Goal: Communication & Community: Participate in discussion

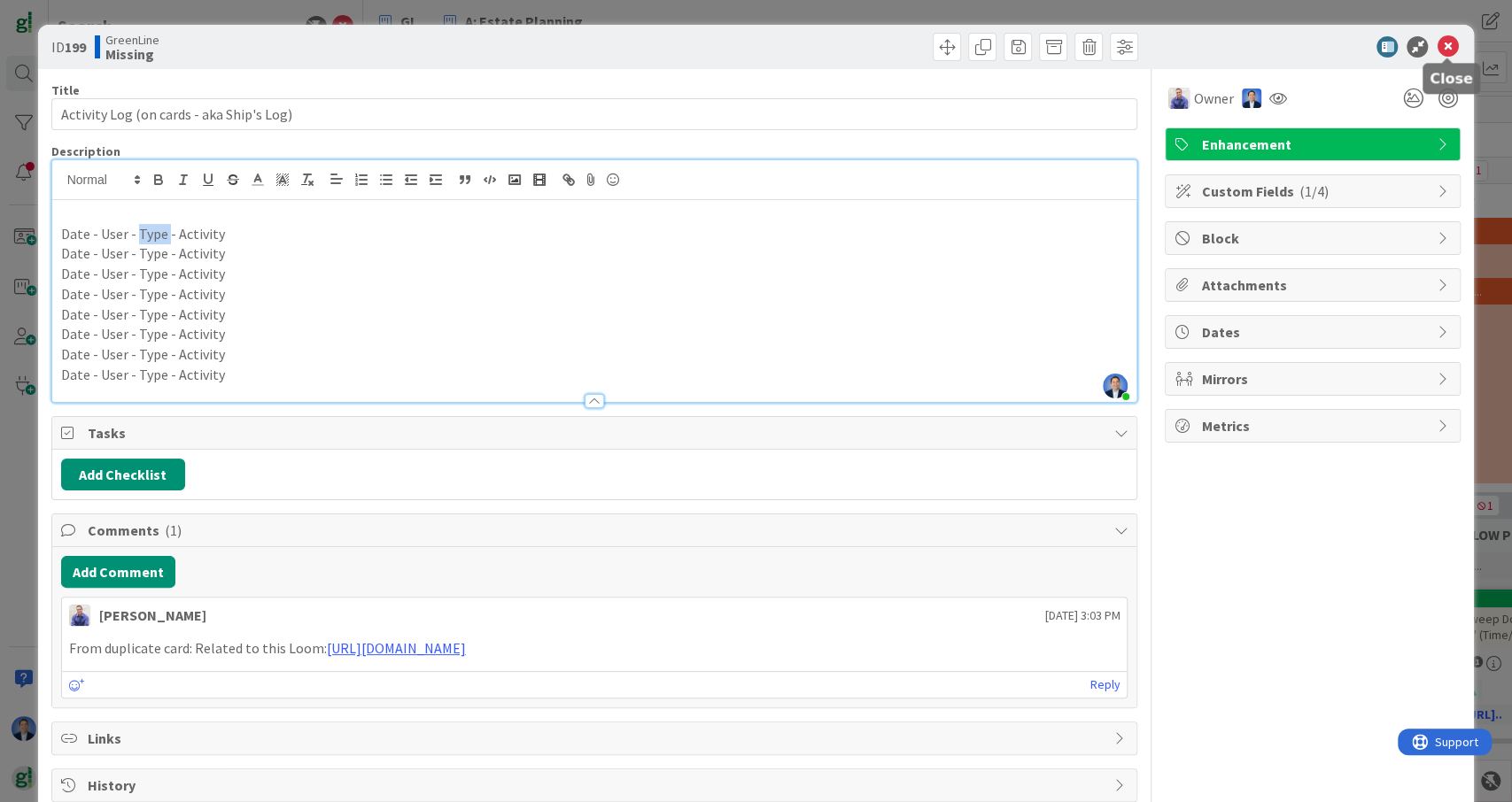
click at [1443, 48] on icon at bounding box center [1447, 47] width 22 height 21
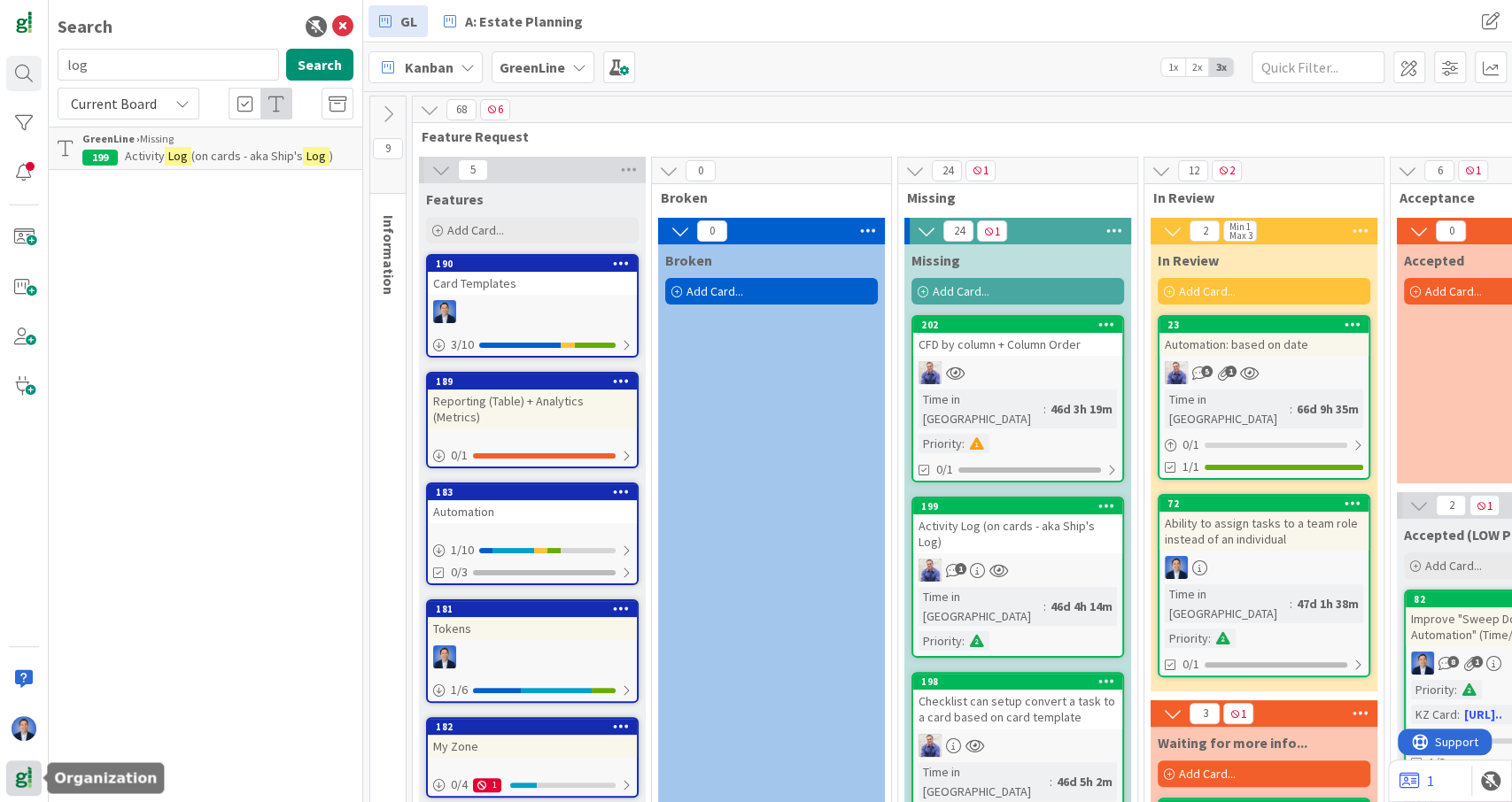
click at [30, 780] on img at bounding box center [23, 778] width 25 height 25
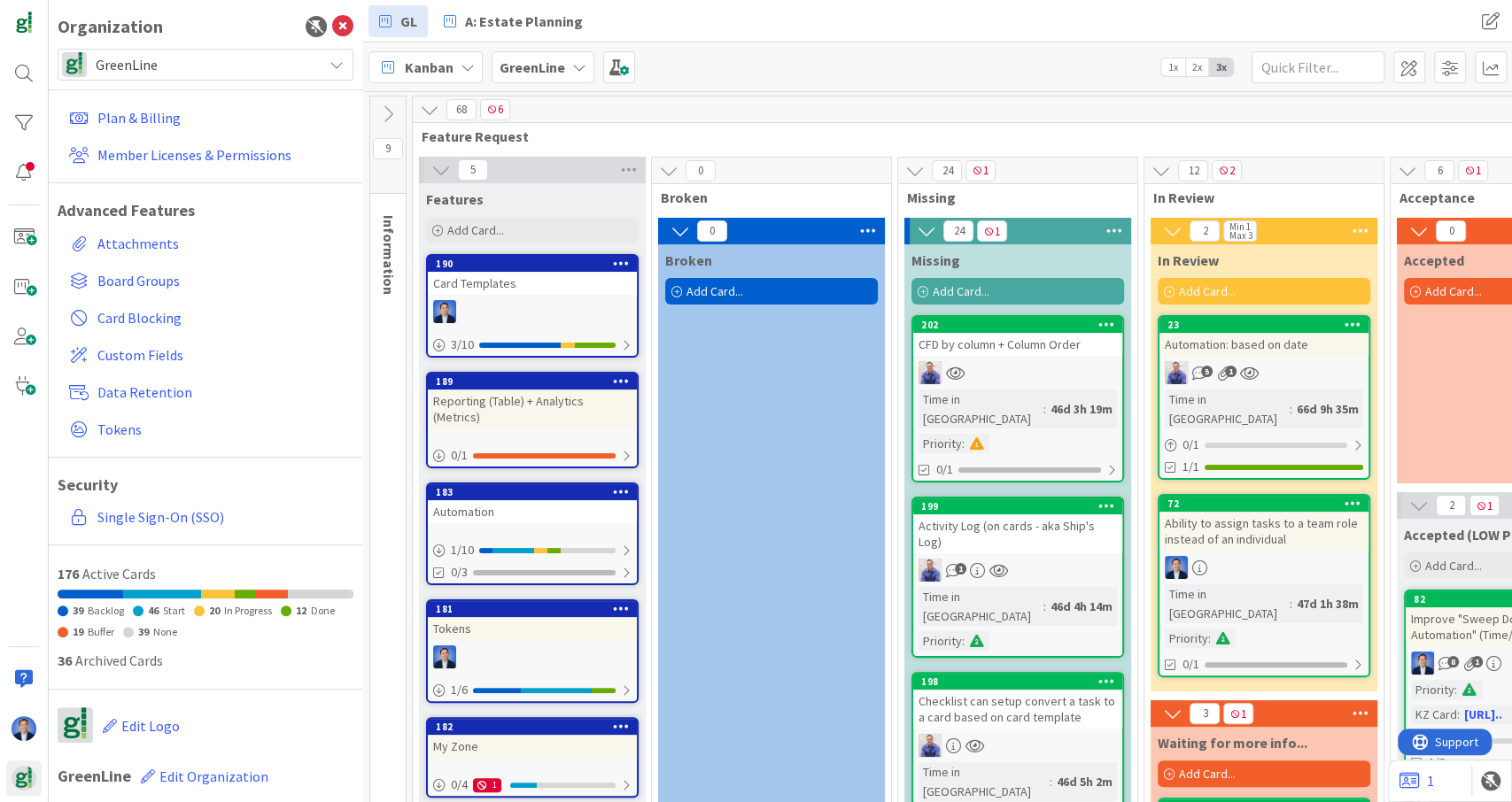
click at [238, 69] on span "GreenLine" at bounding box center [204, 64] width 218 height 25
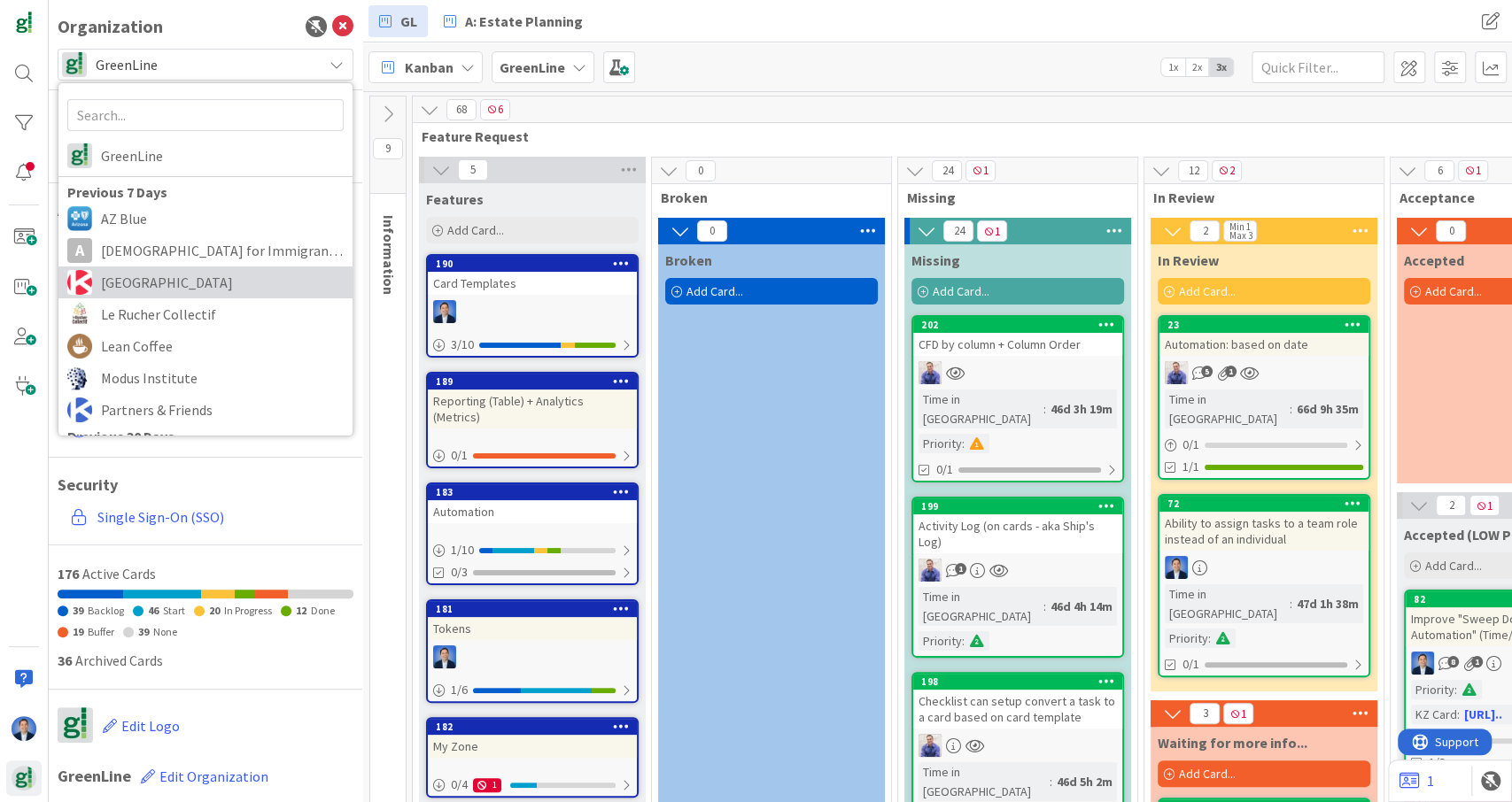
click at [218, 291] on span "[GEOGRAPHIC_DATA]" at bounding box center [223, 282] width 243 height 26
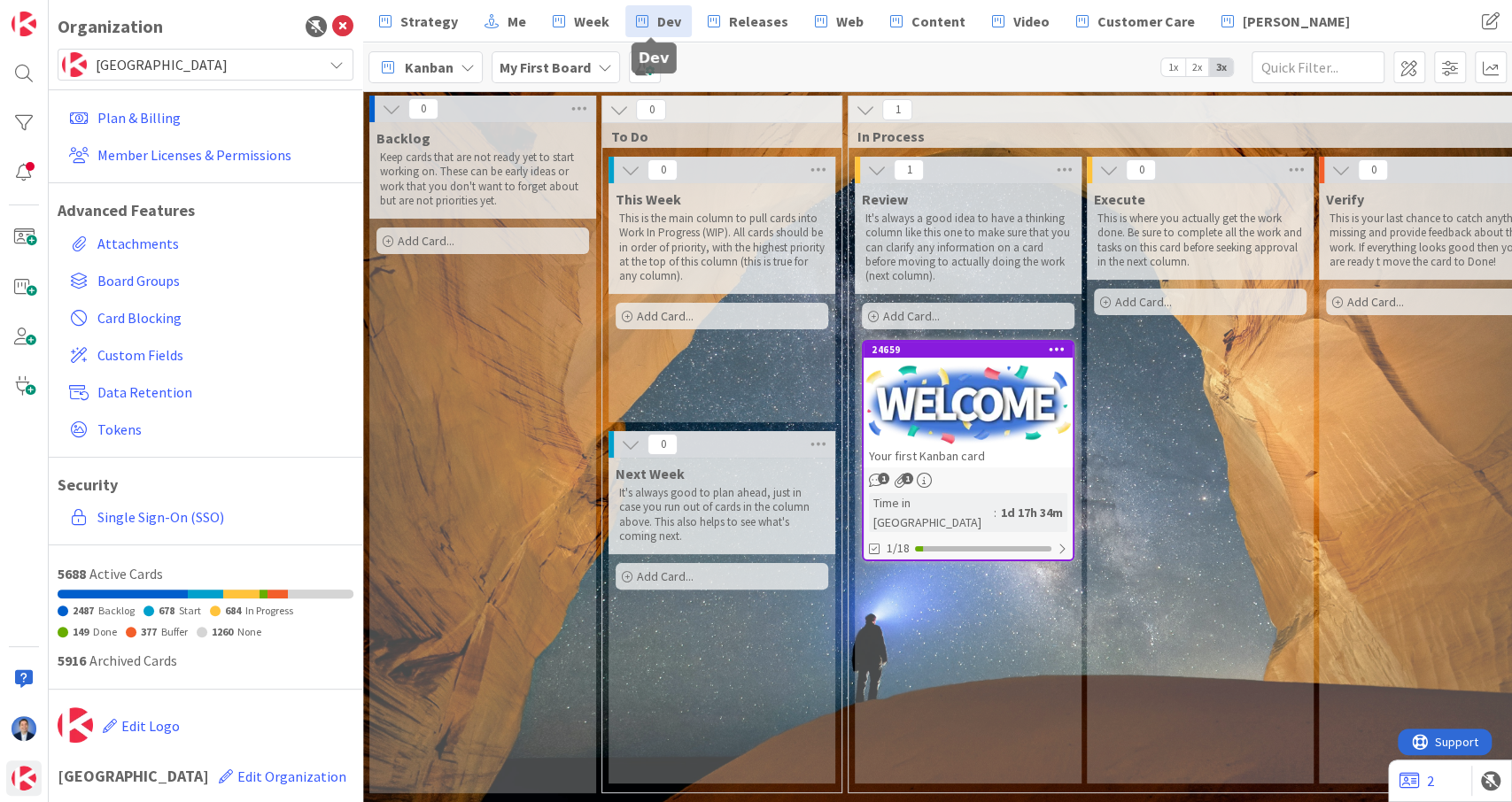
click at [636, 29] on icon at bounding box center [641, 21] width 12 height 23
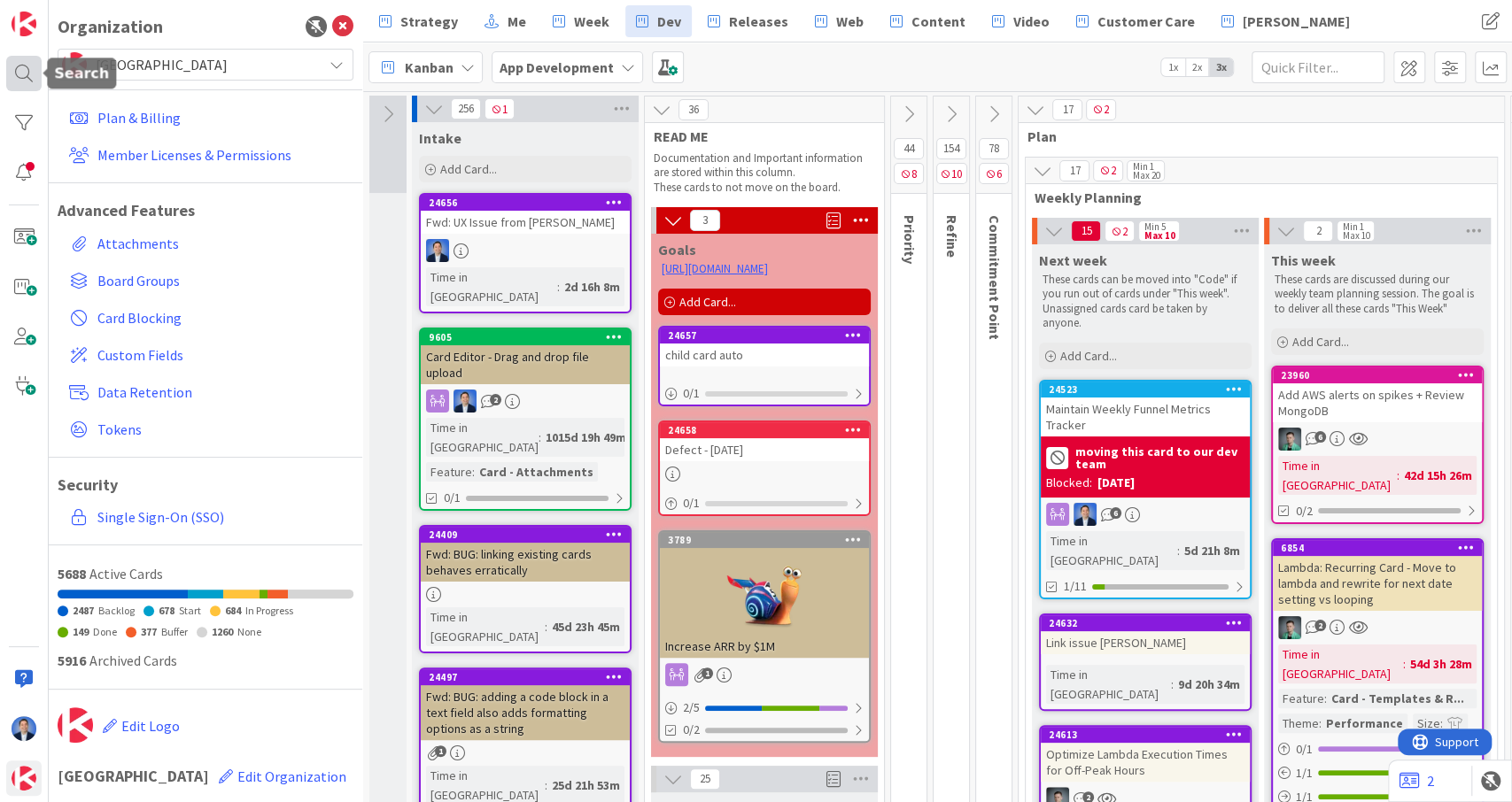
click at [25, 70] on div at bounding box center [24, 74] width 36 height 36
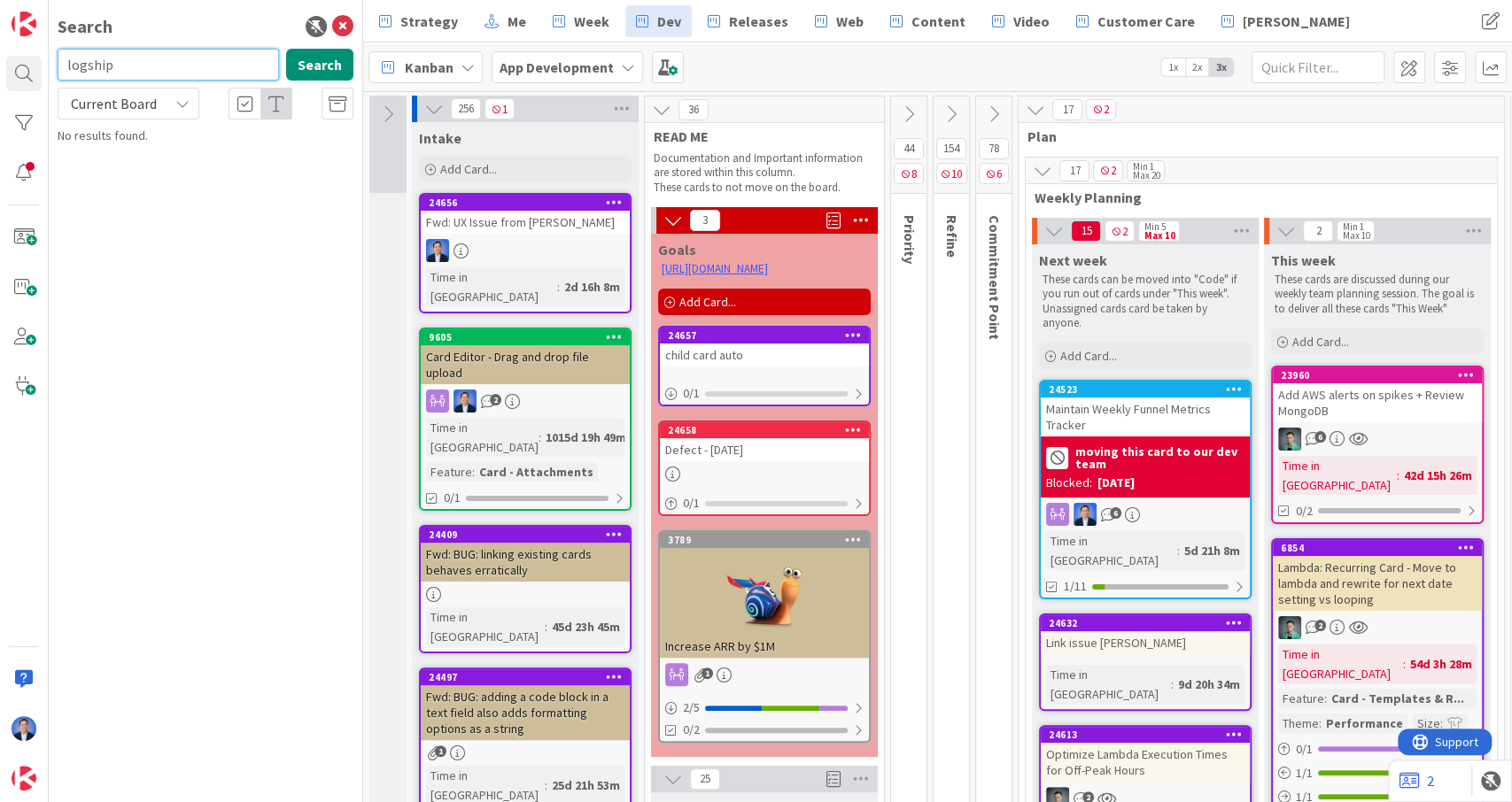
click at [144, 67] on input "logship" at bounding box center [168, 64] width 222 height 32
click at [165, 67] on input "ship" at bounding box center [168, 64] width 222 height 32
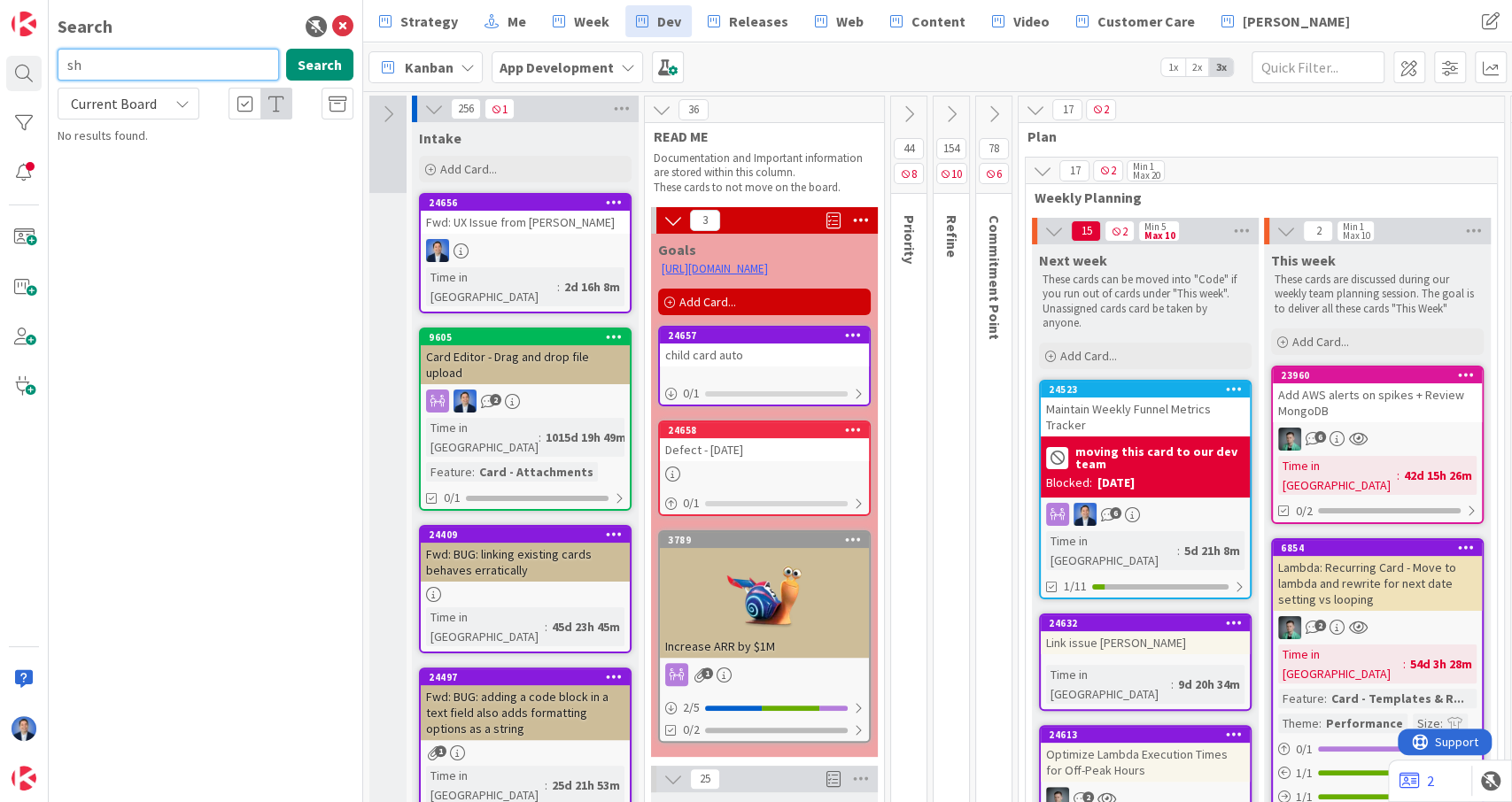
type input "s"
type input "log"
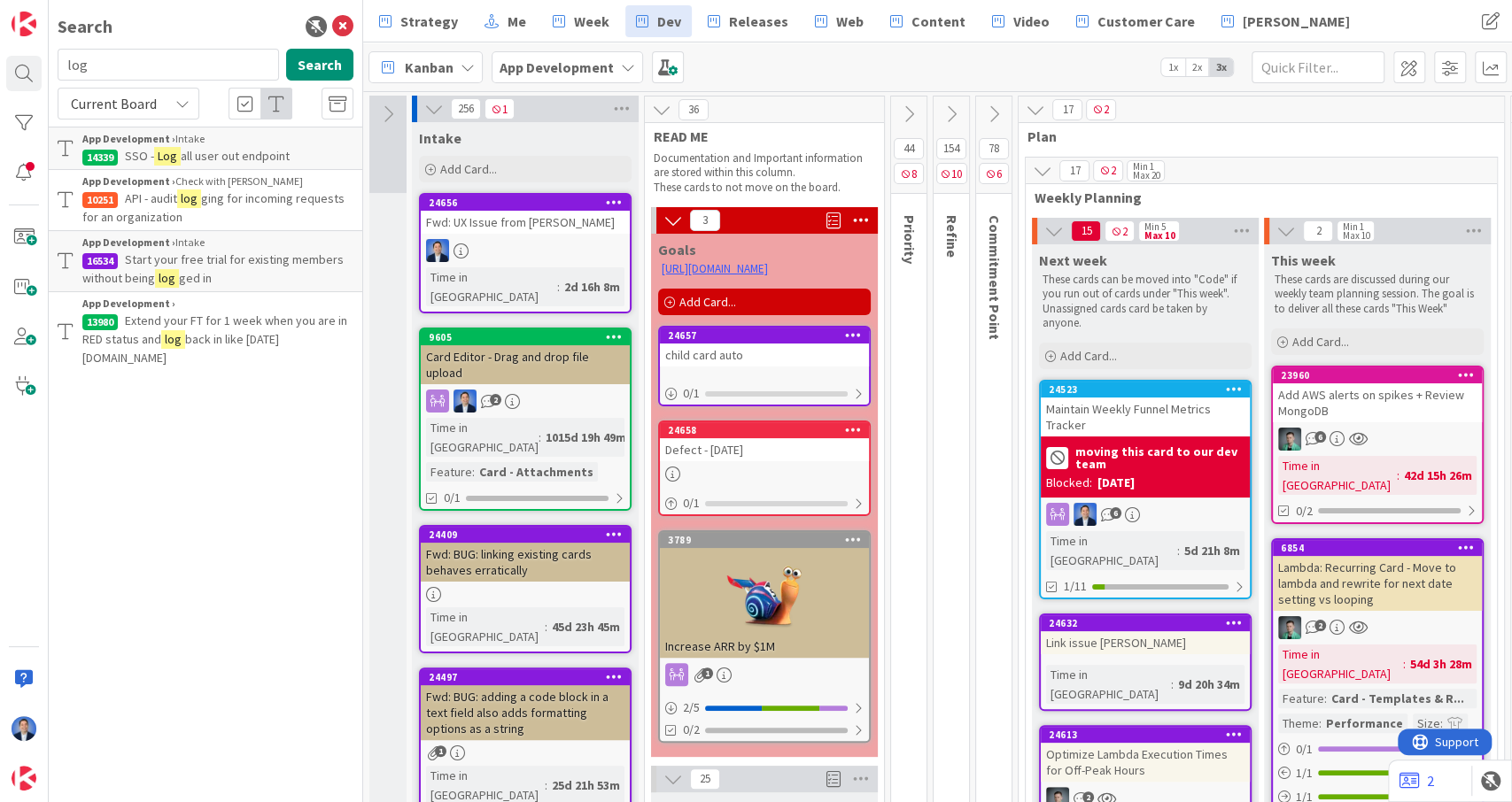
click at [913, 142] on span "44" at bounding box center [909, 149] width 30 height 21
click at [600, 159] on div "Add Card..." at bounding box center [525, 169] width 212 height 26
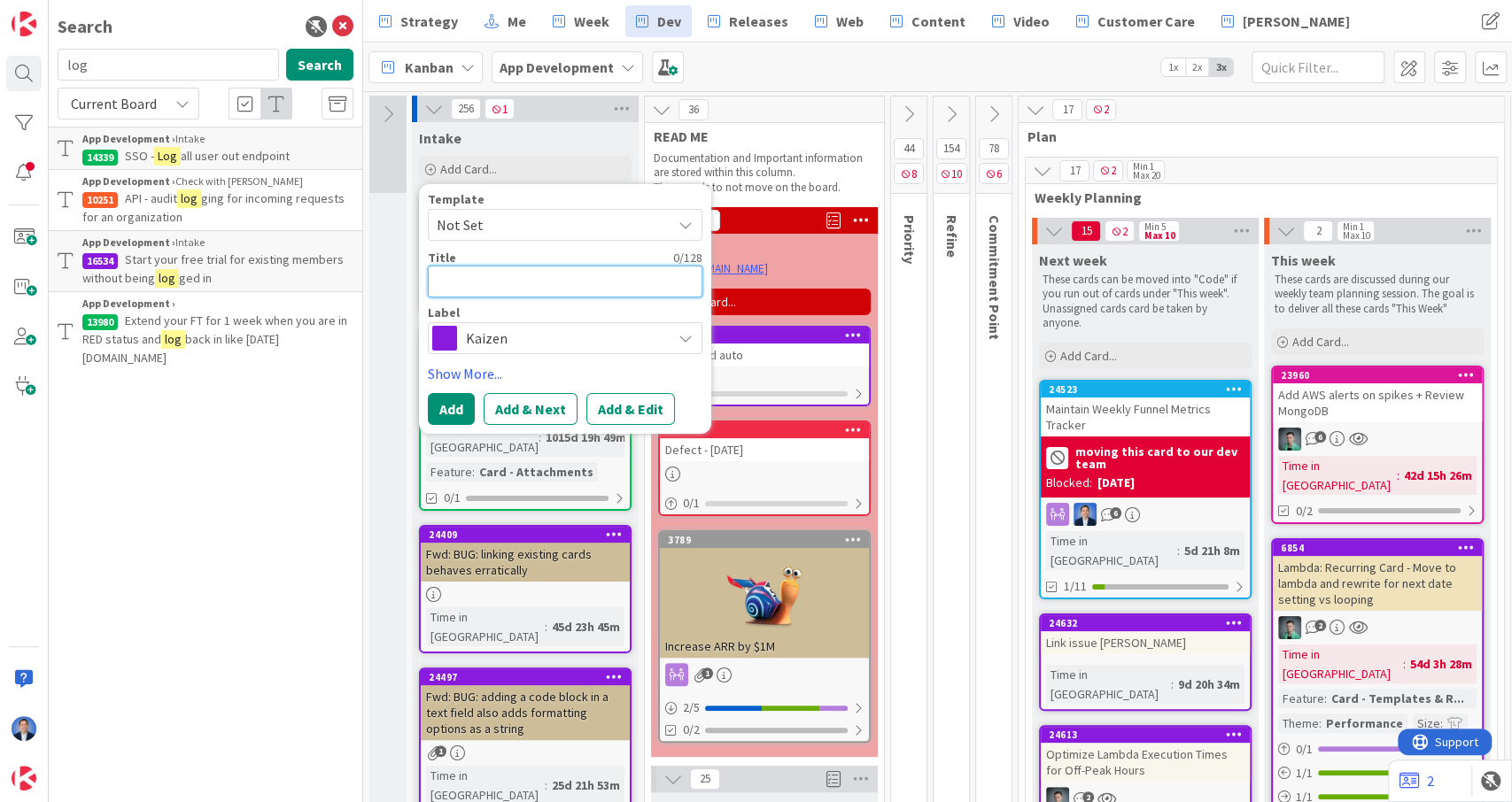
paste textarea "Card Activity Log"
type textarea "x"
type textarea "Card Activity Log"
drag, startPoint x: 645, startPoint y: 405, endPoint x: 647, endPoint y: 353, distance: 52.0
click at [647, 353] on div "Template Not Set Title 17 / 128 Card Activity Log Label Kaizen Show More... Add…" at bounding box center [565, 308] width 275 height 232
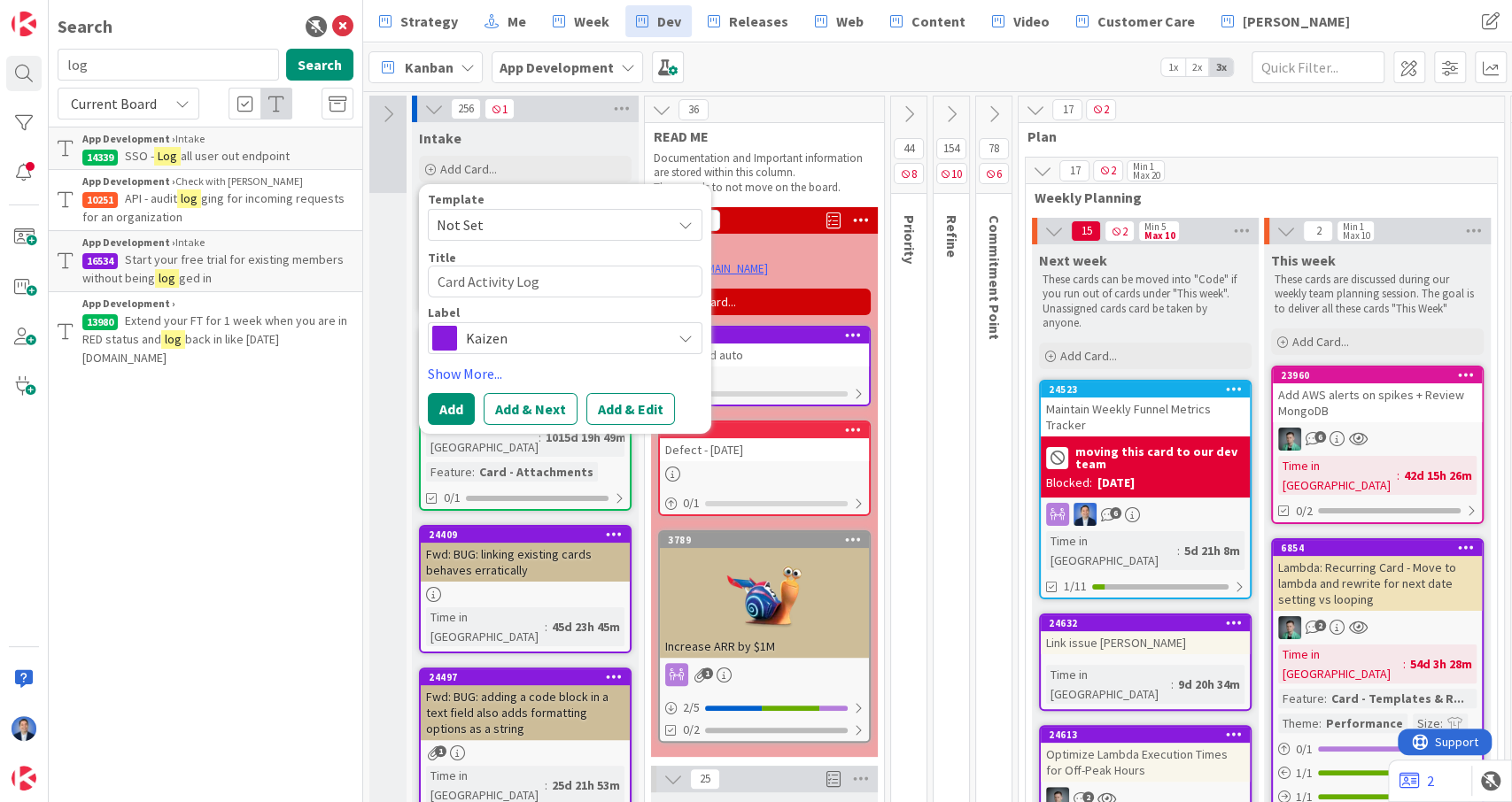
click at [651, 339] on span "Kaizen" at bounding box center [564, 338] width 196 height 25
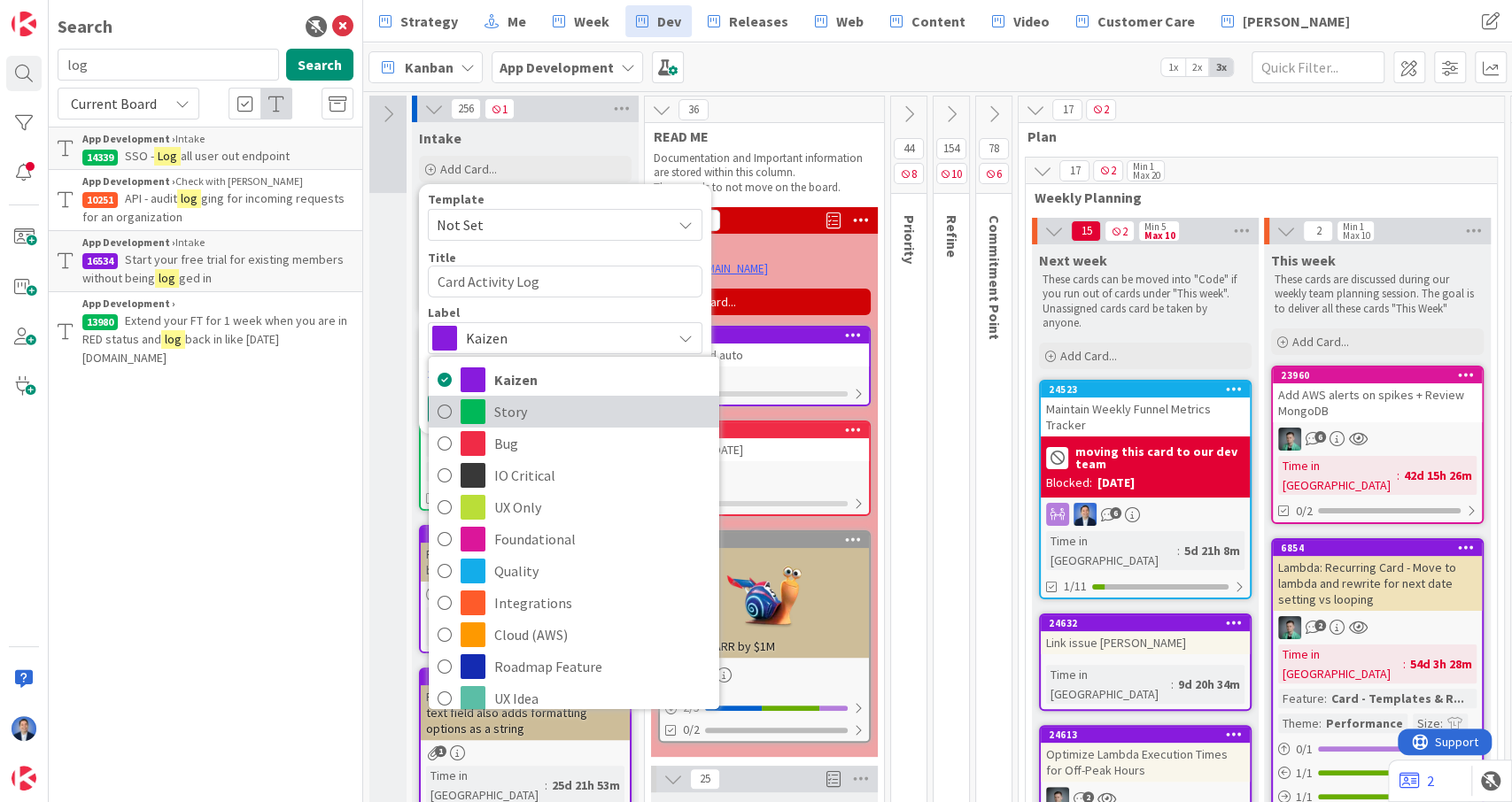
click at [605, 408] on span "Story" at bounding box center [602, 411] width 216 height 26
type textarea "x"
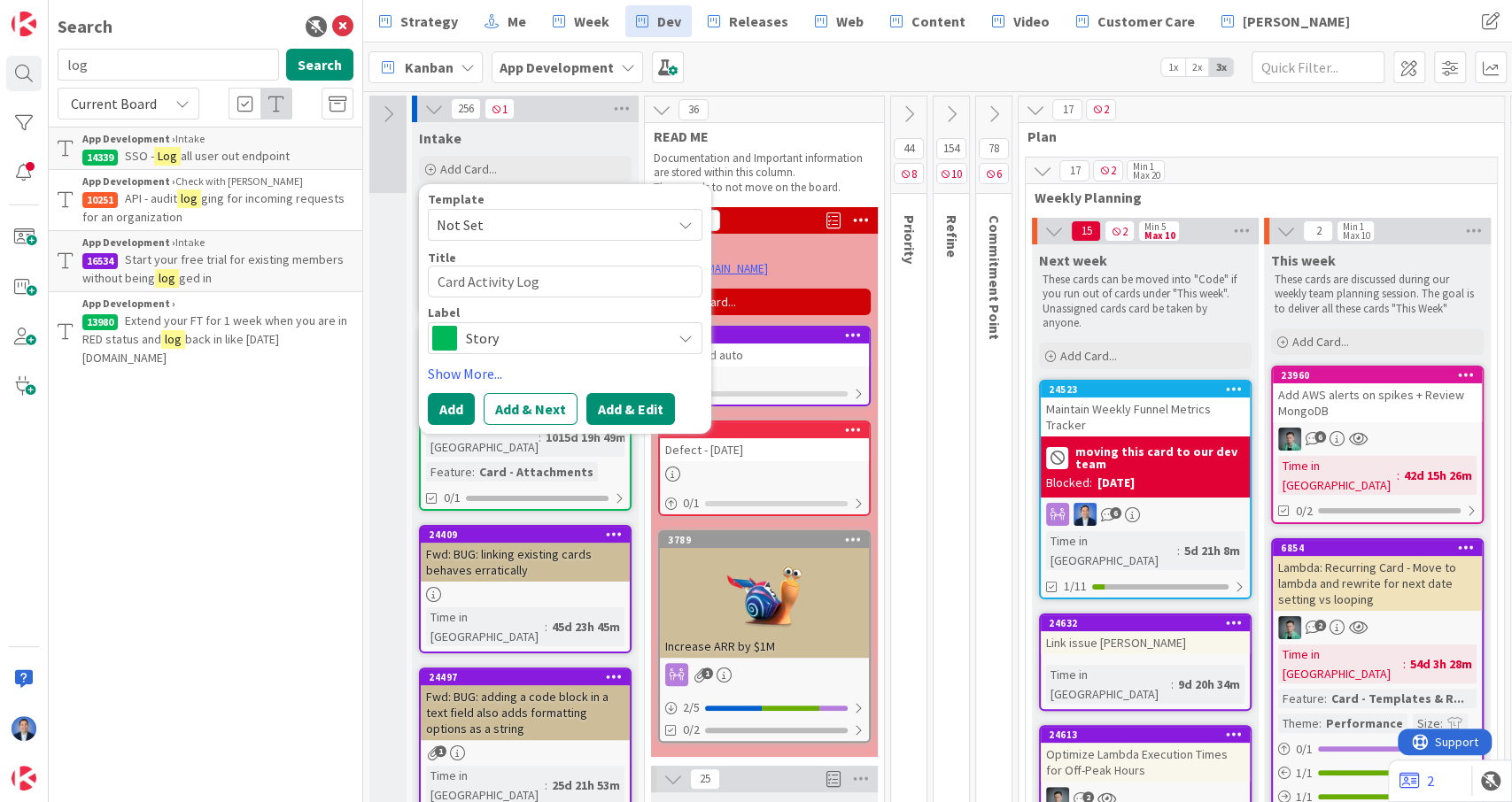
click at [645, 406] on button "Add & Edit" at bounding box center [630, 409] width 89 height 32
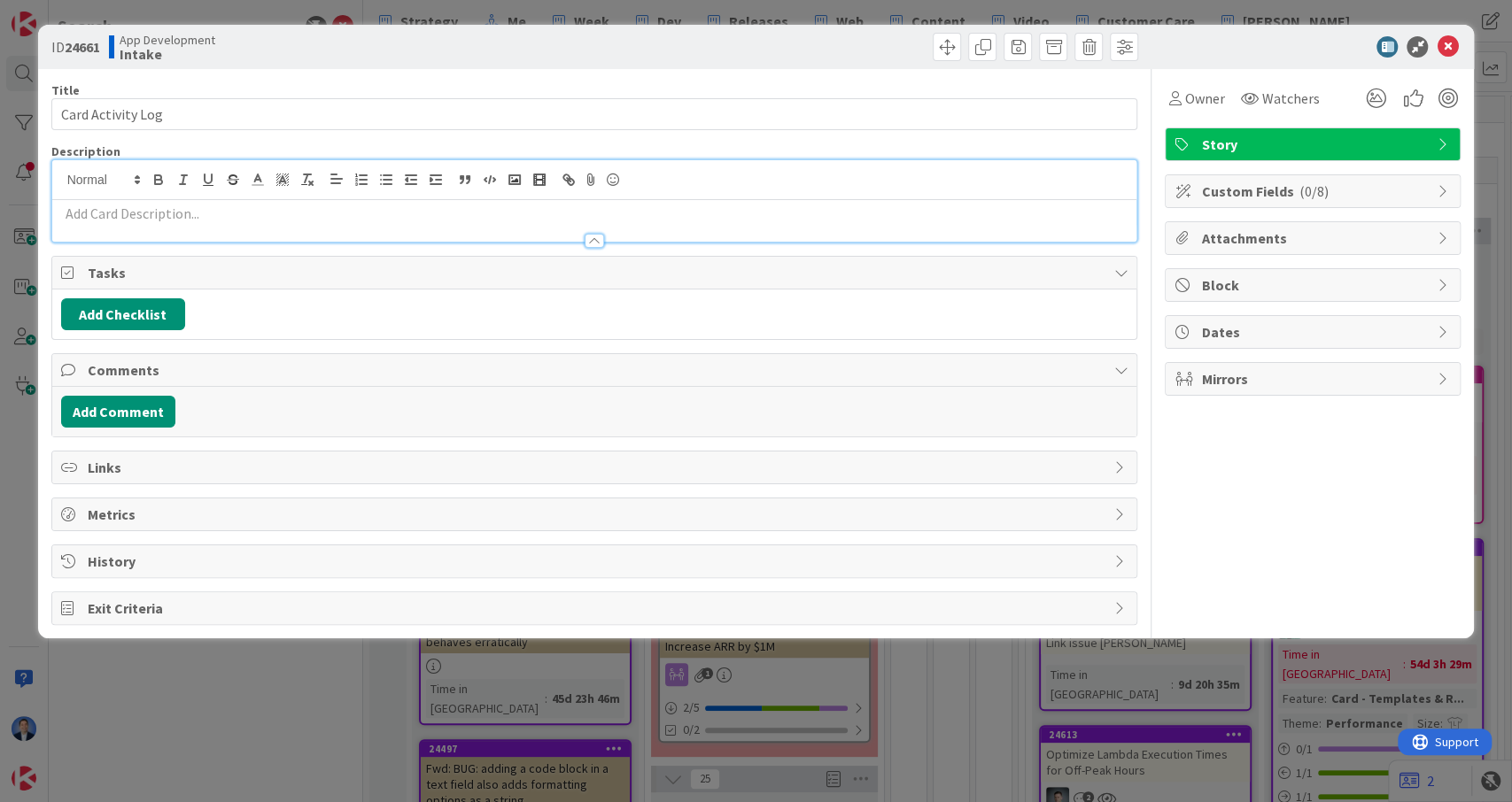
click at [637, 200] on div at bounding box center [595, 221] width 1085 height 42
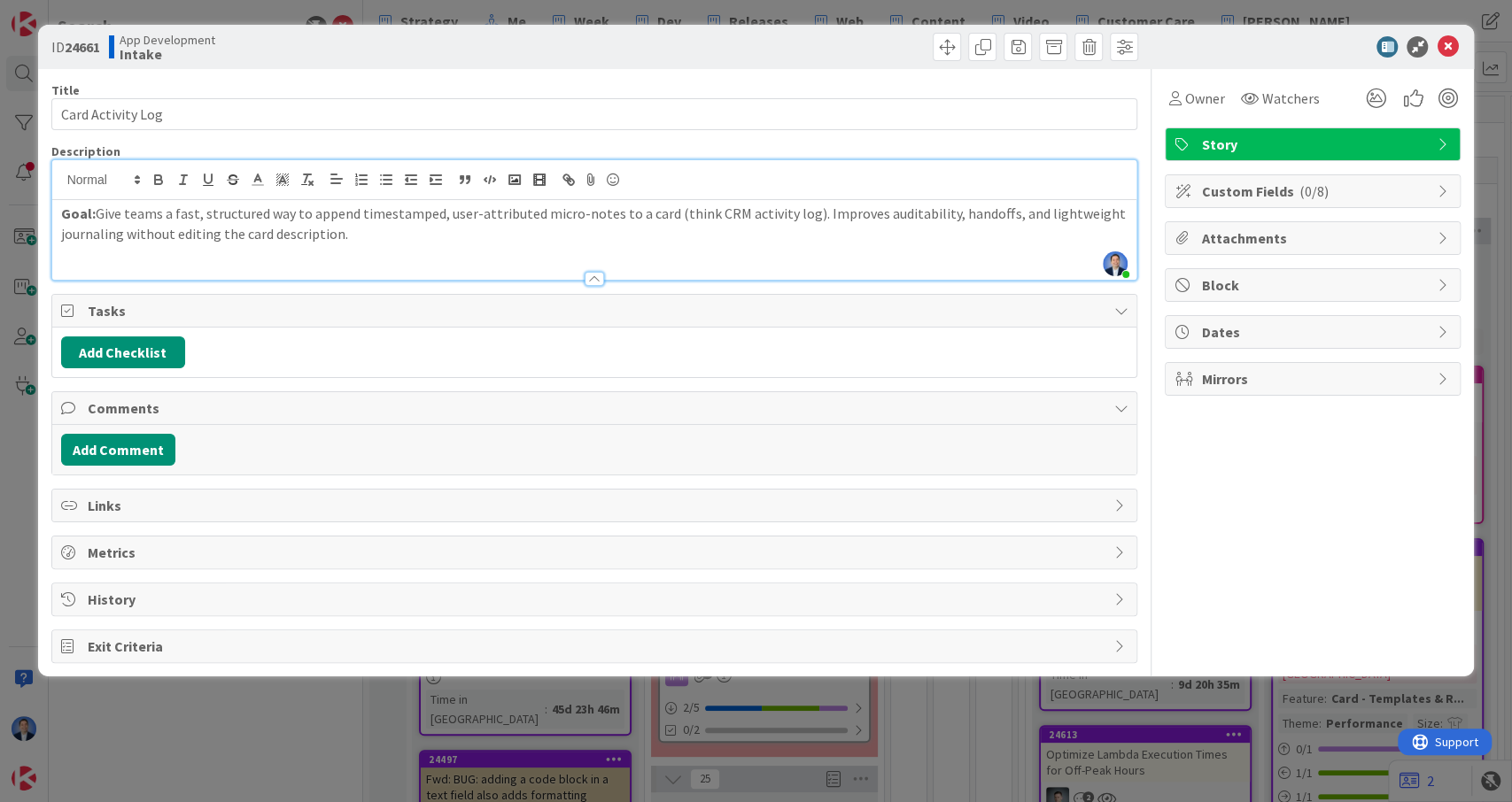
click at [144, 329] on div "Add Checklist" at bounding box center [595, 351] width 1085 height 50
click at [151, 344] on button "Add Checklist" at bounding box center [122, 352] width 124 height 32
type input "UX"
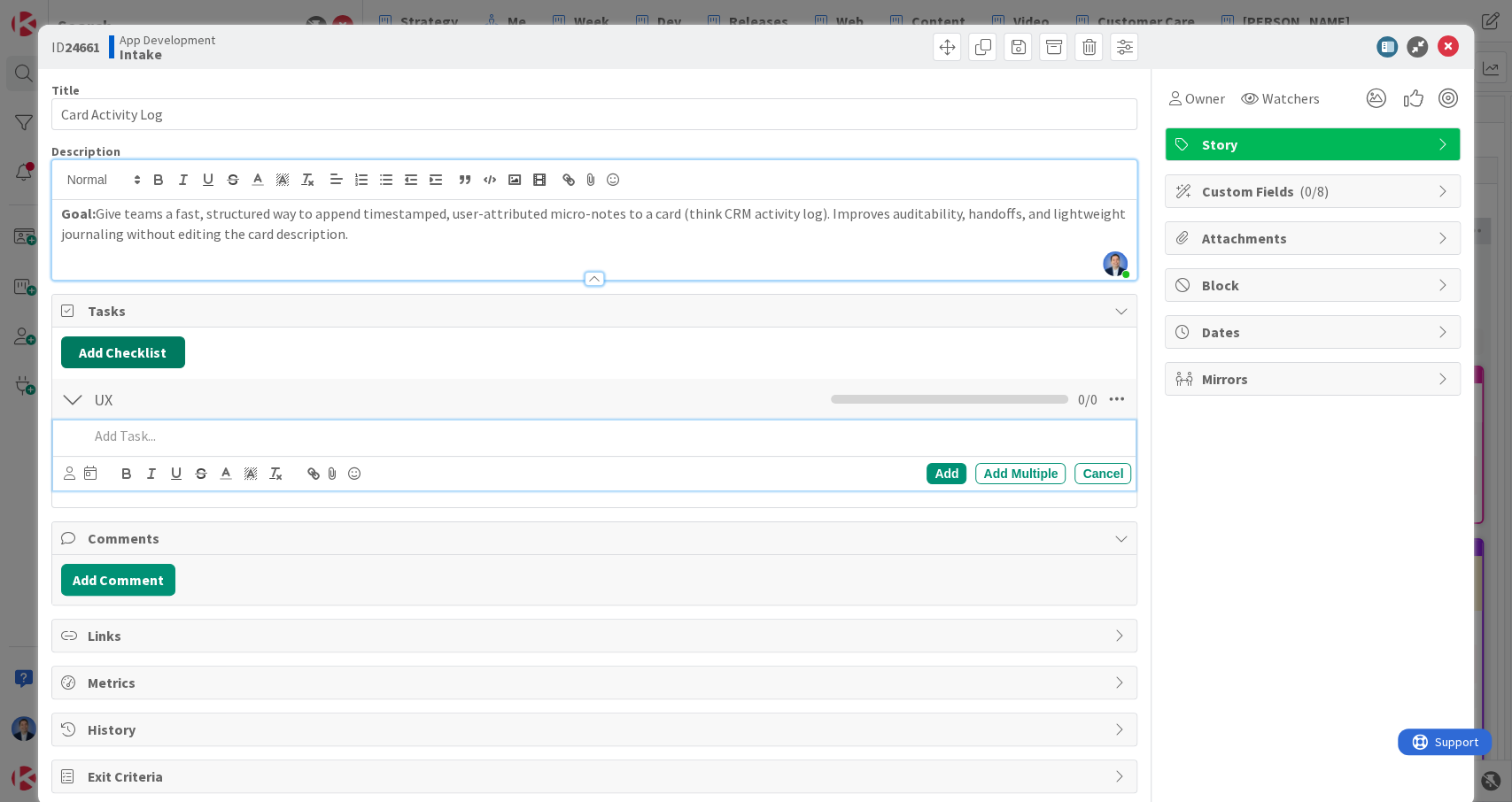
click at [159, 345] on button "Add Checklist" at bounding box center [122, 352] width 124 height 32
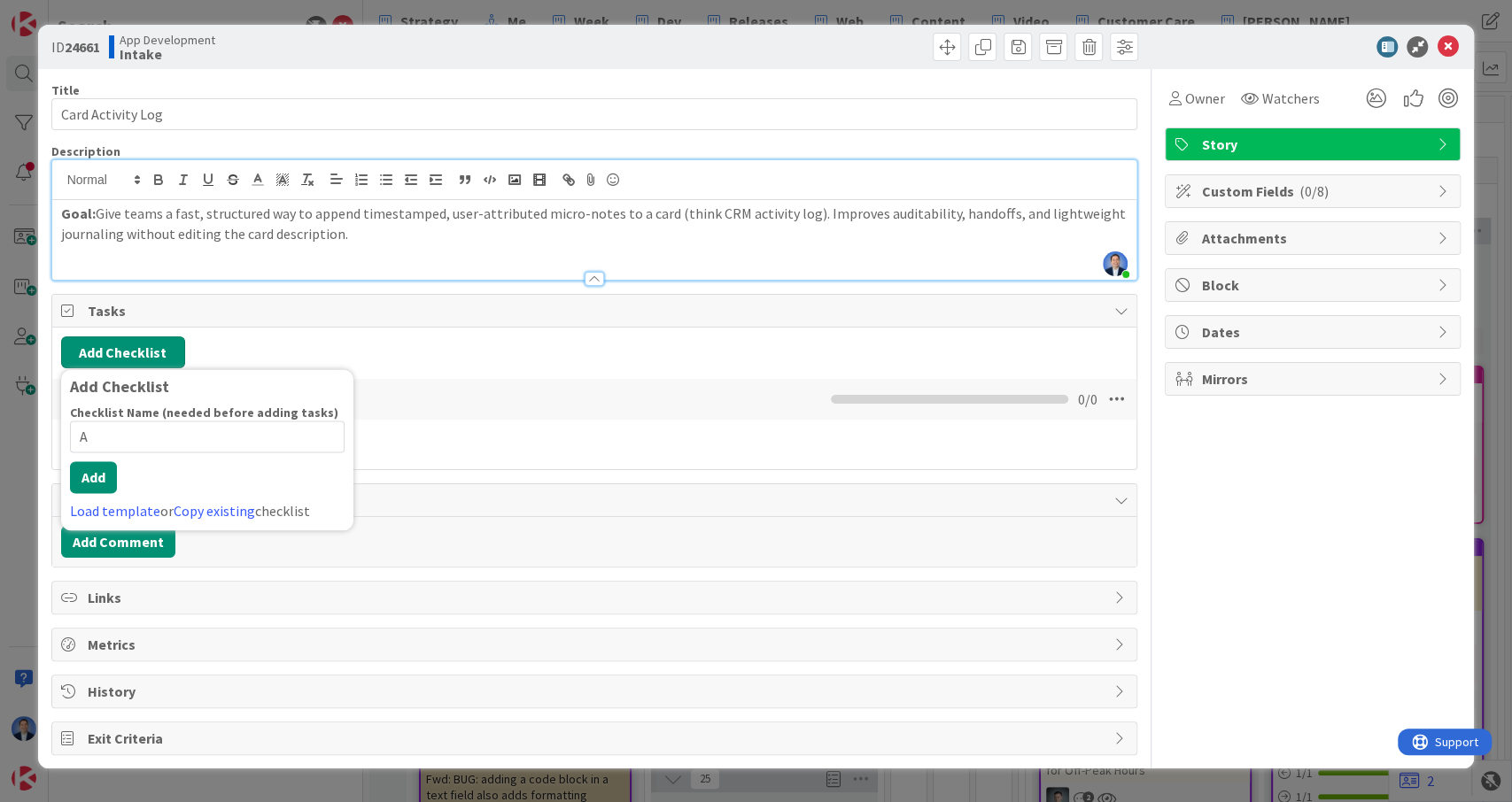
type input "AC"
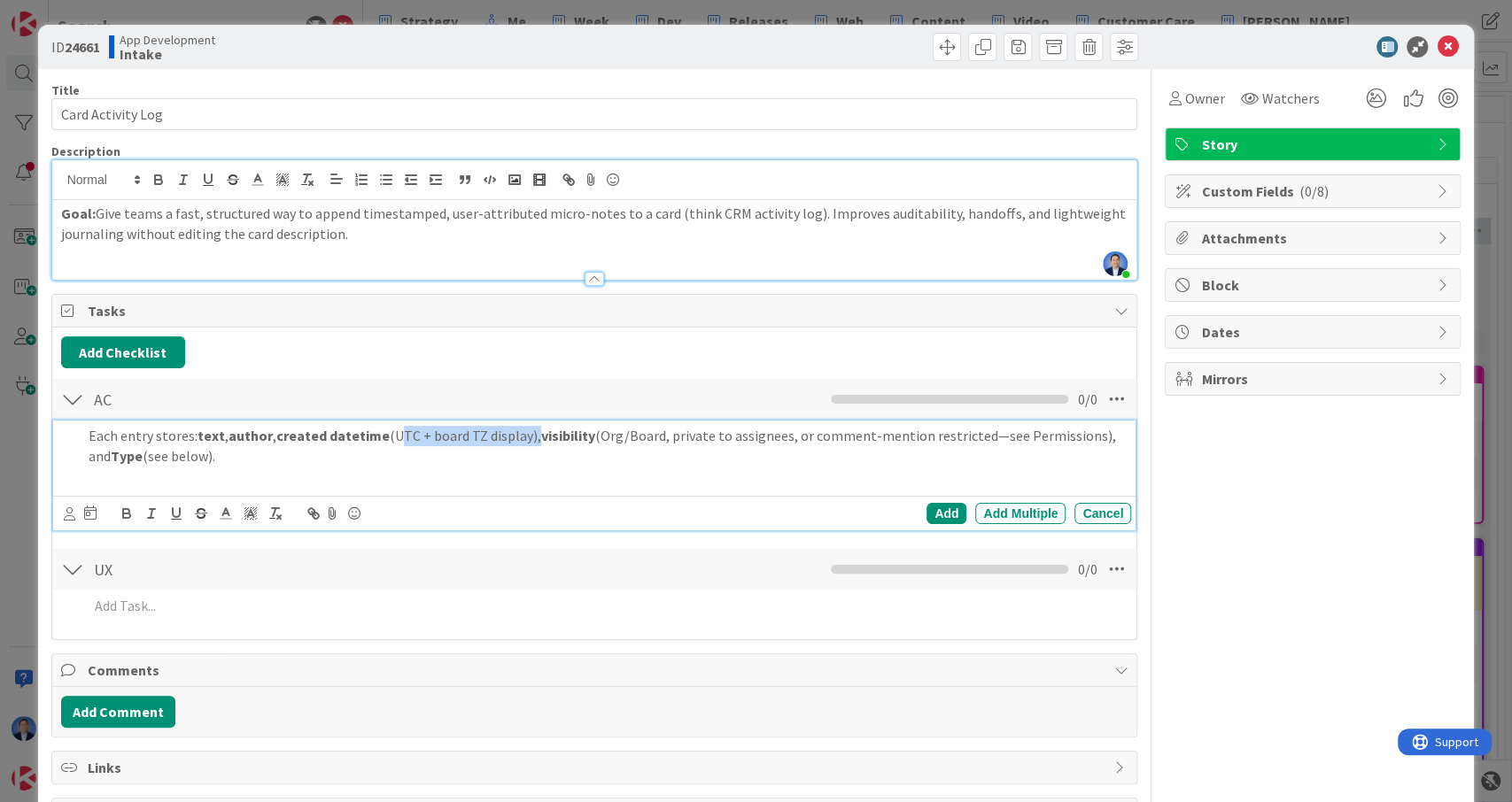
drag, startPoint x: 387, startPoint y: 434, endPoint x: 527, endPoint y: 432, distance: 140.0
click at [527, 432] on p "Each entry stores: text , author , created datetime (UTC + board TZ display), v…" at bounding box center [607, 446] width 1036 height 40
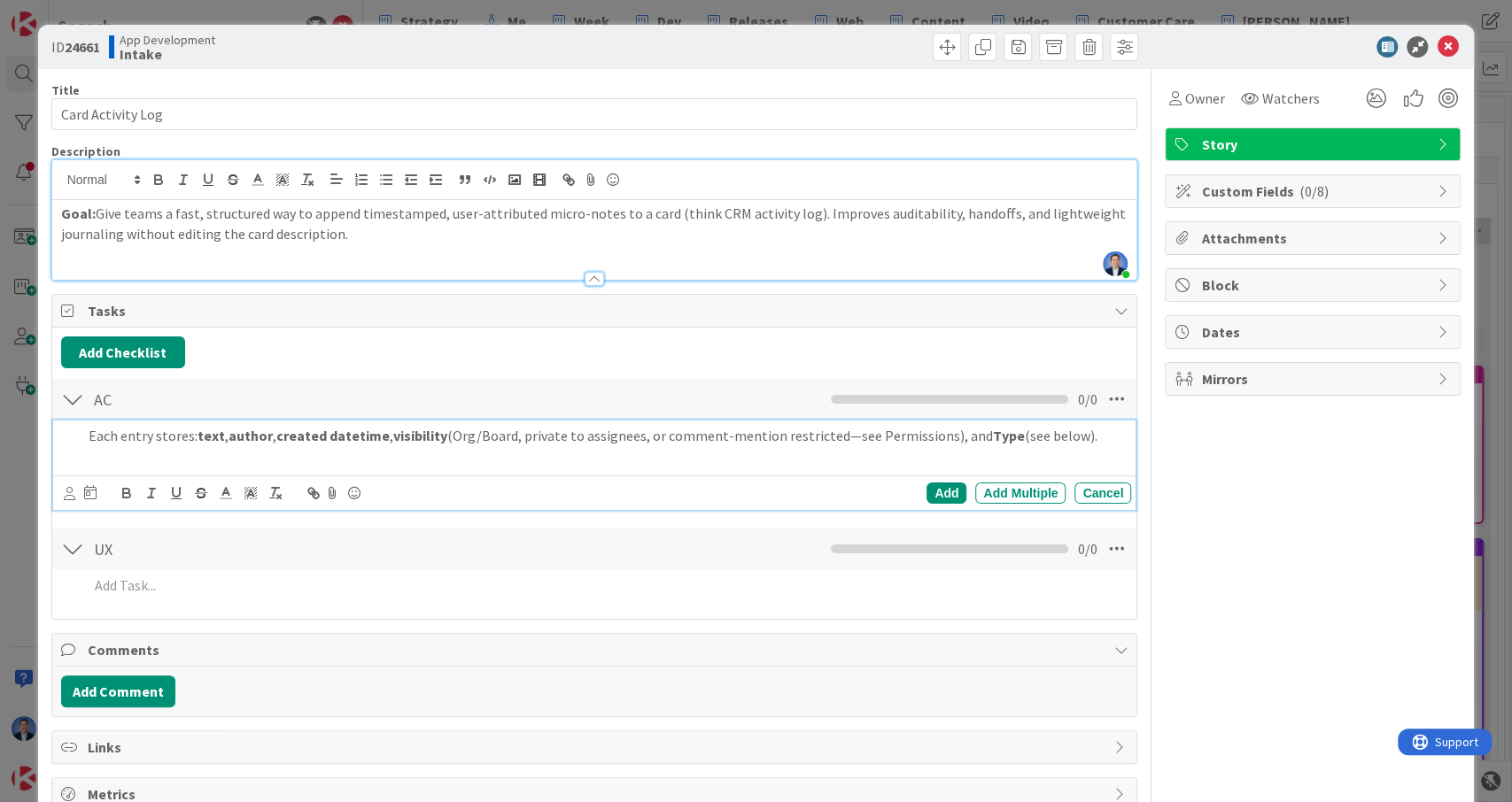
click at [1107, 437] on p "Each entry stores: text , author , created datetime , visibility (Org/Board, pr…" at bounding box center [607, 437] width 1036 height 21
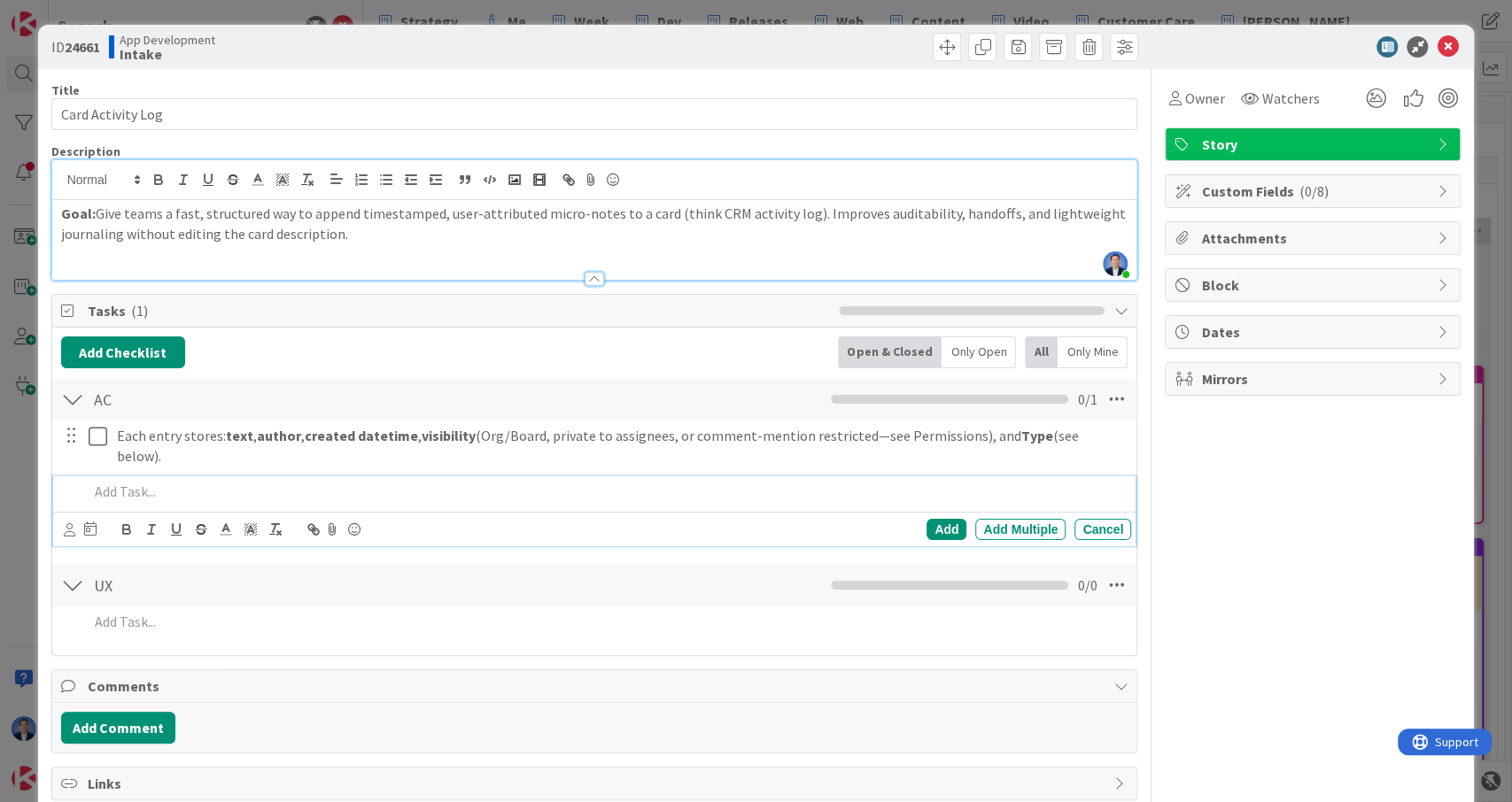
click at [350, 481] on p at bounding box center [607, 492] width 1036 height 21
click at [169, 482] on strong "latest 10" at bounding box center [150, 491] width 57 height 18
click at [359, 477] on div "Show latest 5 entries, lazy-load more." at bounding box center [606, 492] width 1050 height 31
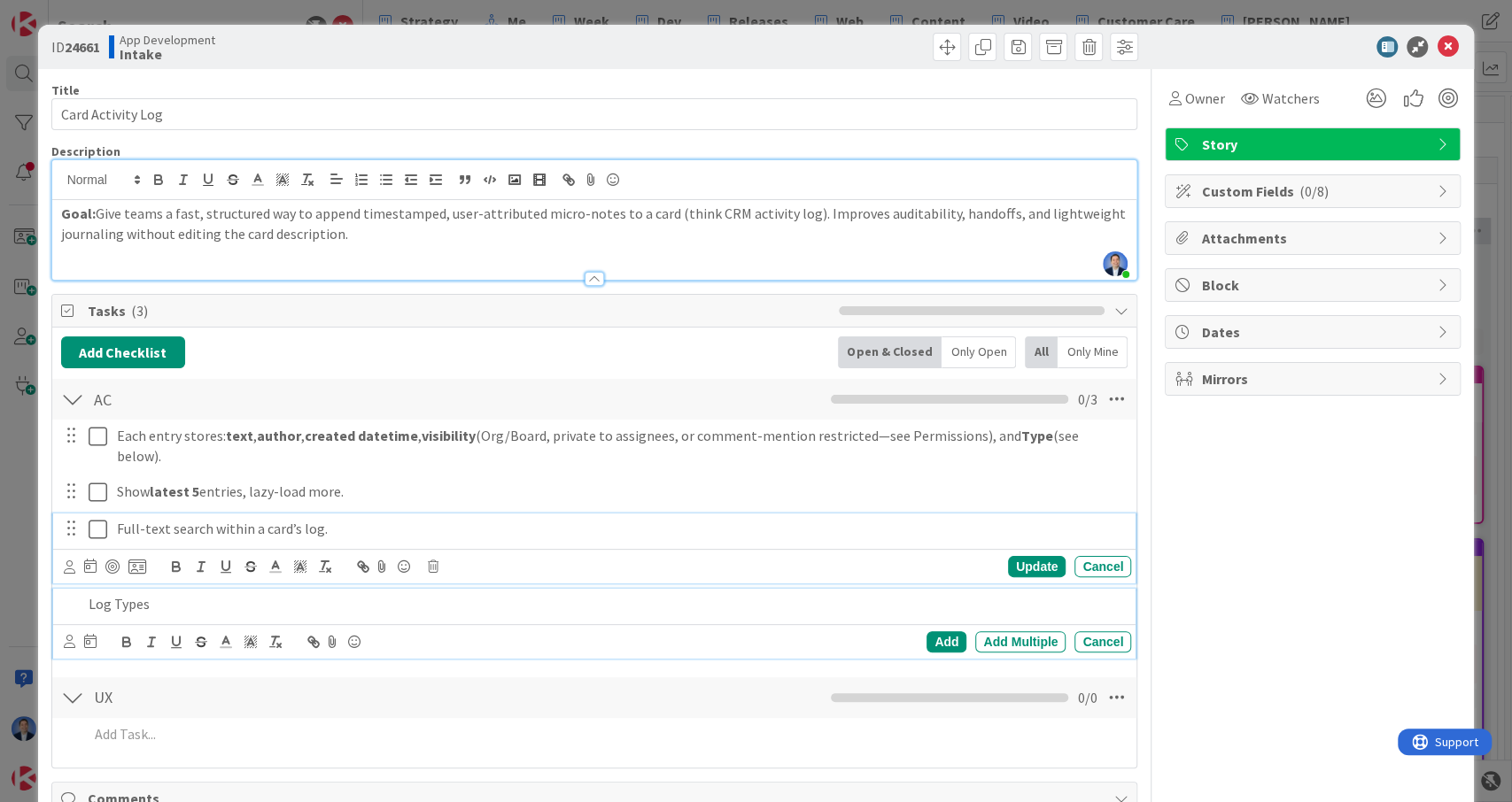
click at [388, 519] on p "Full-text search within a card’s log." at bounding box center [620, 529] width 1007 height 21
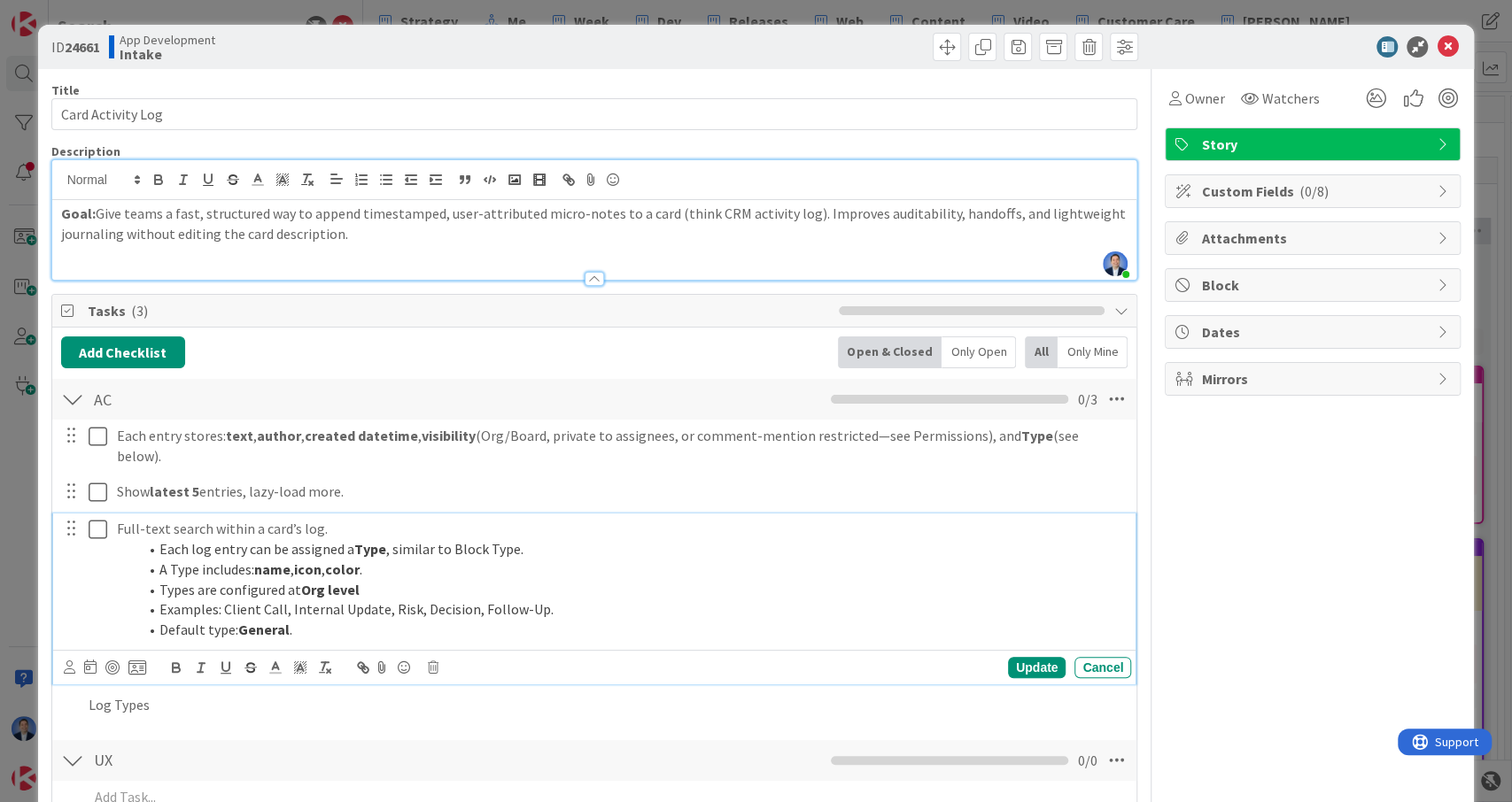
click at [344, 519] on p "Full-text search within a card’s log." at bounding box center [620, 529] width 1007 height 21
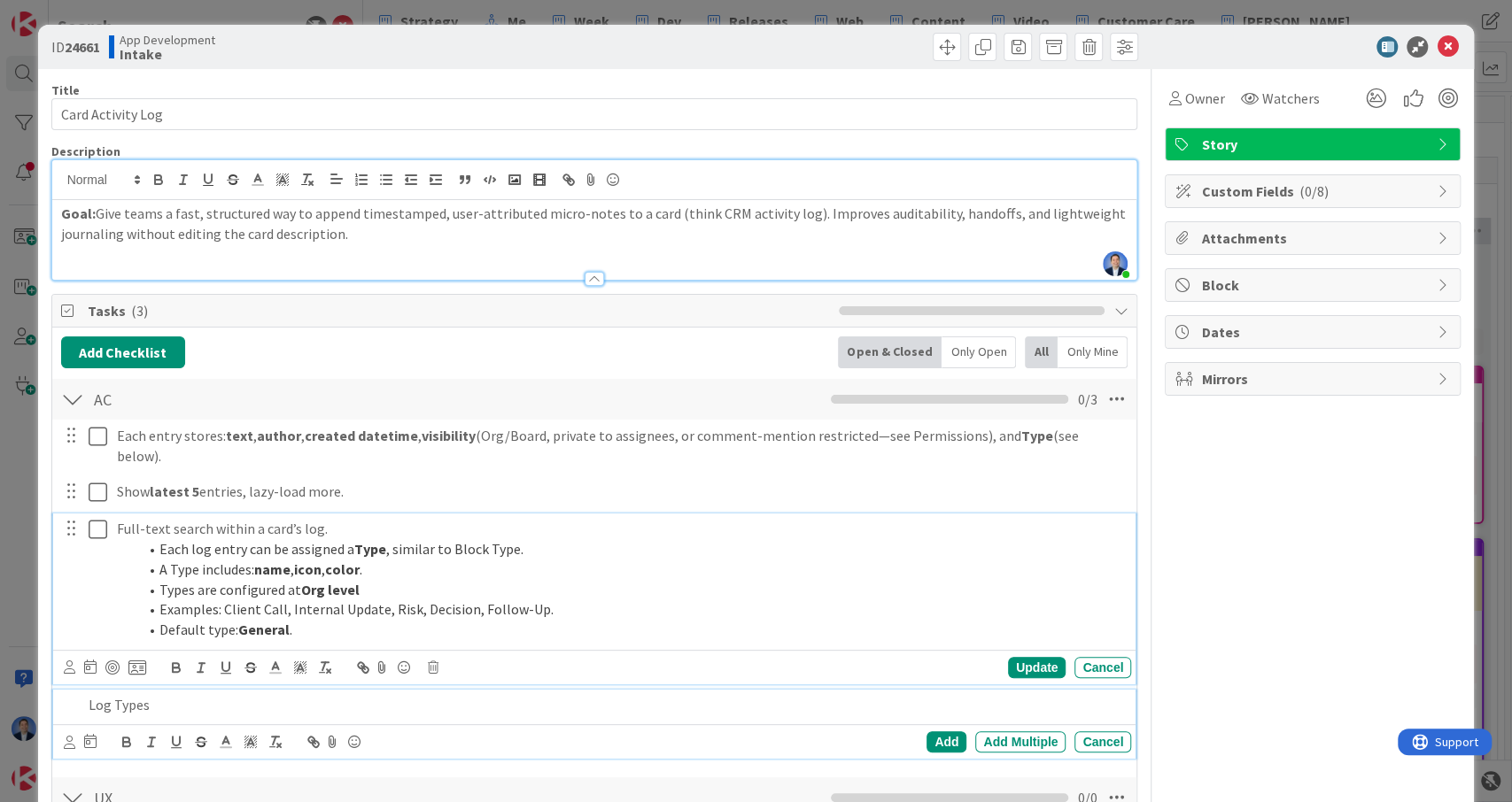
click at [132, 695] on p "Log Types" at bounding box center [607, 706] width 1036 height 21
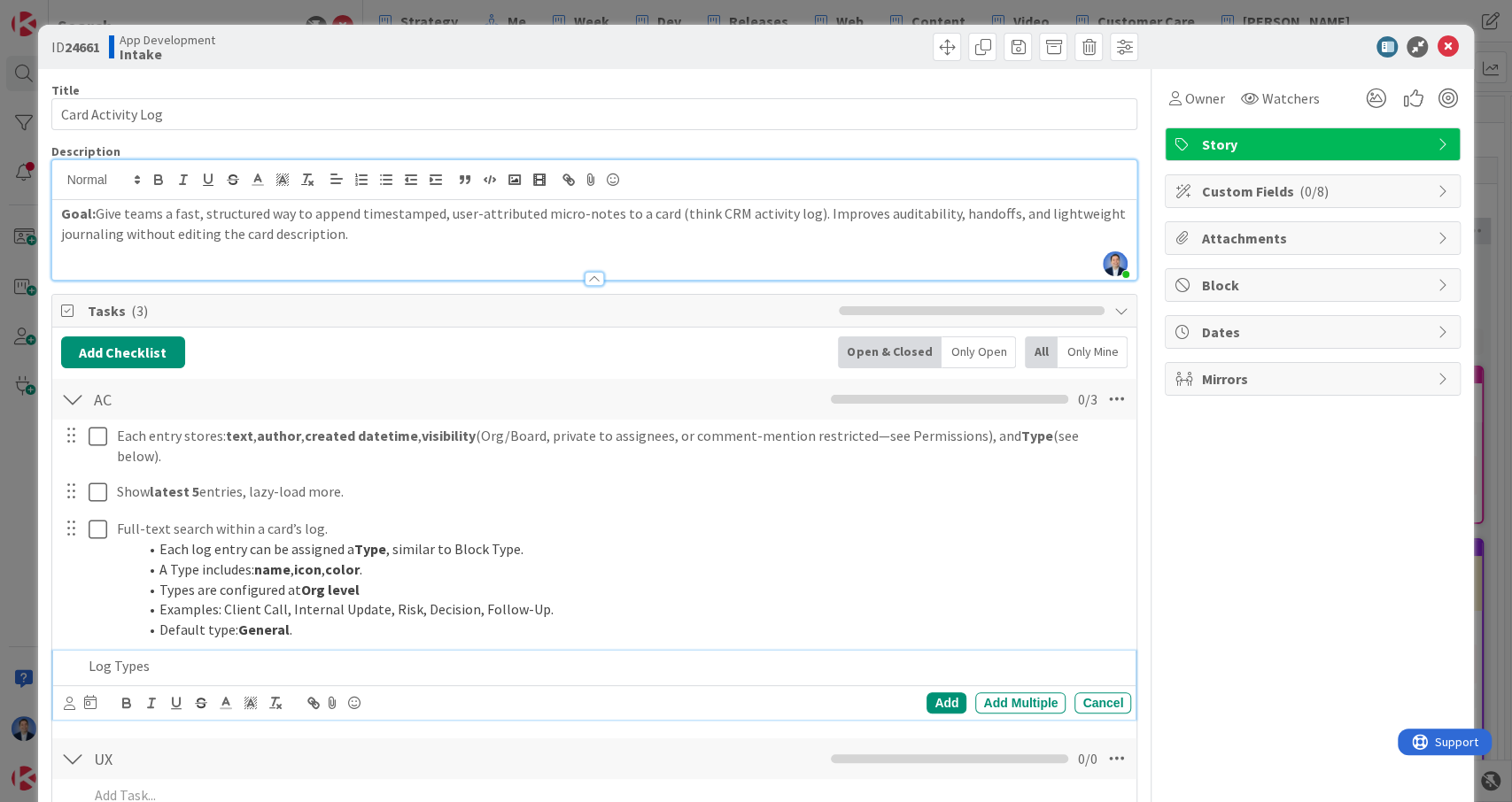
click at [179, 656] on p "Log Types" at bounding box center [607, 666] width 1036 height 21
click at [183, 656] on p "Log Types" at bounding box center [607, 666] width 1036 height 21
click at [195, 656] on p "Log Types" at bounding box center [607, 666] width 1036 height 21
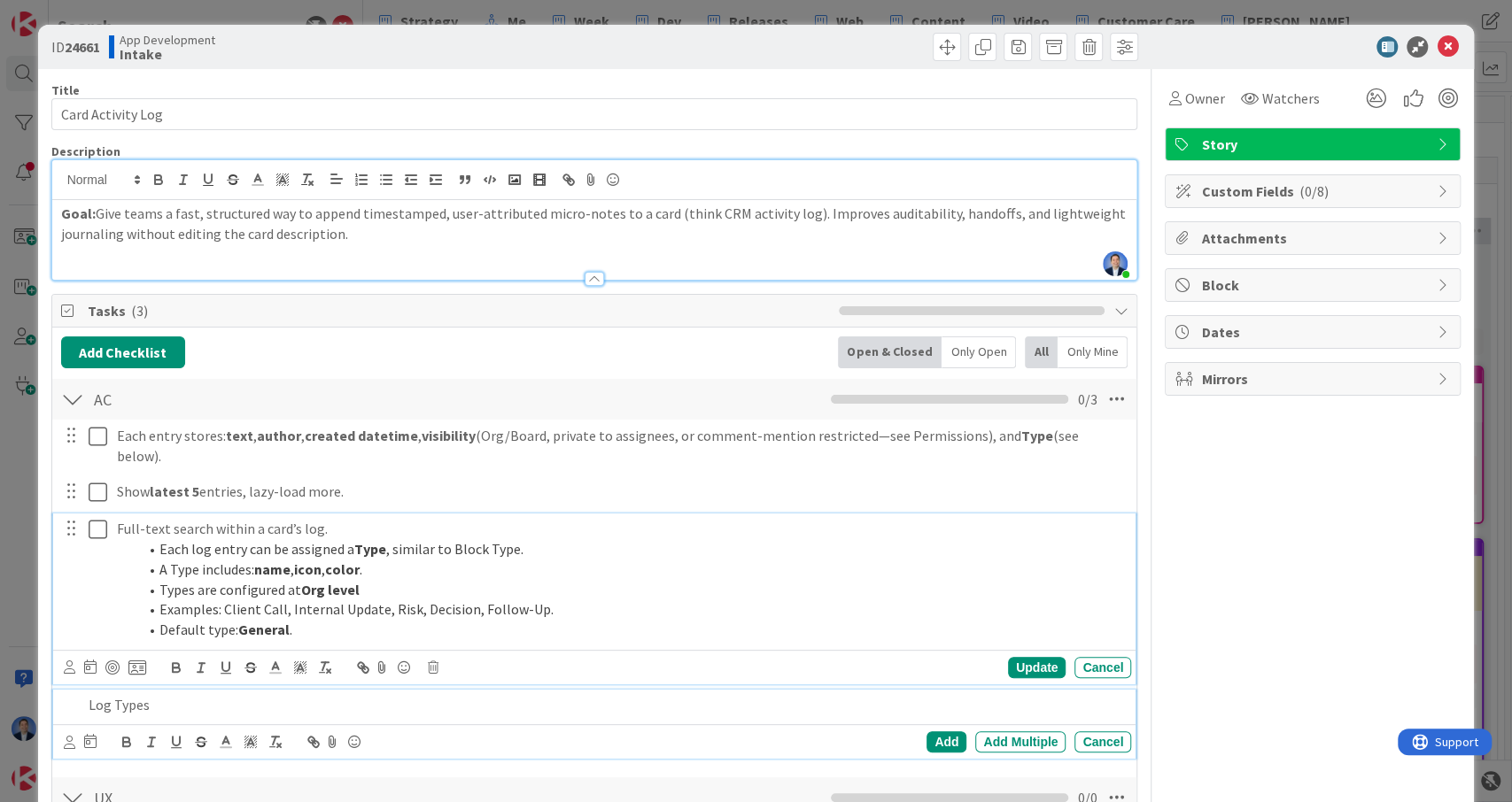
click at [310, 519] on p "Full-text search within a card’s log." at bounding box center [620, 529] width 1007 height 21
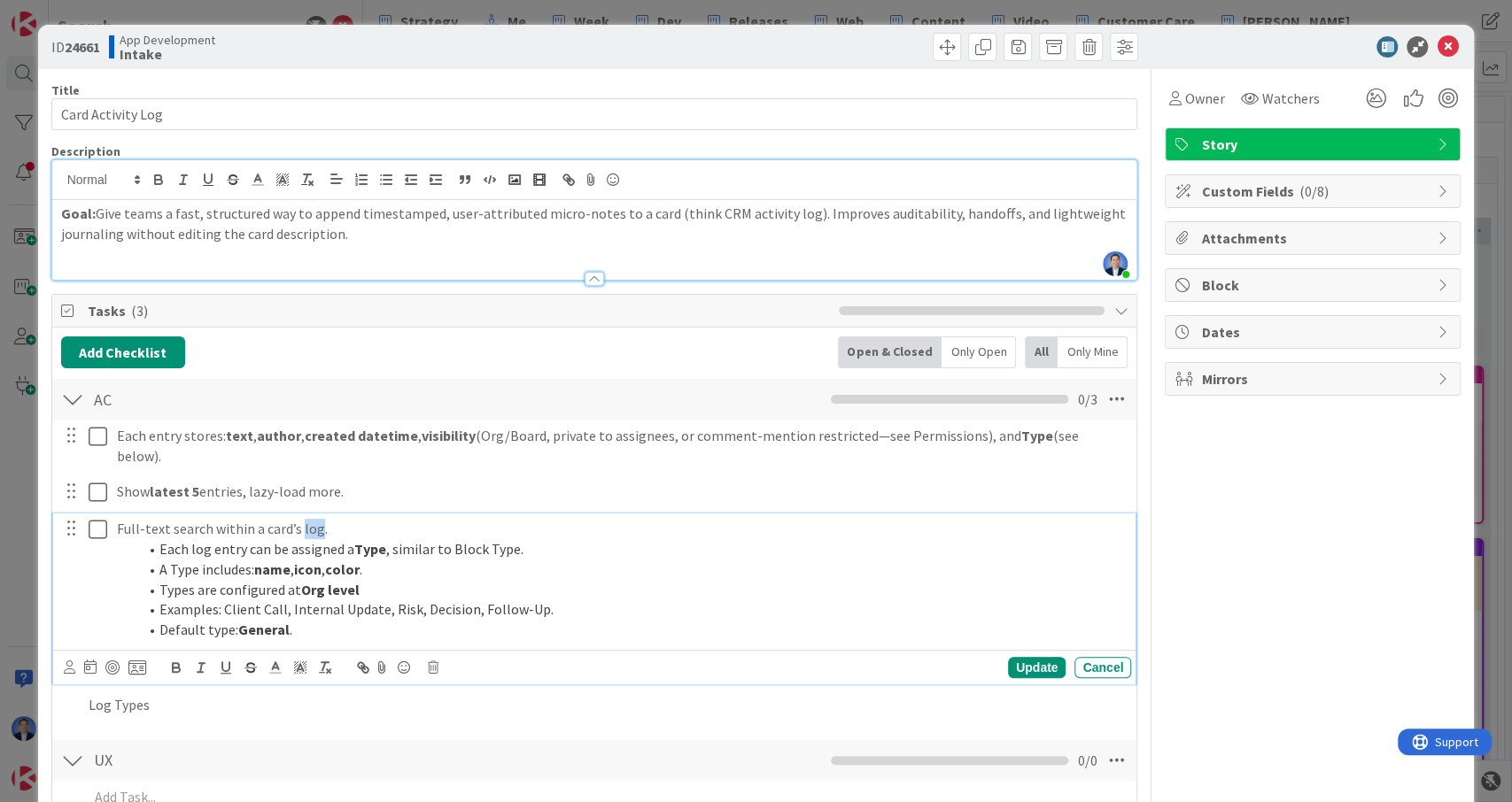
click at [310, 519] on p "Full-text search within a card’s log." at bounding box center [620, 529] width 1007 height 21
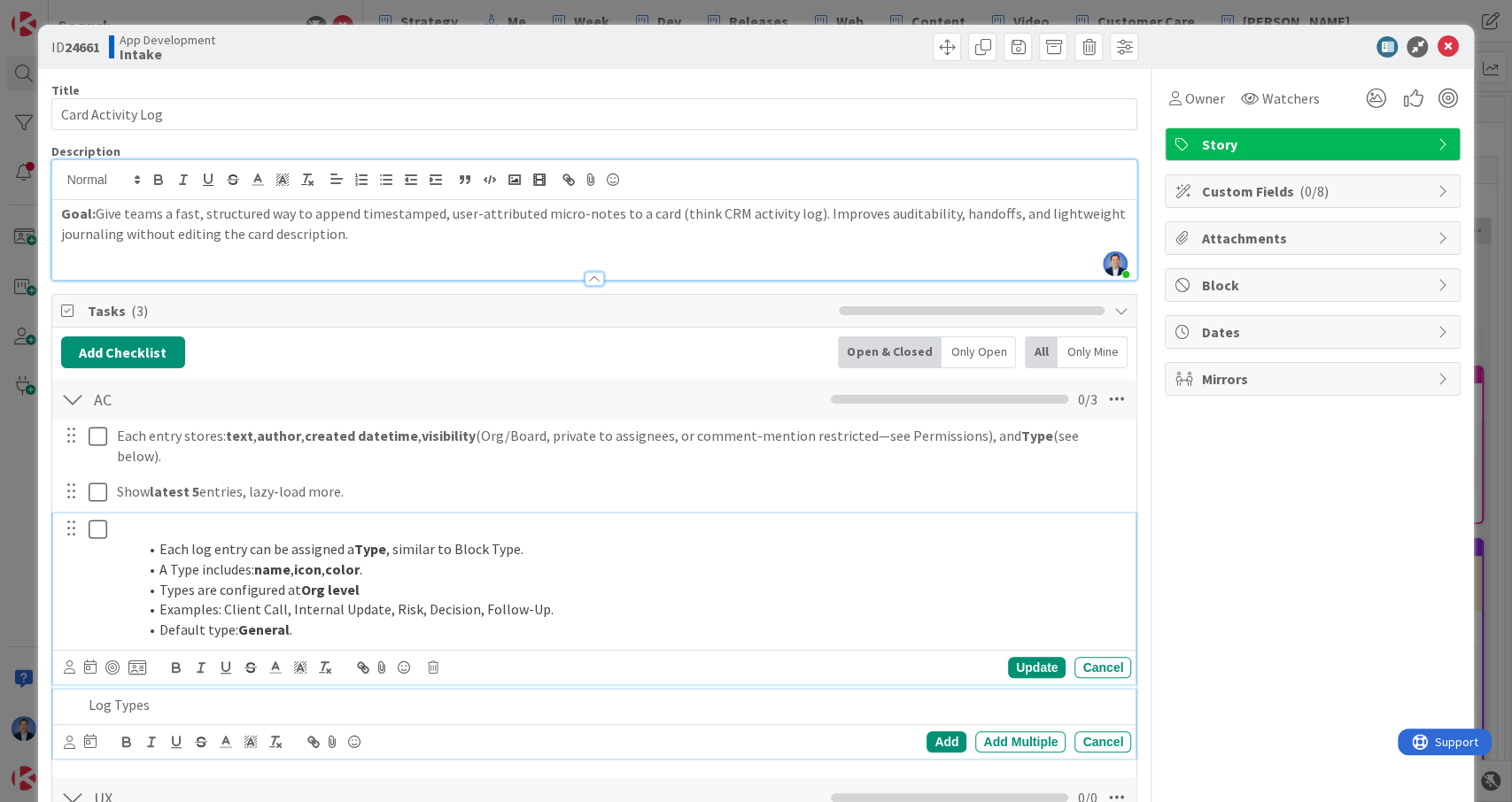
click at [190, 695] on p "Log Types" at bounding box center [607, 706] width 1036 height 21
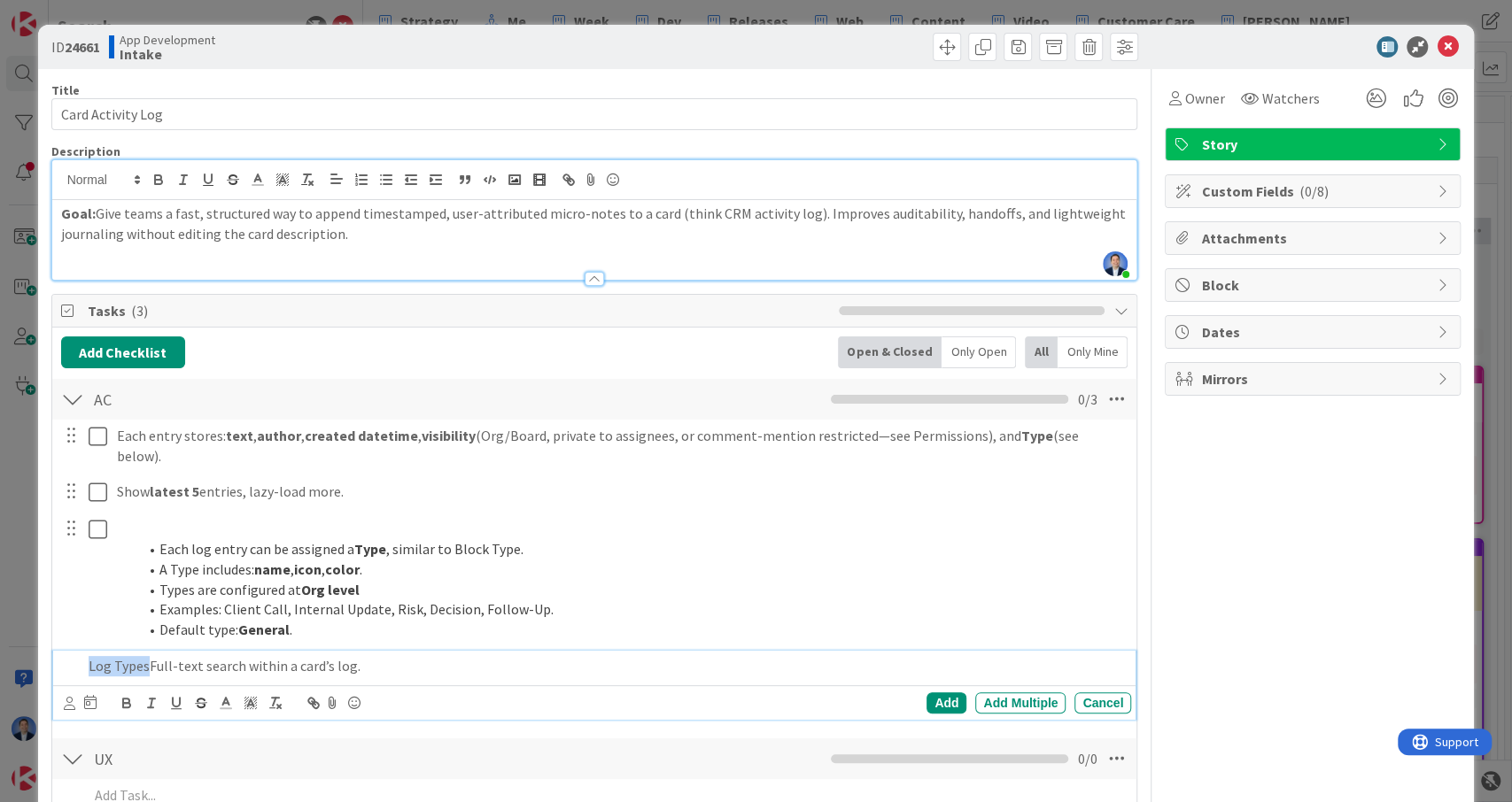
drag, startPoint x: 148, startPoint y: 643, endPoint x: 75, endPoint y: 655, distance: 74.0
click at [81, 655] on div "Log TypesFull-text search within a card’s log." at bounding box center [606, 666] width 1050 height 31
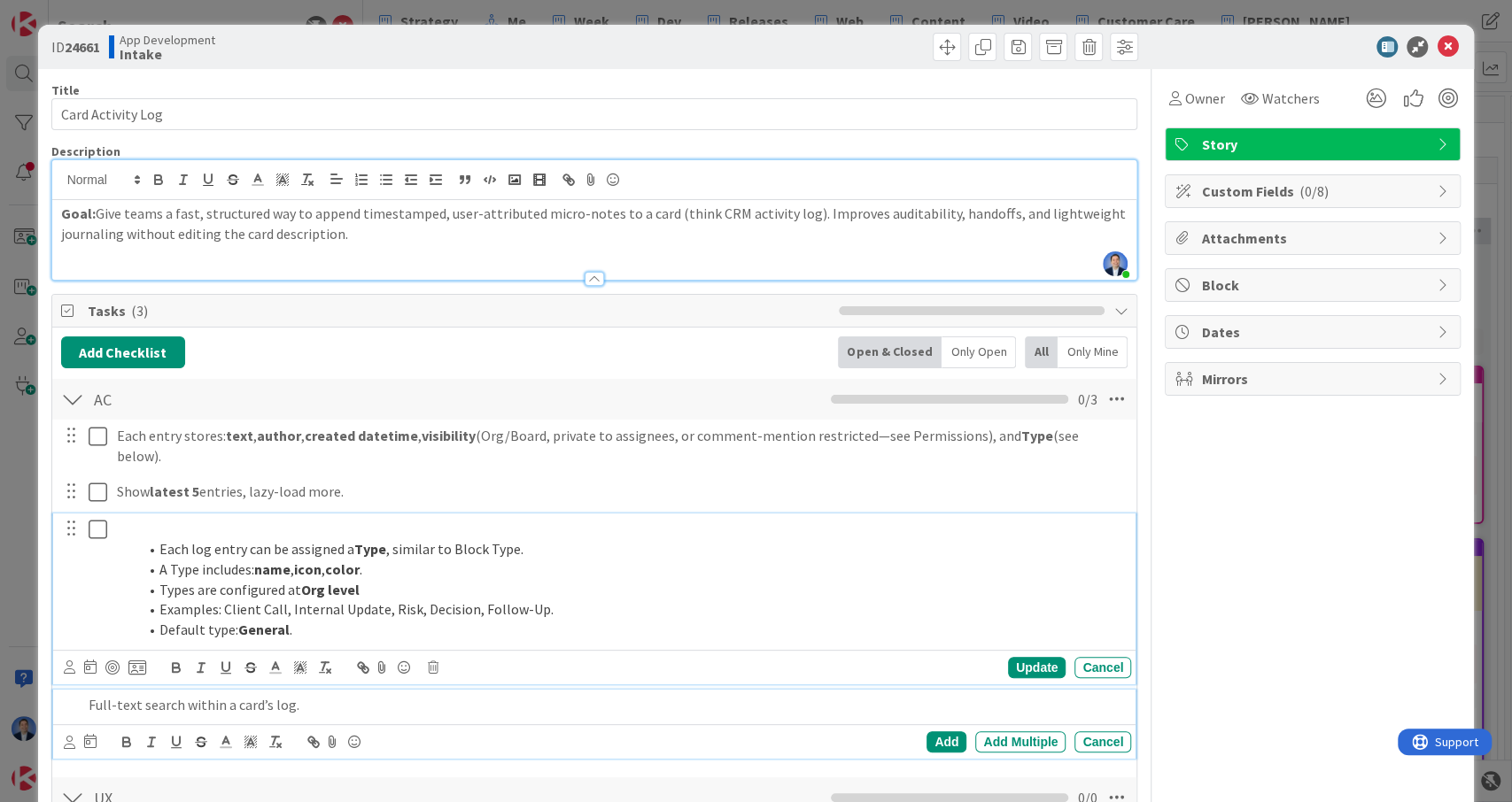
click at [151, 519] on p at bounding box center [620, 529] width 1007 height 21
click at [352, 695] on p "Full-text search within a card’s log." at bounding box center [607, 706] width 1036 height 21
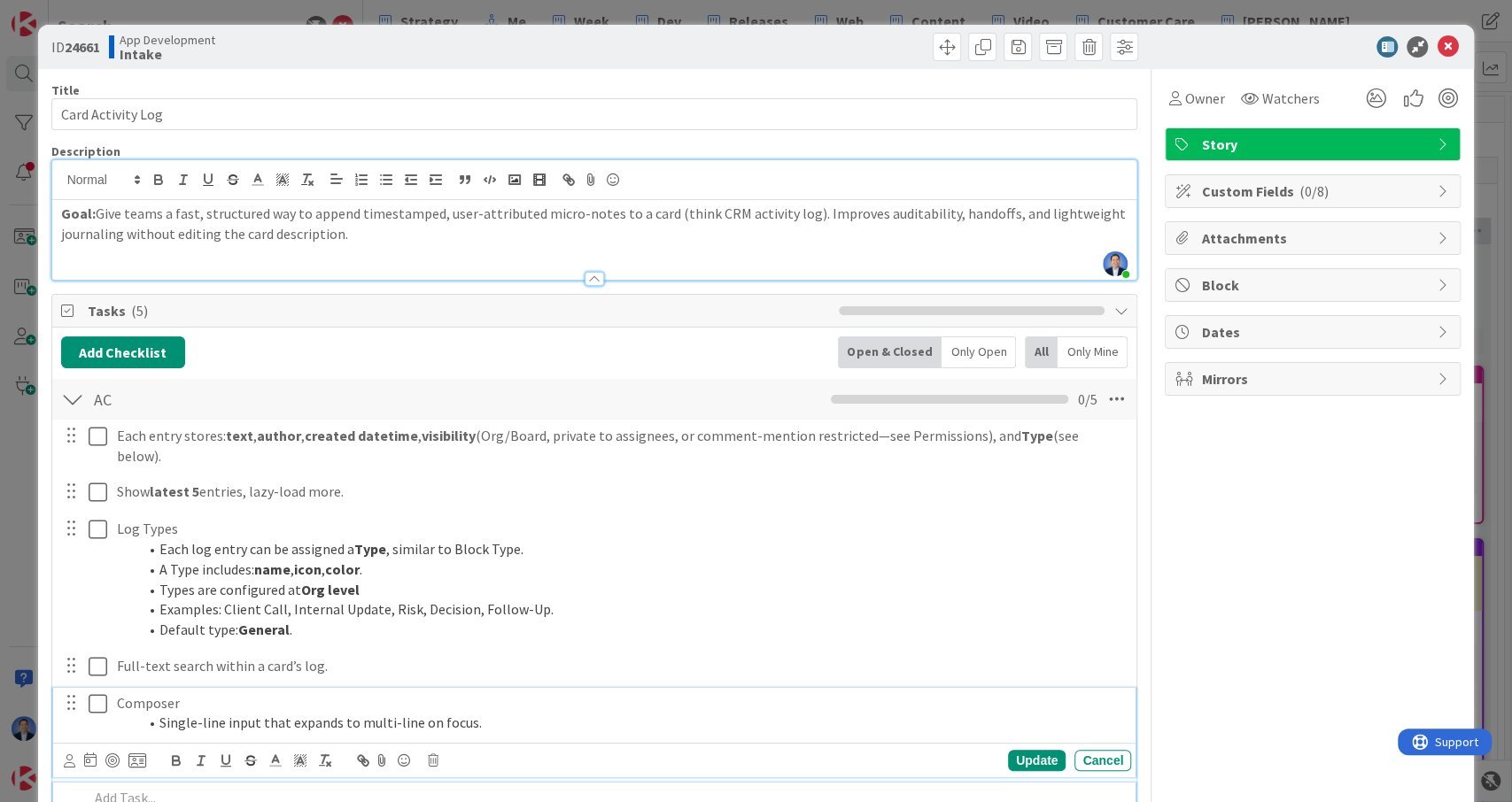
click at [498, 712] on li "Single-line input that expands to multi-line on focus." at bounding box center [631, 723] width 986 height 21
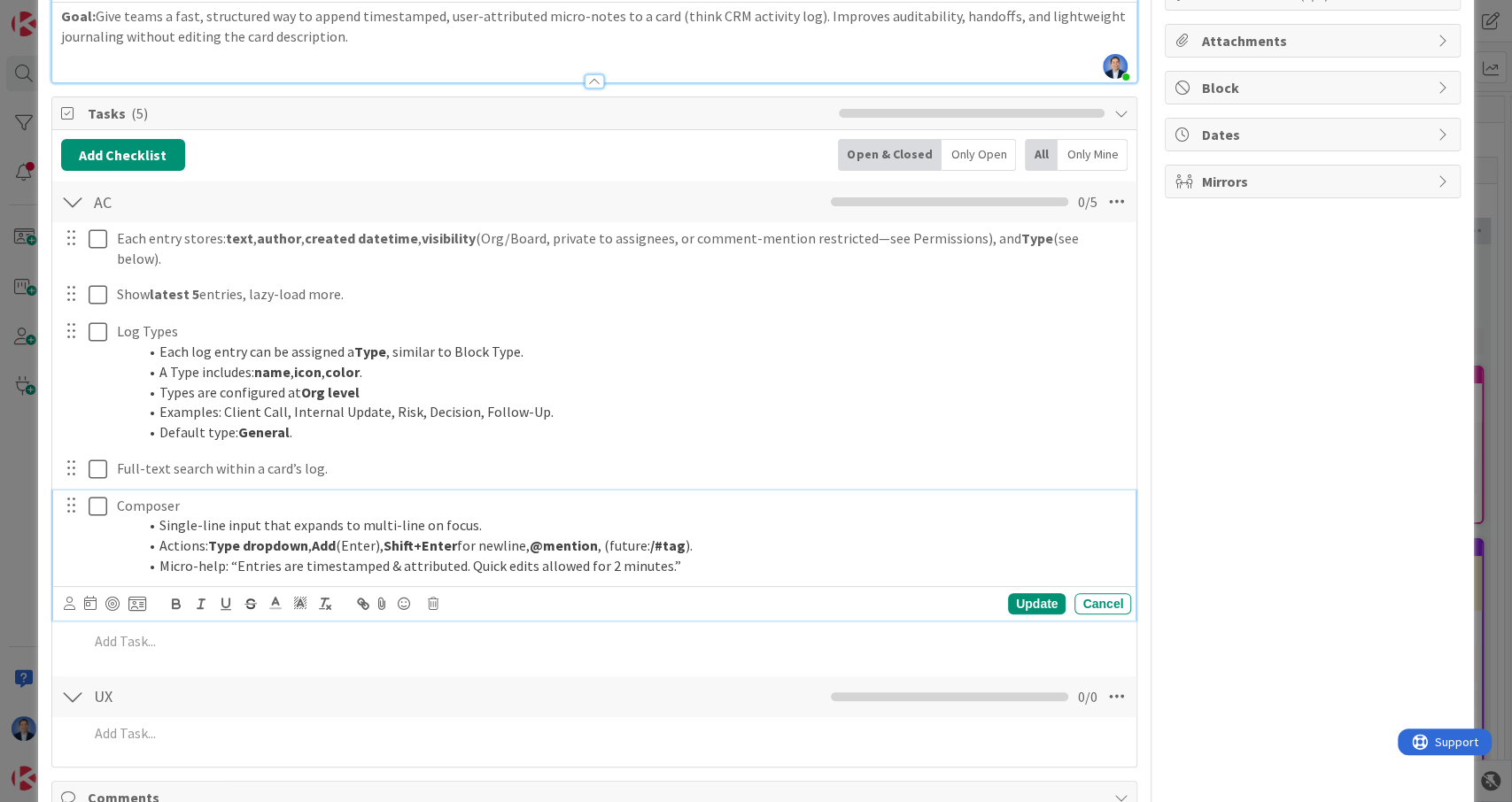
scroll to position [198, 0]
click at [726, 555] on li "Micro-help: “Entries are timestamped & attributed. Quick edits allowed for 2 mi…" at bounding box center [631, 566] width 986 height 21
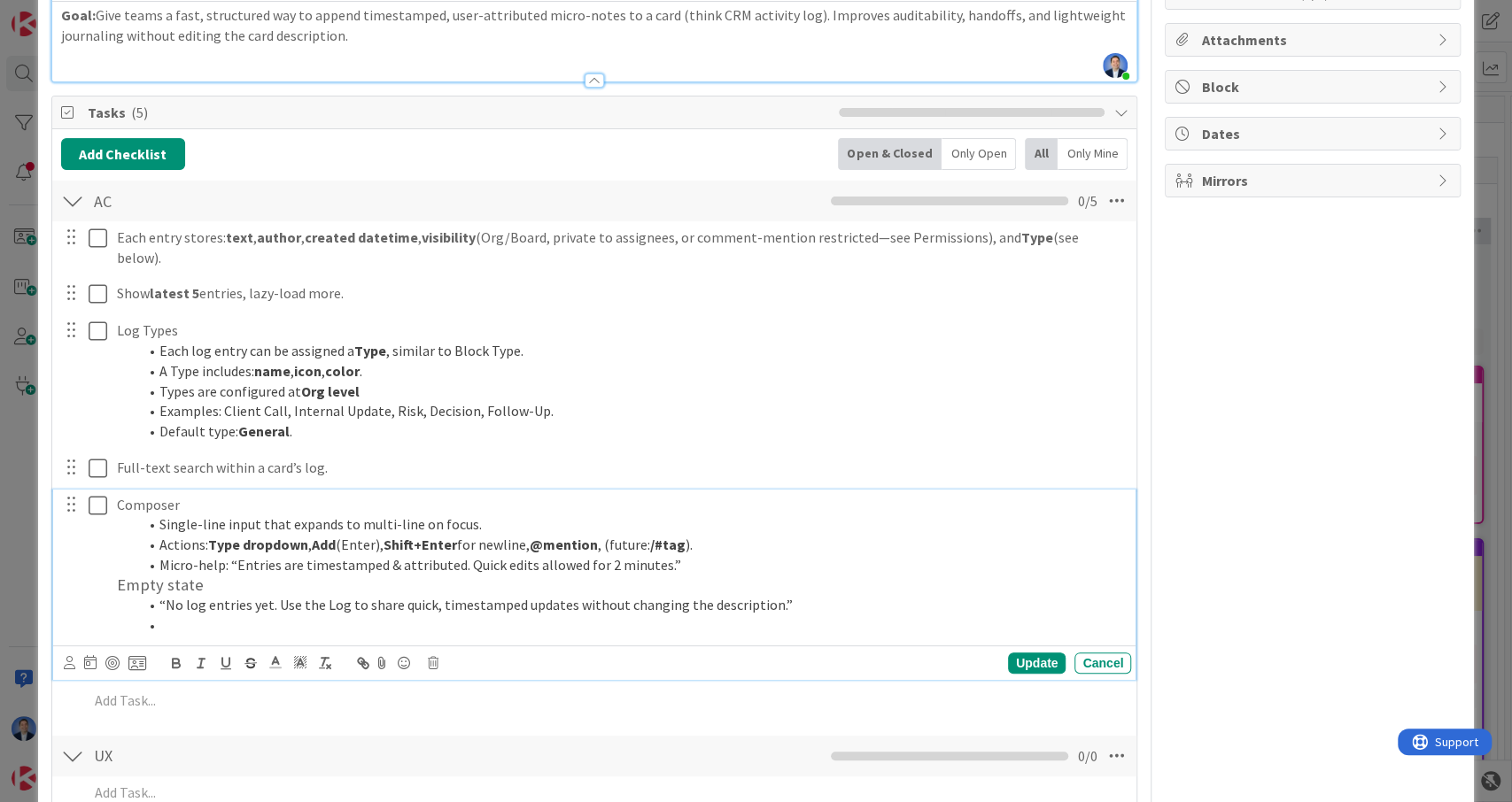
click at [120, 576] on h3 "Empty state" at bounding box center [620, 585] width 1007 height 20
click at [159, 595] on li "“No log entries yet. Use the Log to share quick, timestamped updates without ch…" at bounding box center [631, 606] width 986 height 21
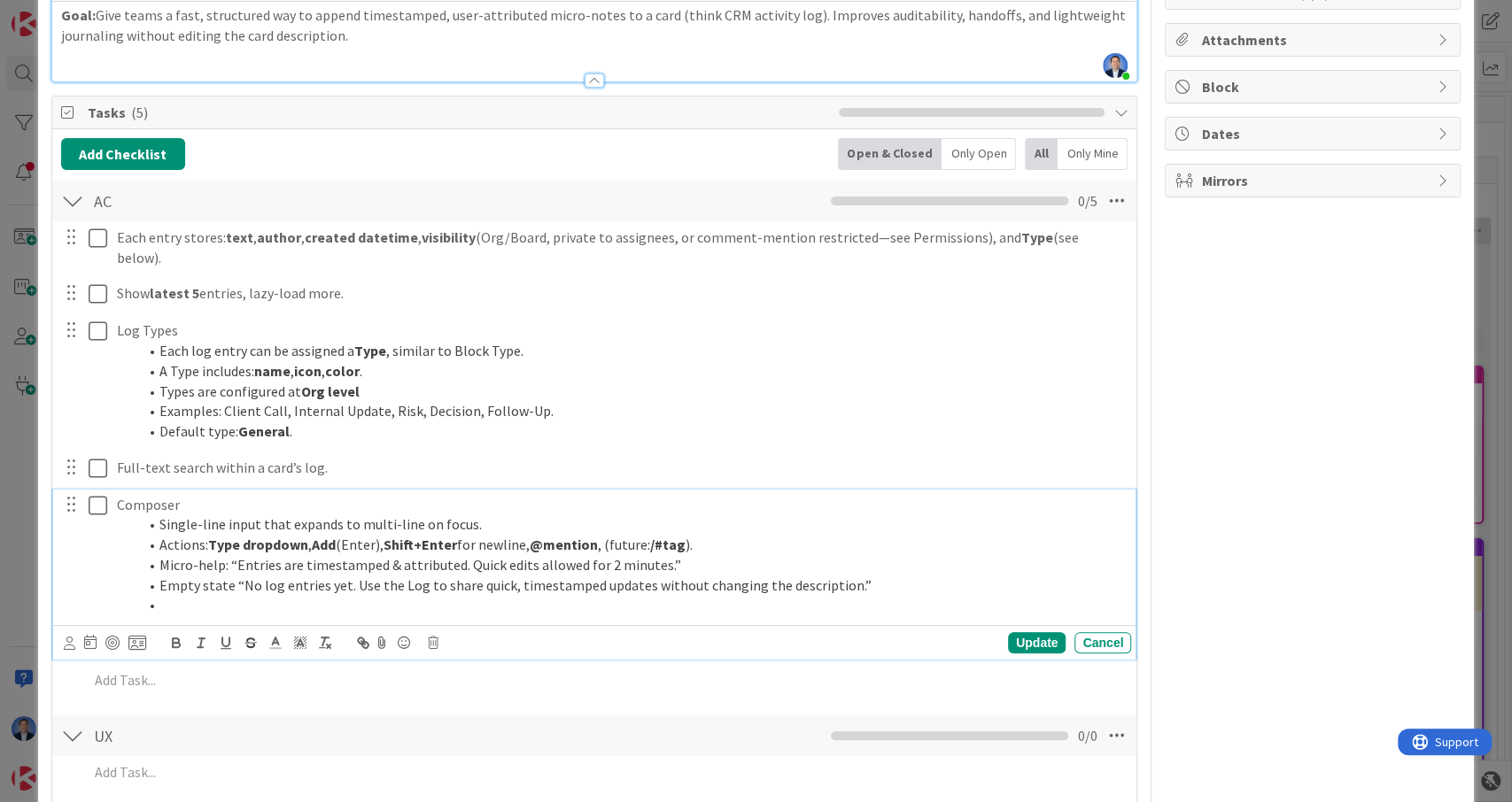
click at [224, 595] on li at bounding box center [631, 606] width 986 height 21
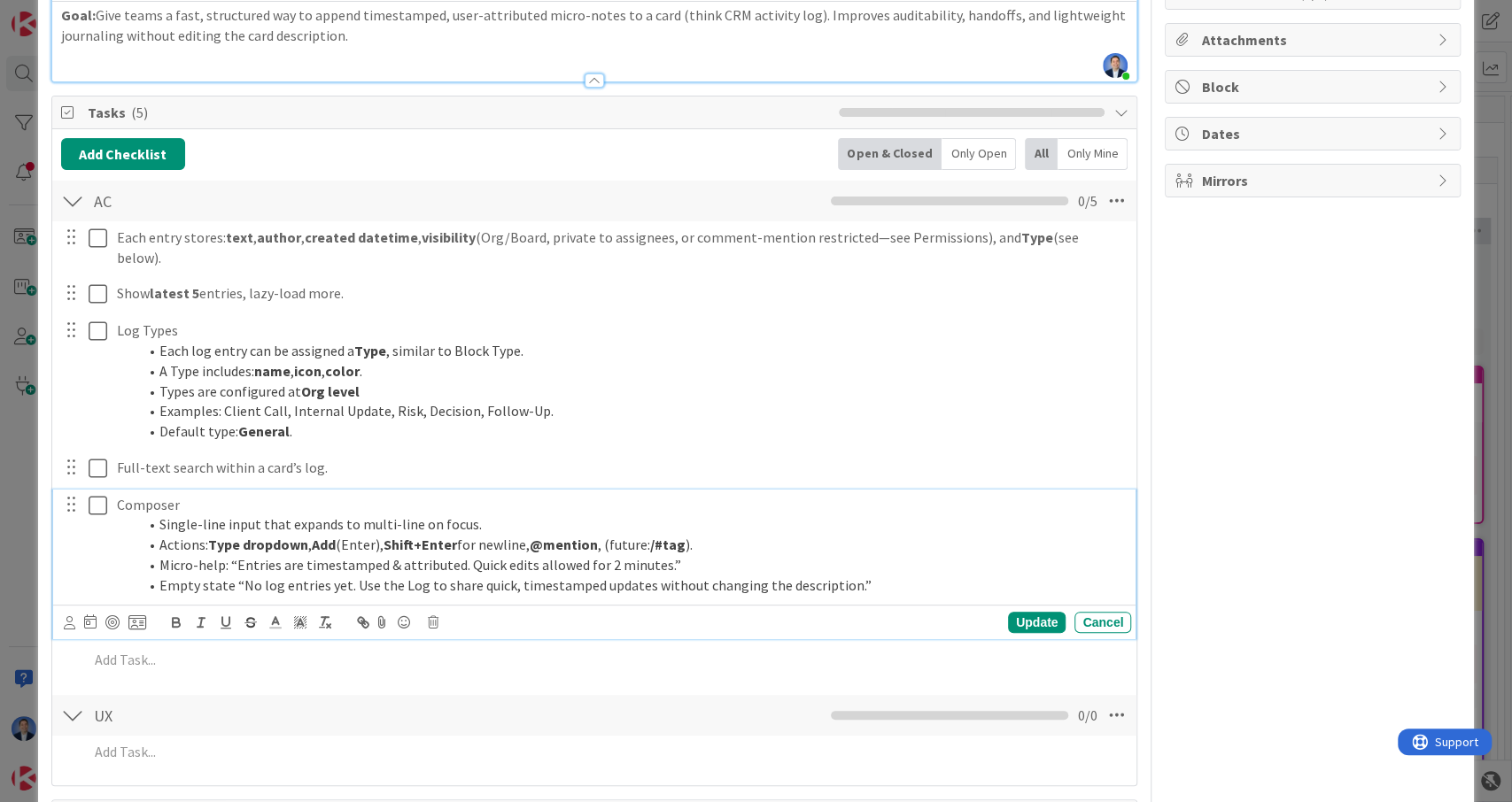
click at [658, 576] on li "Empty state “No log entries yet. Use the Log to share quick, timestamped update…" at bounding box center [631, 586] width 986 height 21
drag, startPoint x: 658, startPoint y: 562, endPoint x: 797, endPoint y: 565, distance: 139.0
click at [797, 576] on li "Empty state “No log entries yet. Use the Log to share quick, timestamped update…" at bounding box center [631, 586] width 986 height 21
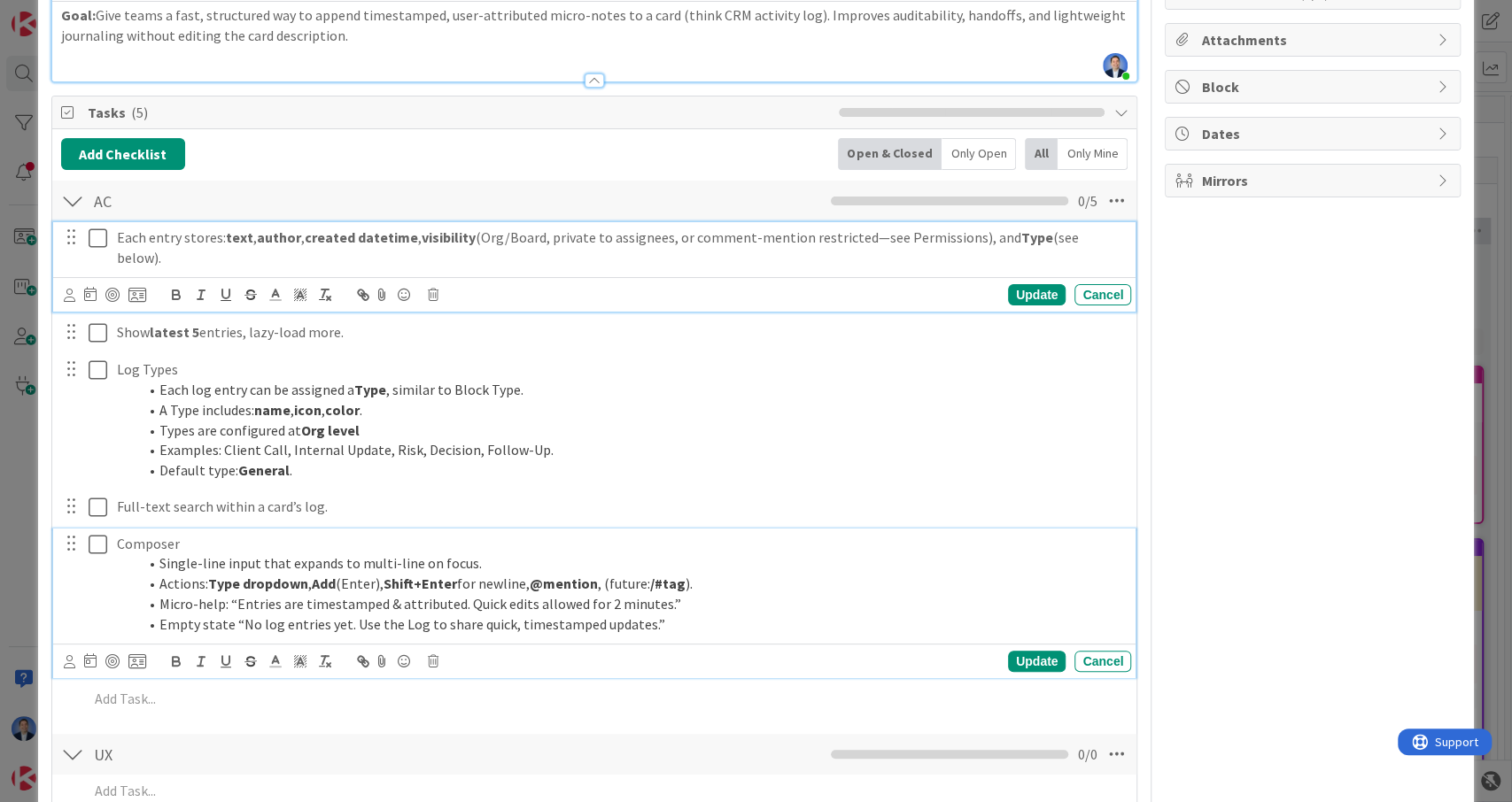
click at [1115, 234] on p "Each entry stores: text , author , created datetime , visibility (Org/Board, pr…" at bounding box center [620, 247] width 1007 height 40
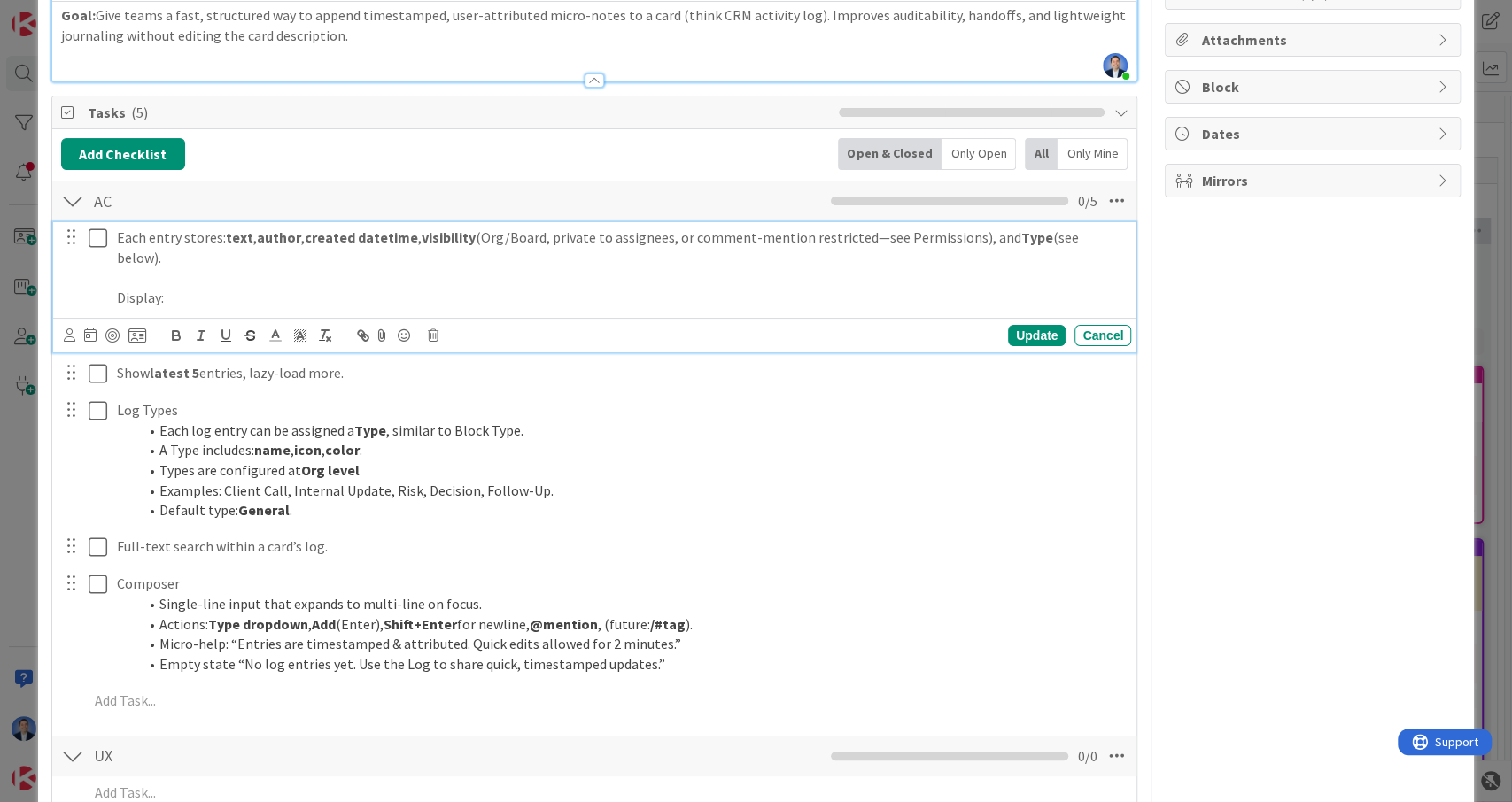
click at [253, 288] on p "Display:" at bounding box center [620, 298] width 1007 height 21
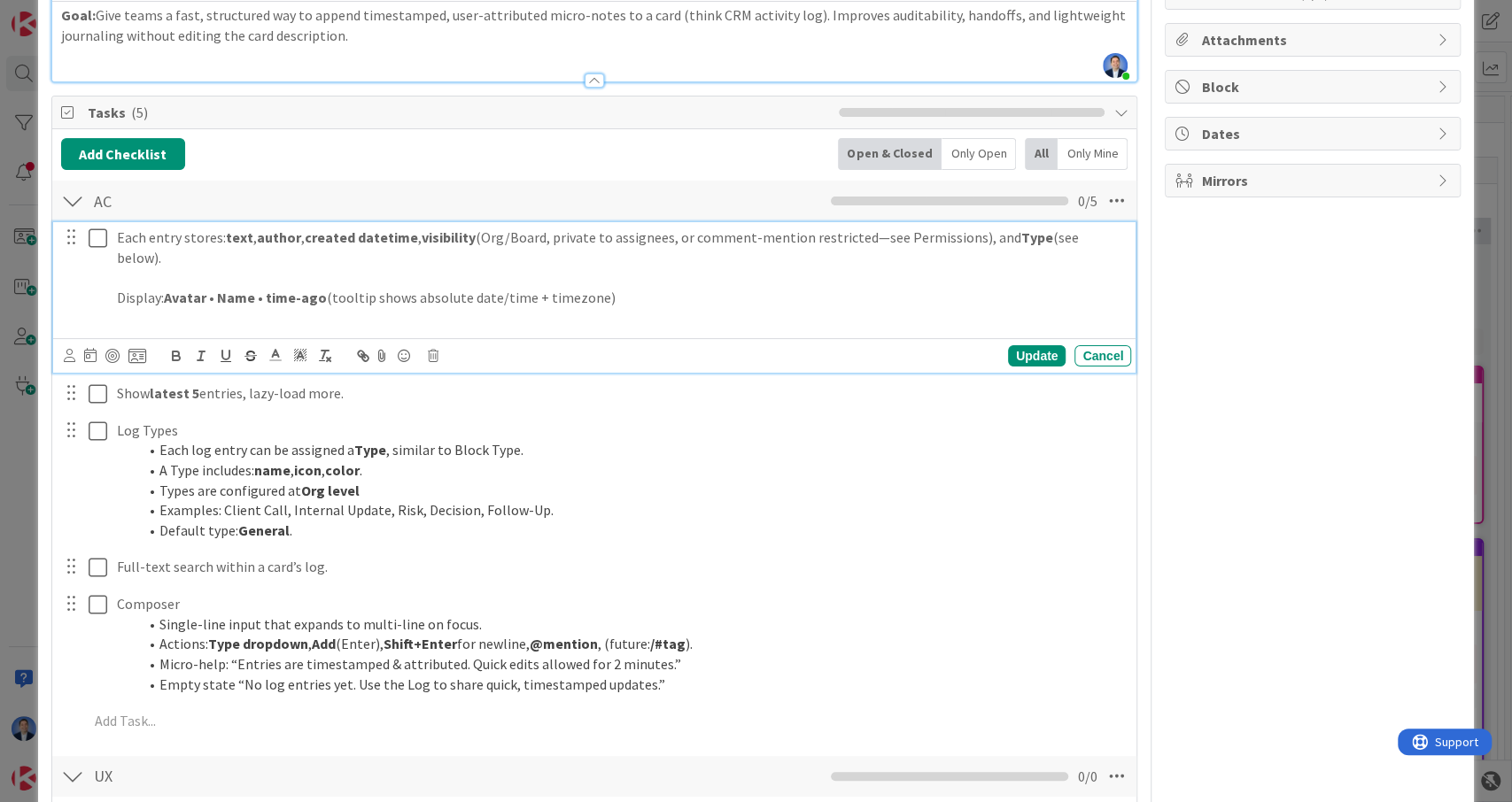
click at [171, 289] on strong "Avatar • Name • time-ago" at bounding box center [245, 297] width 163 height 18
click at [167, 289] on strong "Avatar • Name • time-ago" at bounding box center [245, 297] width 163 height 18
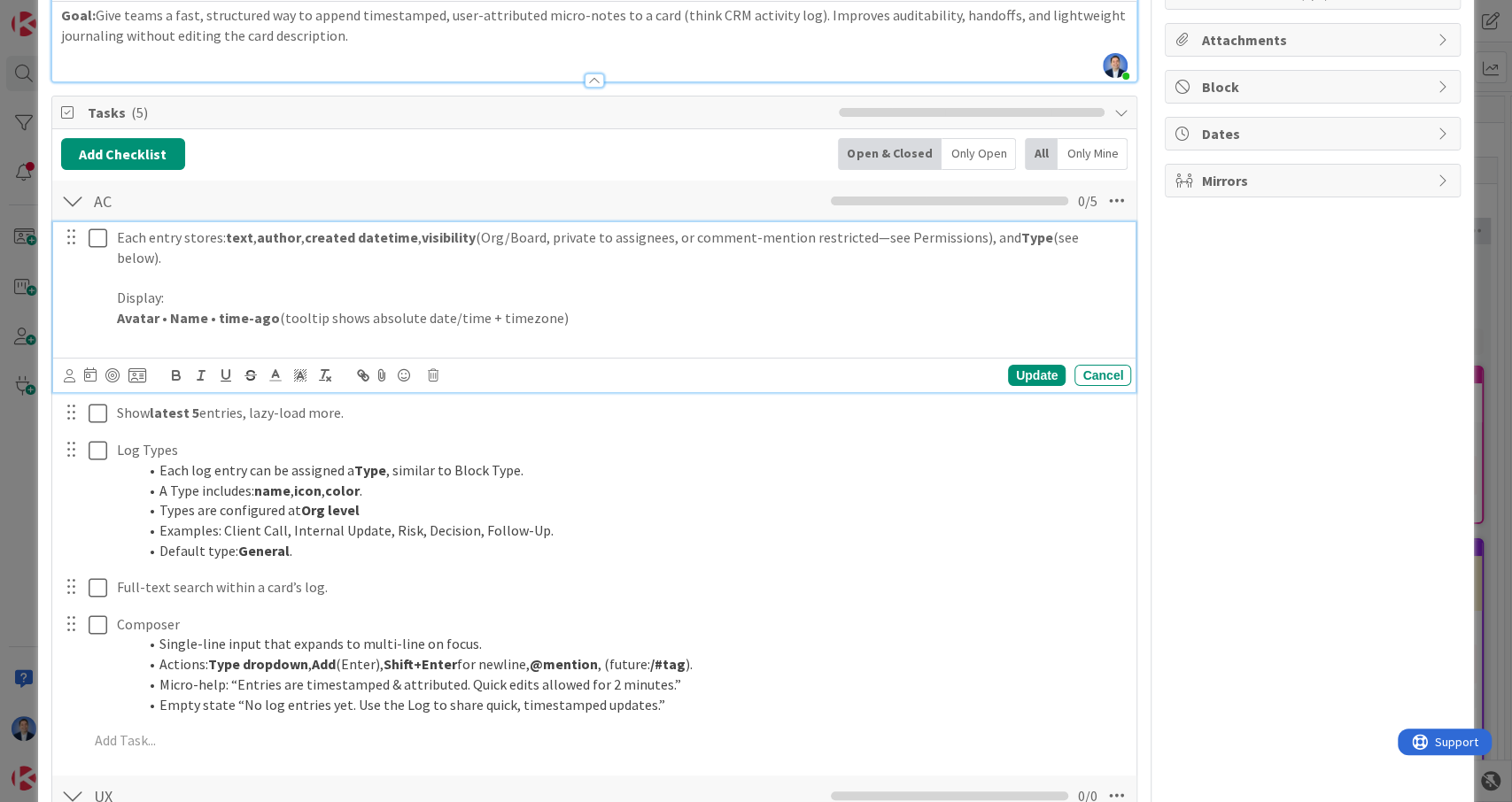
click at [571, 308] on p "Avatar • Name • time-ago (tooltip shows absolute date/time + timezone)" at bounding box center [620, 319] width 1007 height 21
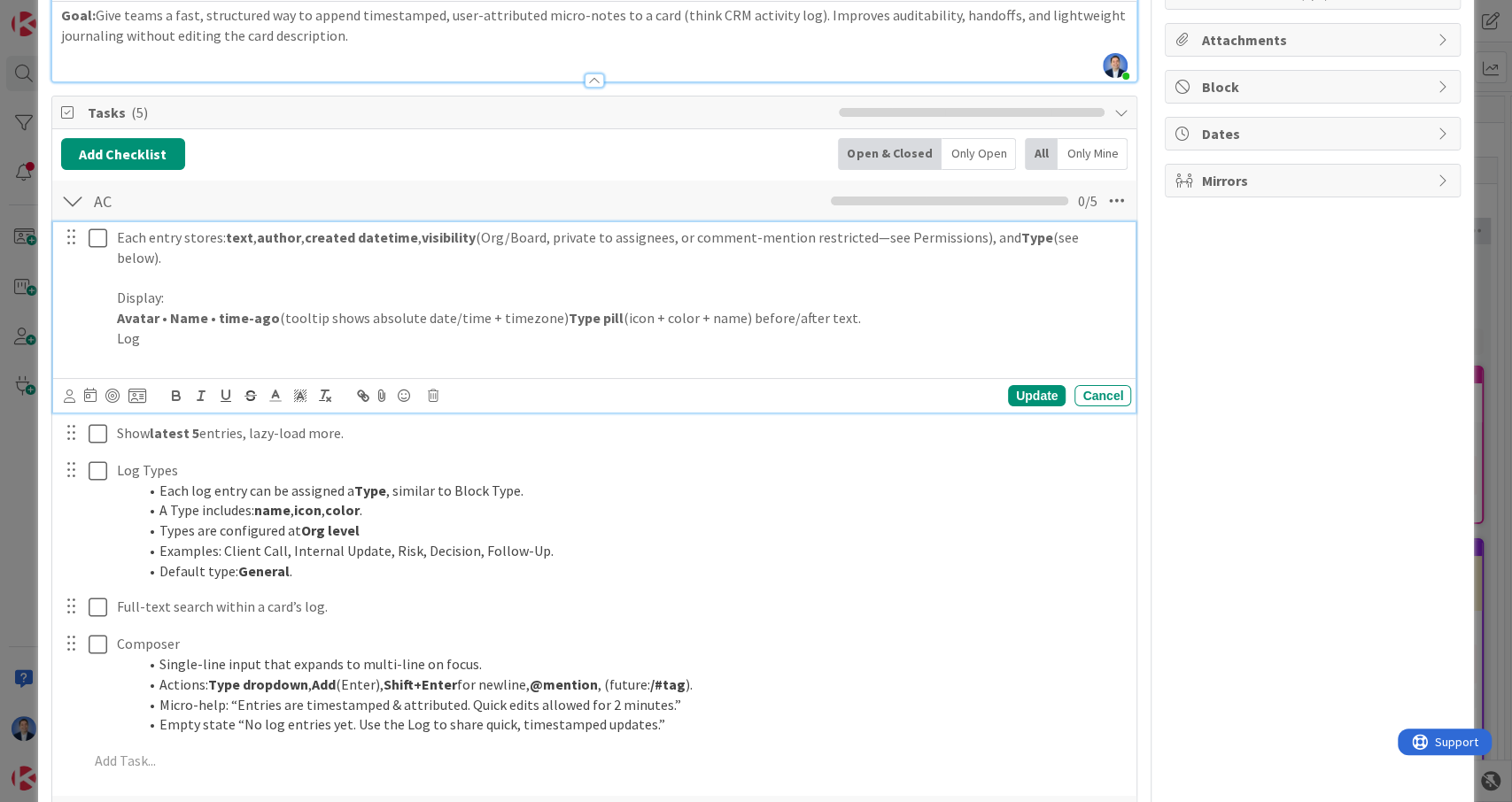
click at [178, 288] on p "Display:" at bounding box center [620, 298] width 1007 height 21
click at [177, 309] on strong "Avatar • Name • time-ago" at bounding box center [198, 318] width 163 height 18
click at [160, 309] on strong "Avatar • time-ago" at bounding box center [174, 318] width 114 height 18
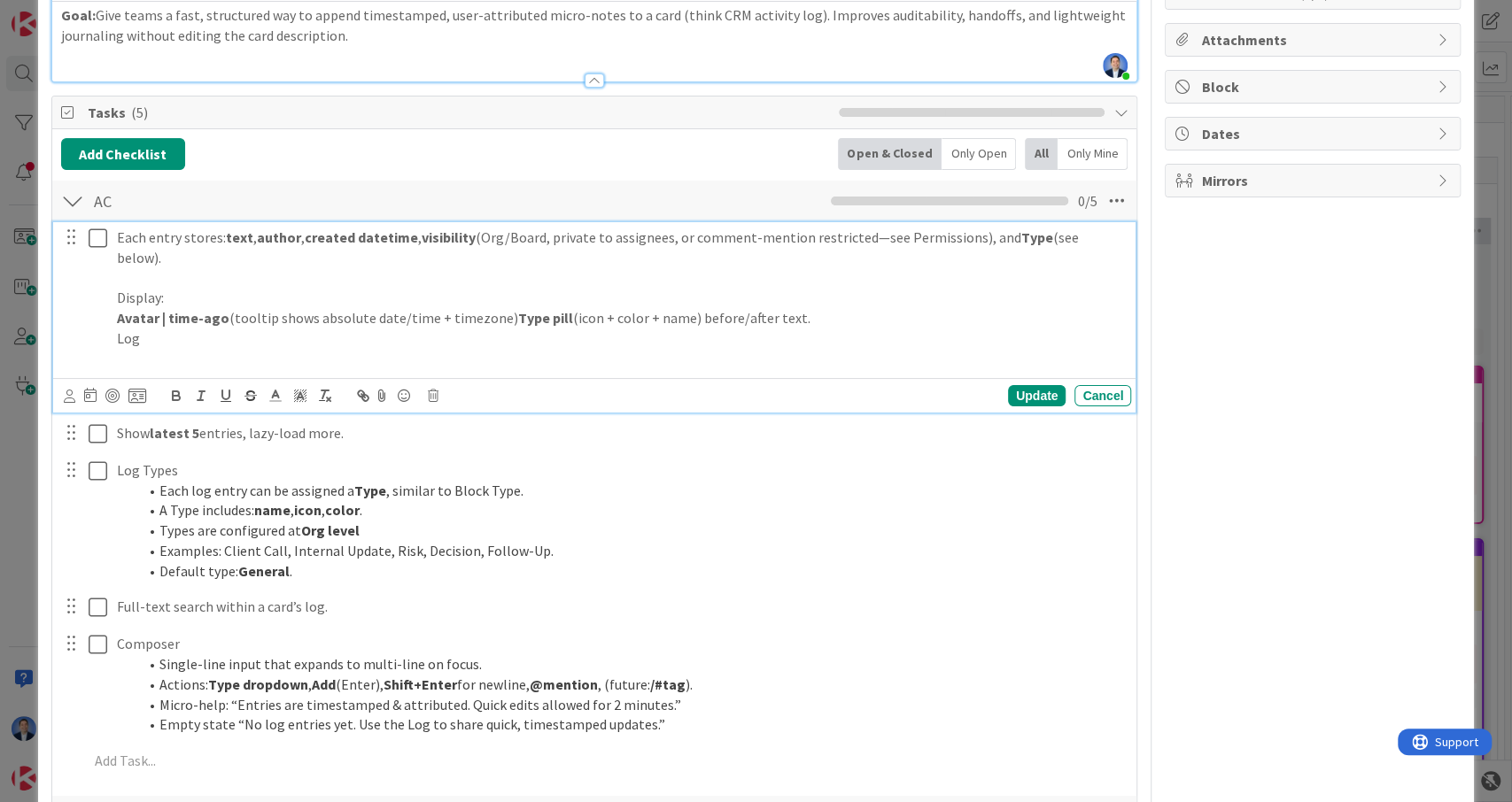
click at [497, 308] on p "Avatar | time-ago (tooltip shows absolute date/time + timezone) Type pill (icon…" at bounding box center [620, 319] width 1007 height 21
click at [554, 328] on p "Log" at bounding box center [620, 338] width 1007 height 21
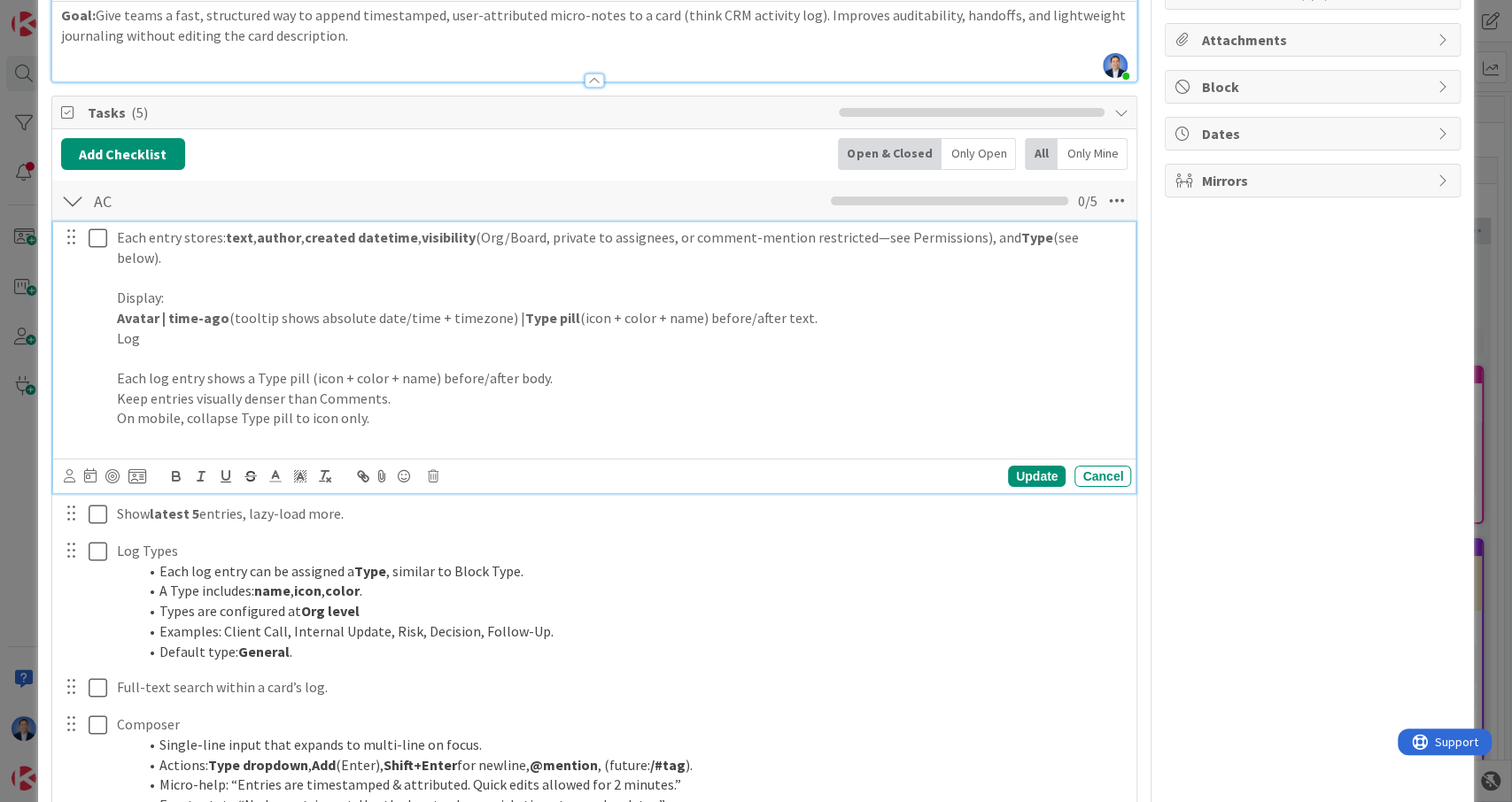
click at [415, 368] on p "Each log entry shows a Type pill (icon + color + name) before/after body." at bounding box center [620, 379] width 1007 height 21
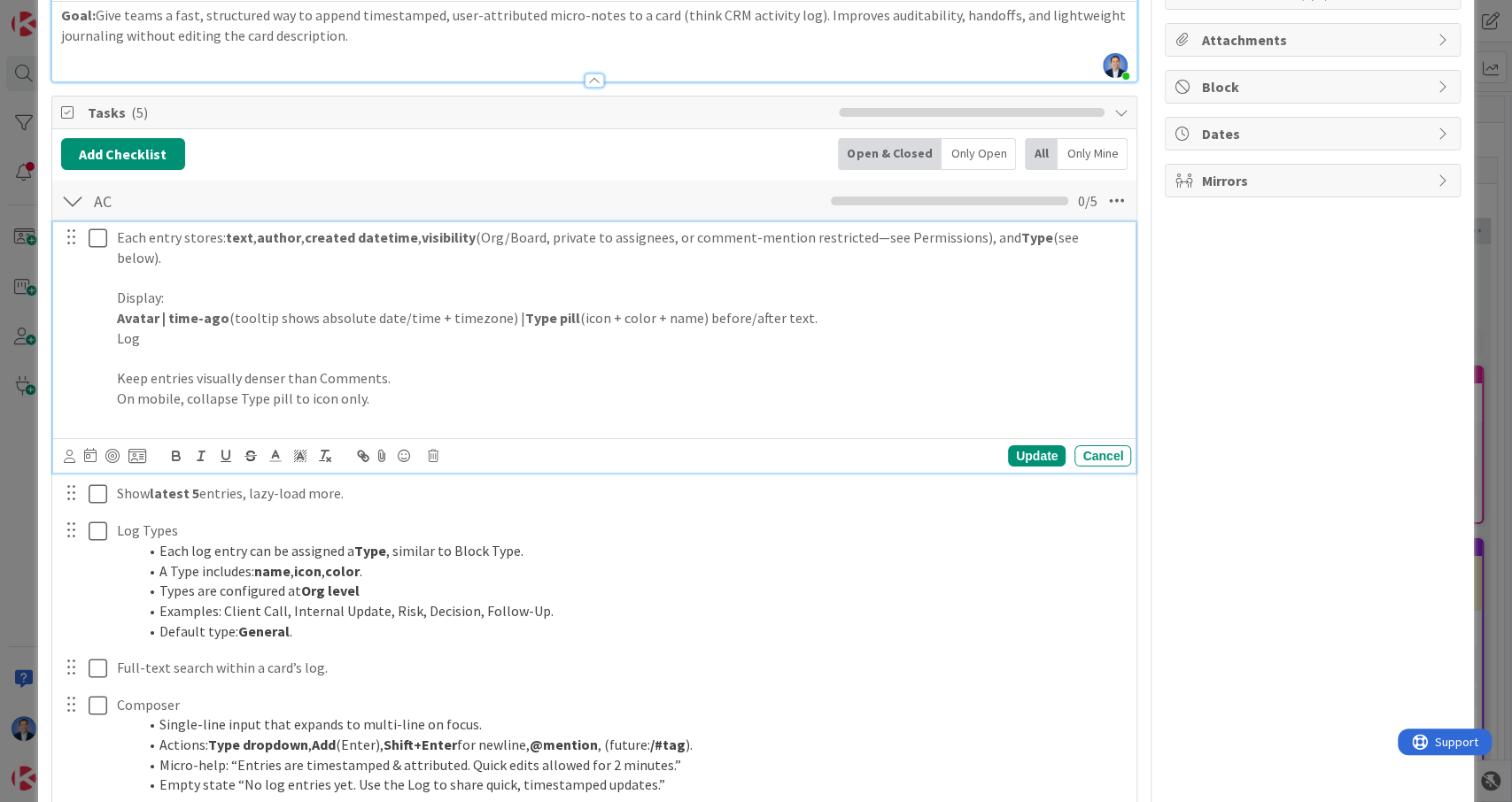
click at [117, 368] on p "Keep entries visually denser than Comments." at bounding box center [620, 379] width 1007 height 21
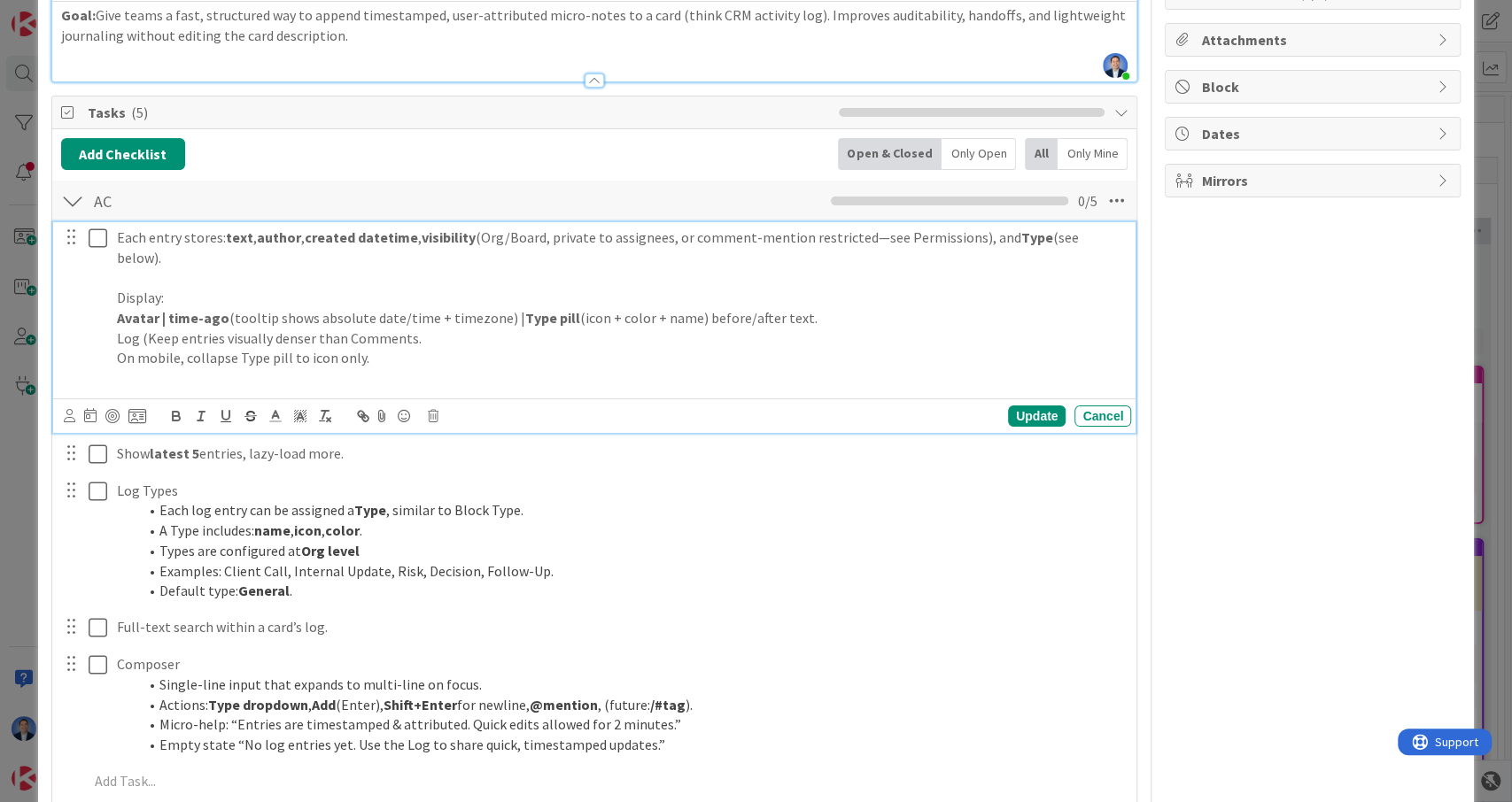
click at [423, 328] on p "Log (Keep entries visually denser than Comments." at bounding box center [620, 338] width 1007 height 21
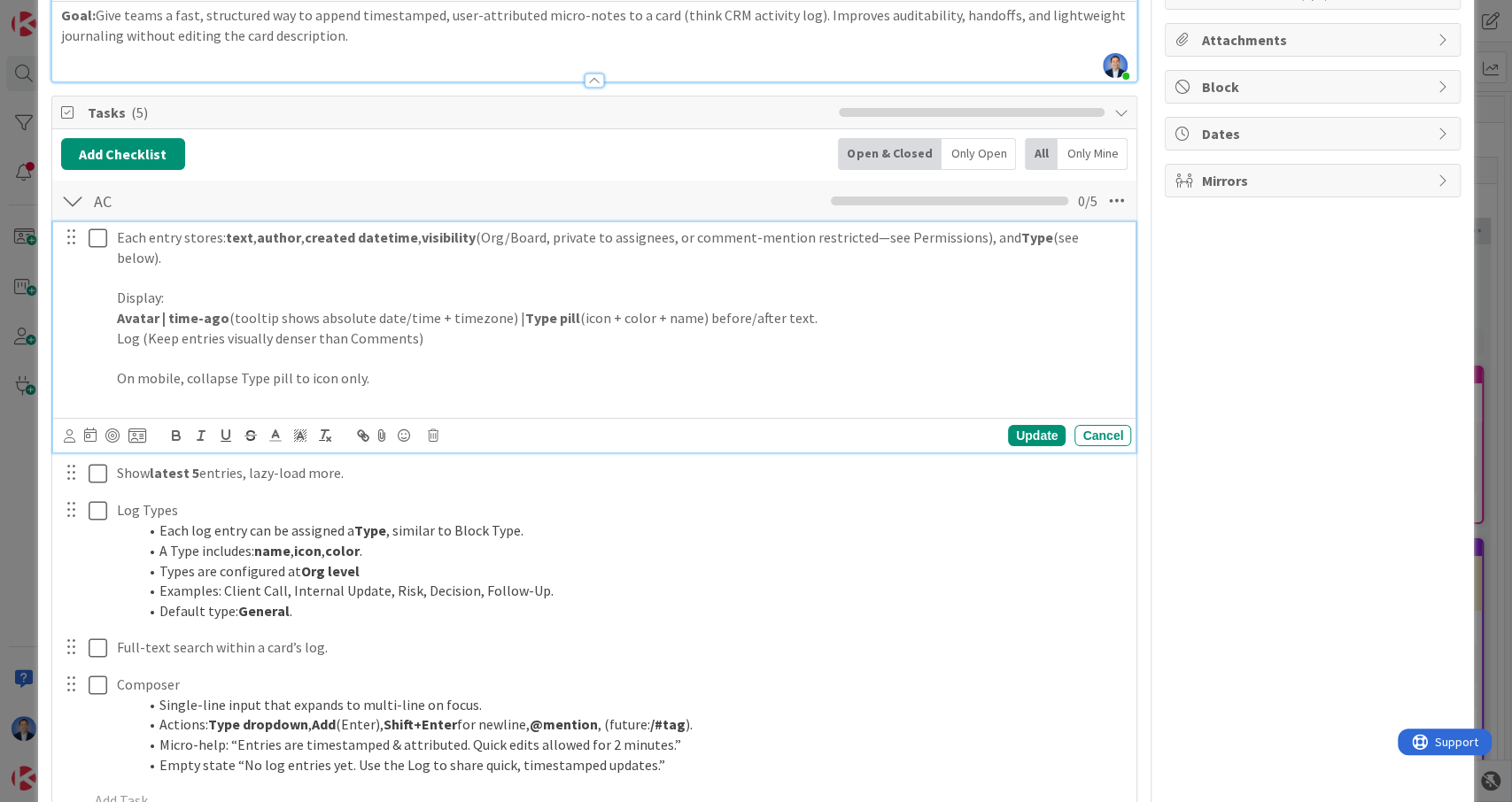
click at [116, 358] on div "Each entry stores: text , author , created datetime , visibility (Org/Board, pr…" at bounding box center [620, 318] width 1021 height 192
drag, startPoint x: 116, startPoint y: 358, endPoint x: 167, endPoint y: 360, distance: 51.0
click at [167, 360] on div "Each entry stores: text , author , created datetime , visibility (Org/Board, pr…" at bounding box center [620, 318] width 1021 height 192
click at [125, 368] on p "On mobile, collapse Type pill to icon only." at bounding box center [620, 379] width 1007 height 21
drag, startPoint x: 125, startPoint y: 356, endPoint x: 160, endPoint y: 359, distance: 35.1
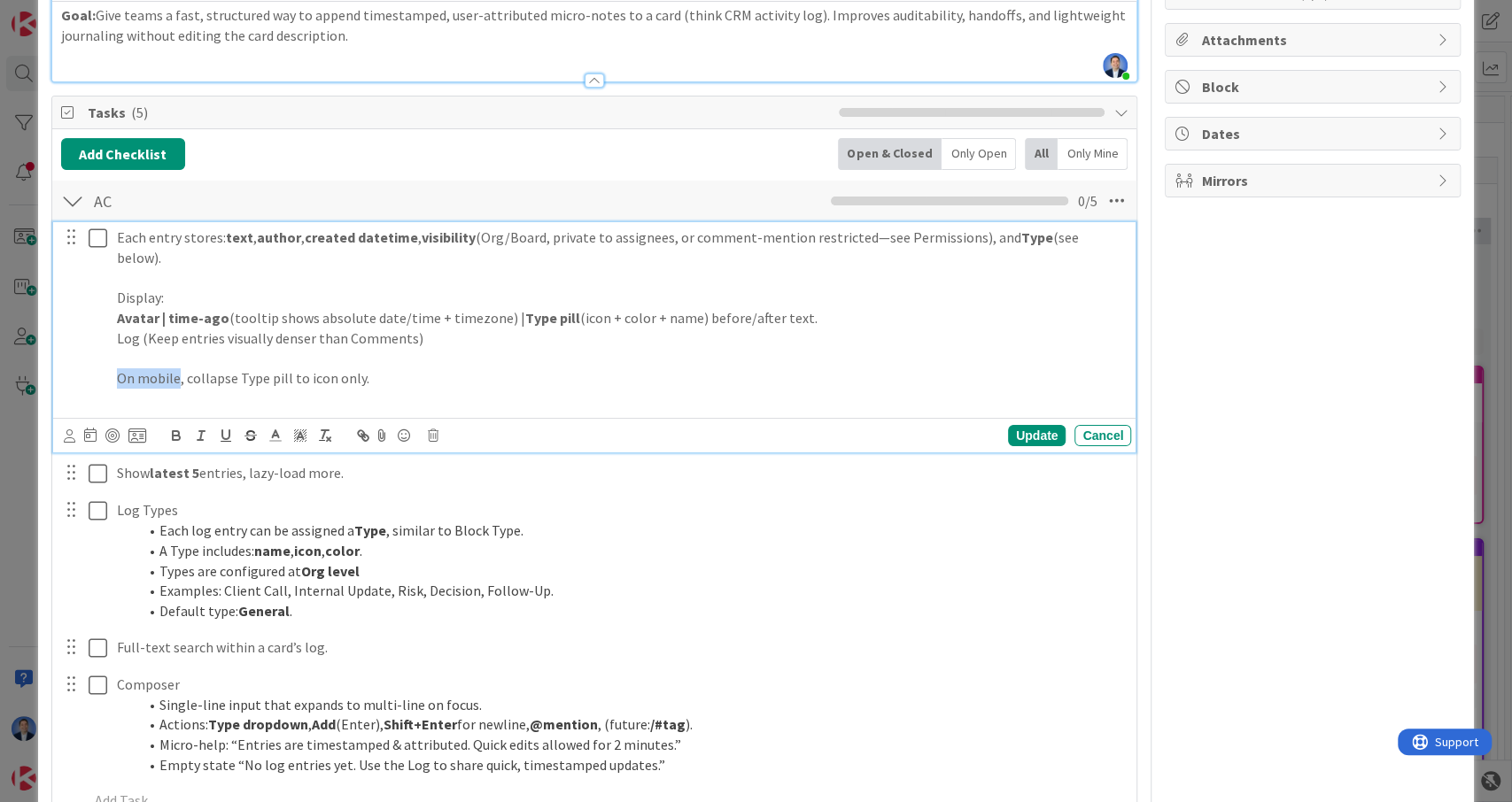
click at [160, 368] on p "On mobile, collapse Type pill to icon only." at bounding box center [620, 379] width 1007 height 21
click at [362, 368] on p "MOBILE: collapse Type pill to icon only." at bounding box center [620, 379] width 1007 height 21
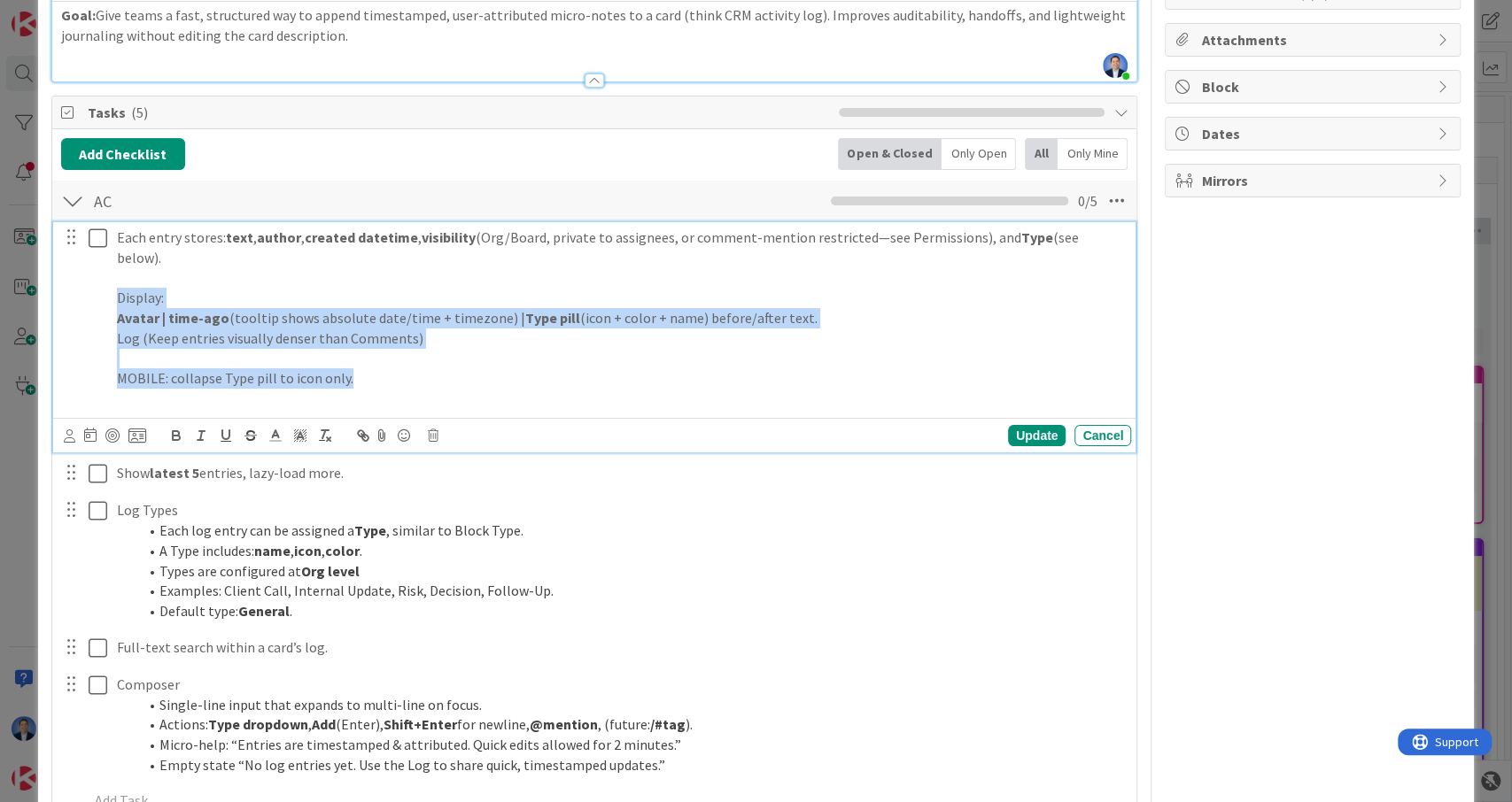
drag, startPoint x: 361, startPoint y: 357, endPoint x: 108, endPoint y: 286, distance: 262.8
click at [109, 285] on div "Each entry stores: text , author , created datetime , visibility (Org/Board, pr…" at bounding box center [620, 318] width 1021 height 192
copy div "Display: Avatar | time-ago (tooltip shows absolute date/time + timezone) | Type…"
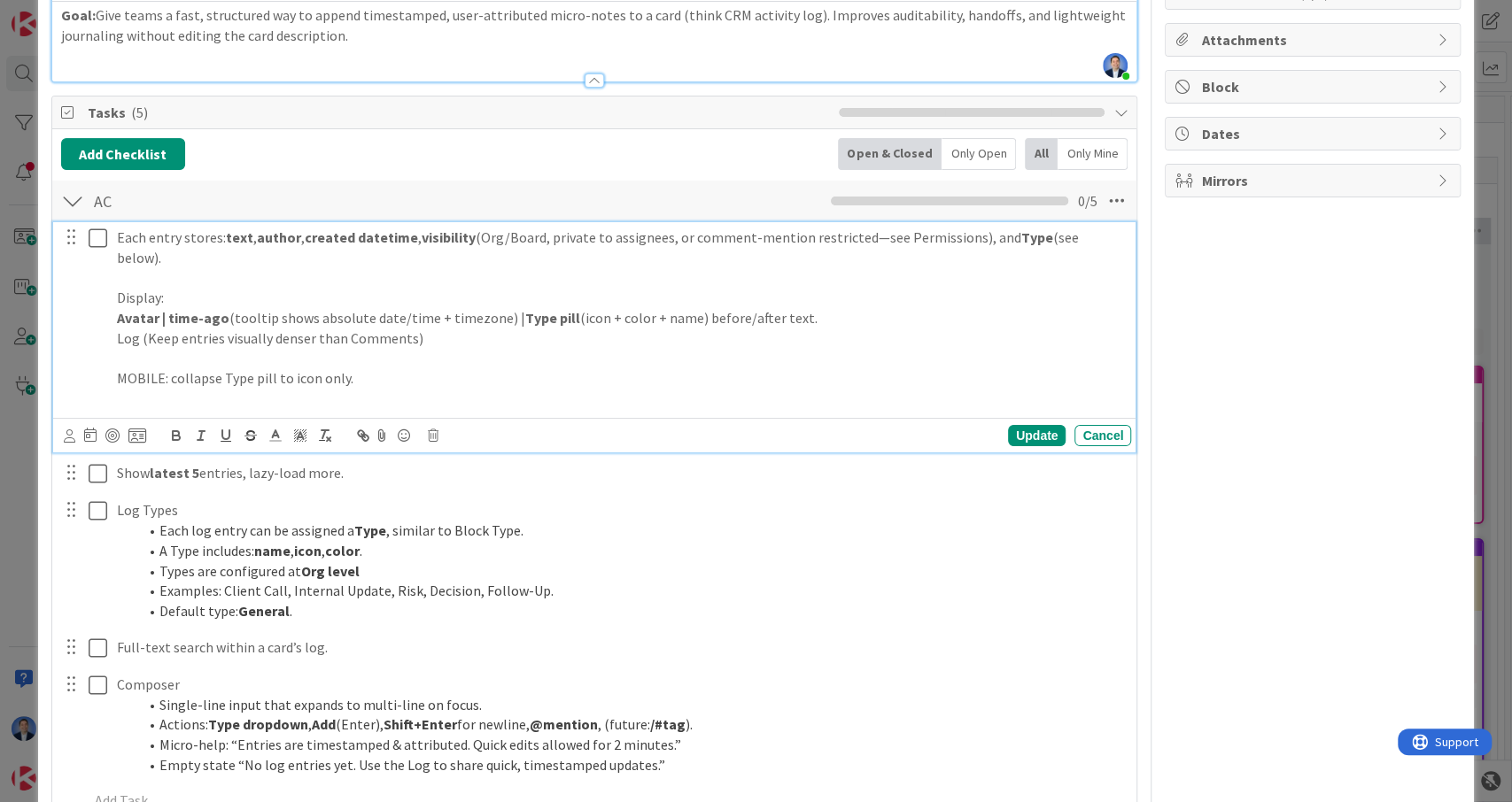
click at [513, 389] on p at bounding box center [620, 399] width 1007 height 21
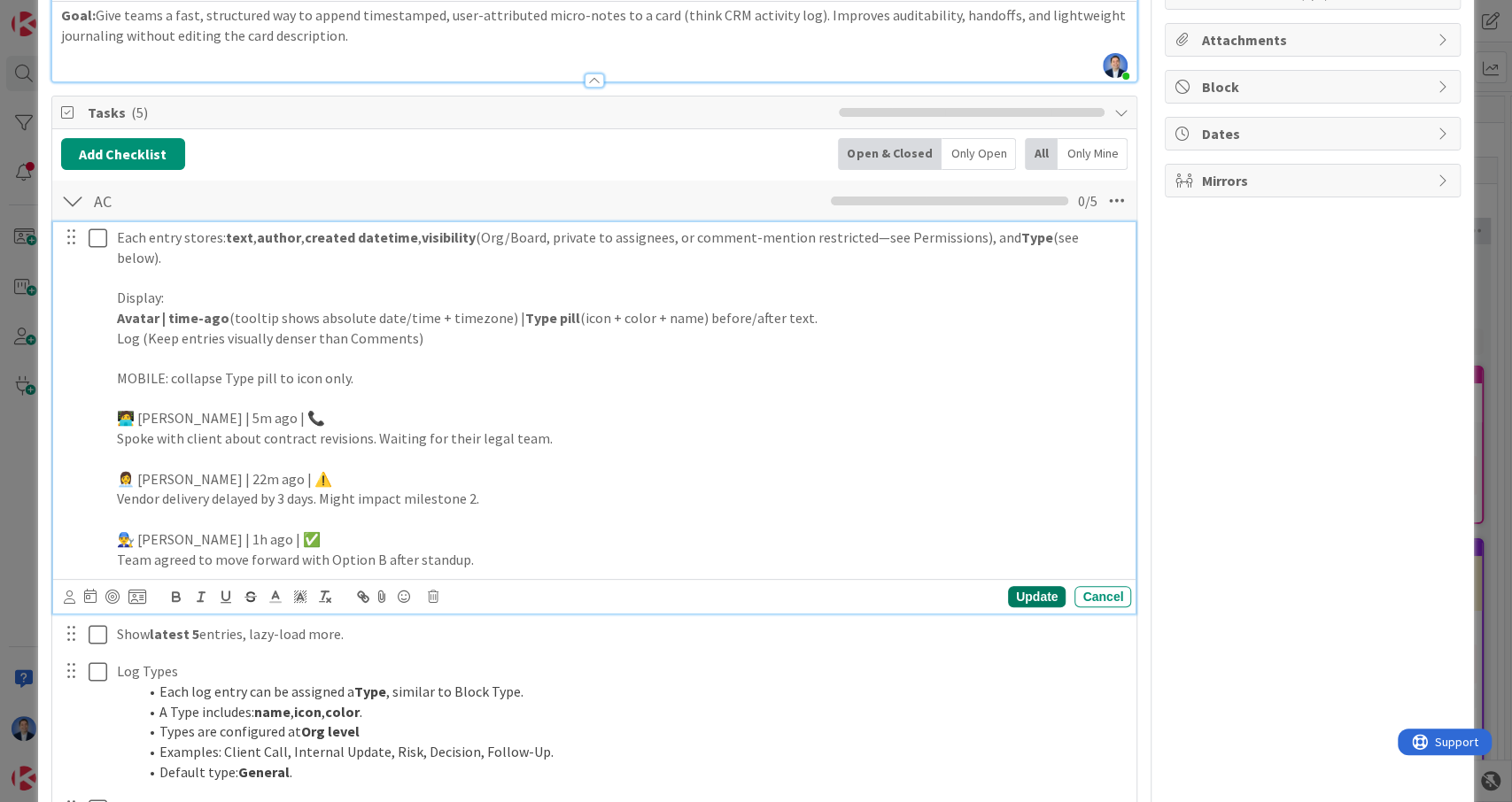
click at [1035, 586] on div "Update" at bounding box center [1037, 596] width 58 height 21
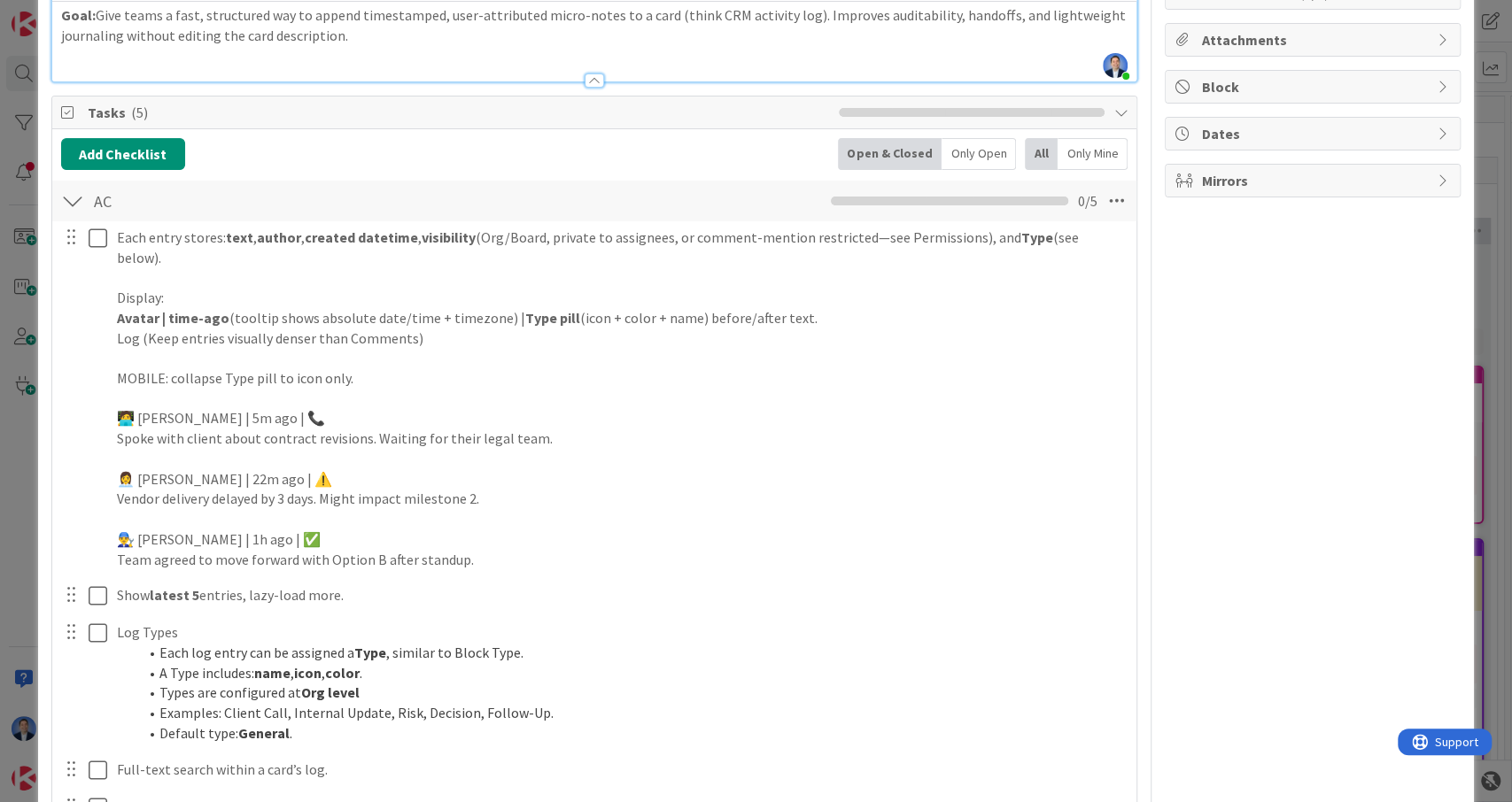
click at [17, 637] on div "ID 24661 App Development Intake Title 17 / 128 Card Activity Log Description [P…" at bounding box center [756, 401] width 1512 height 802
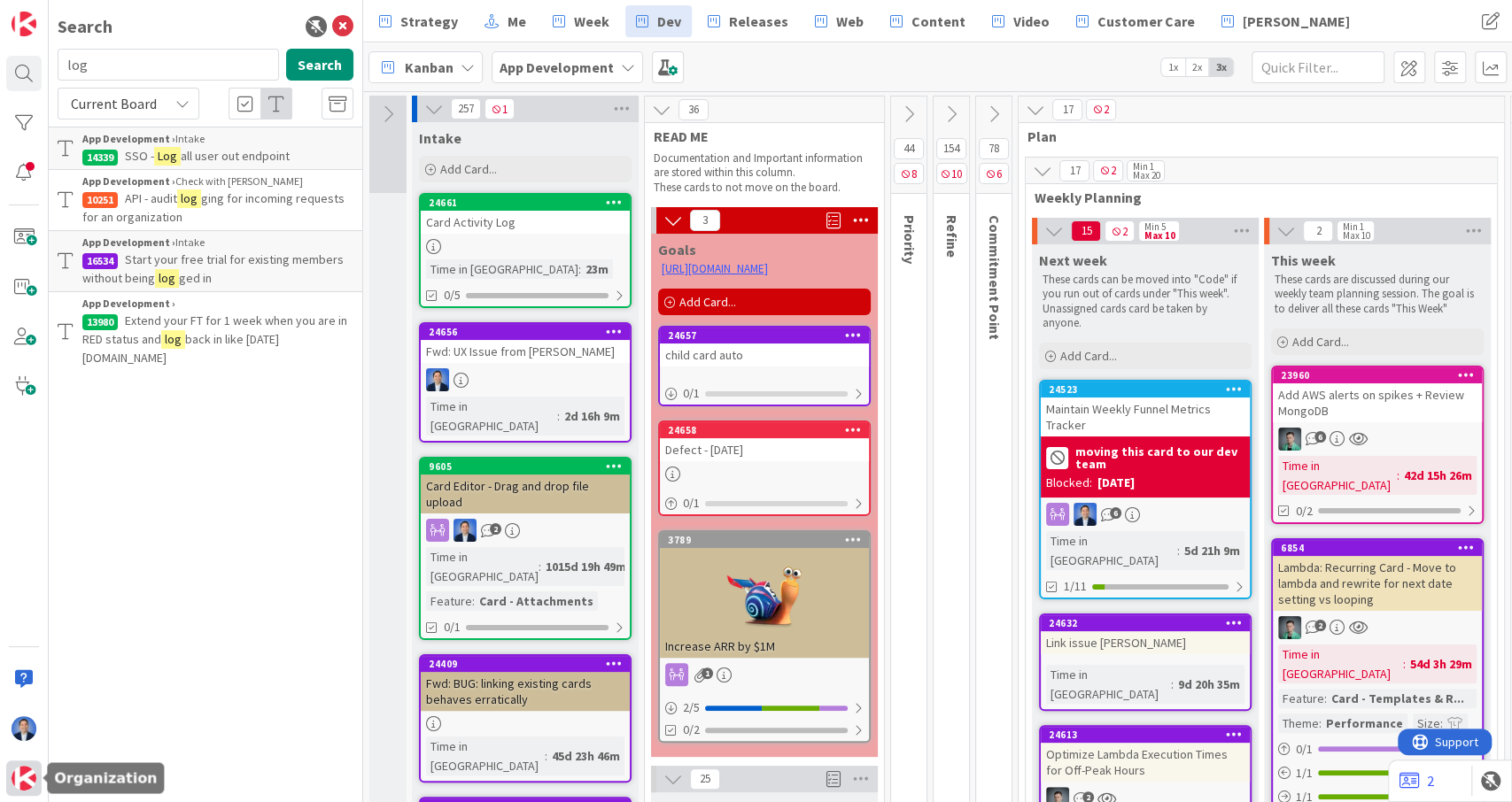
click at [24, 789] on img at bounding box center [23, 778] width 25 height 25
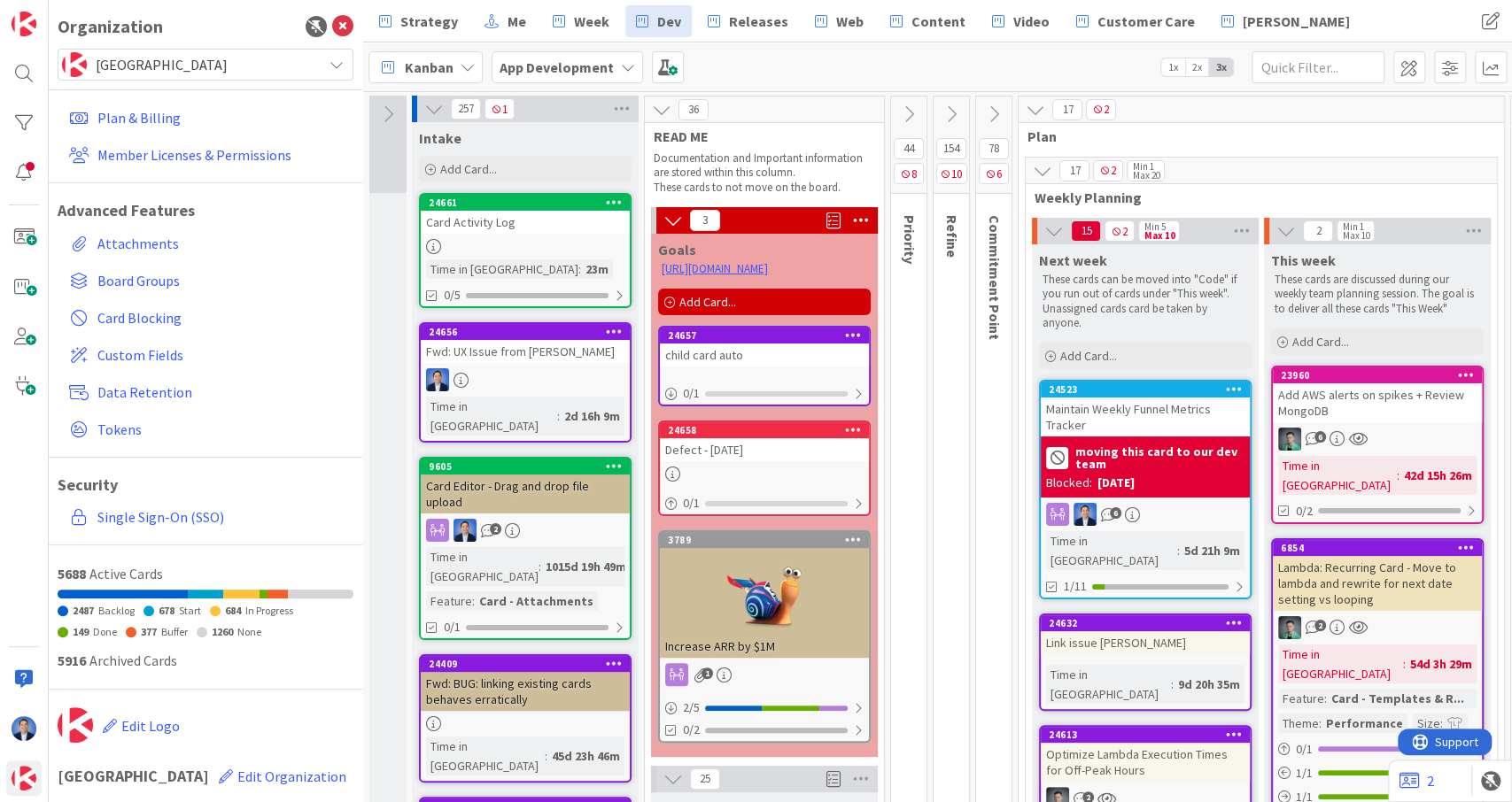
click at [199, 67] on span "[GEOGRAPHIC_DATA]" at bounding box center [204, 64] width 218 height 25
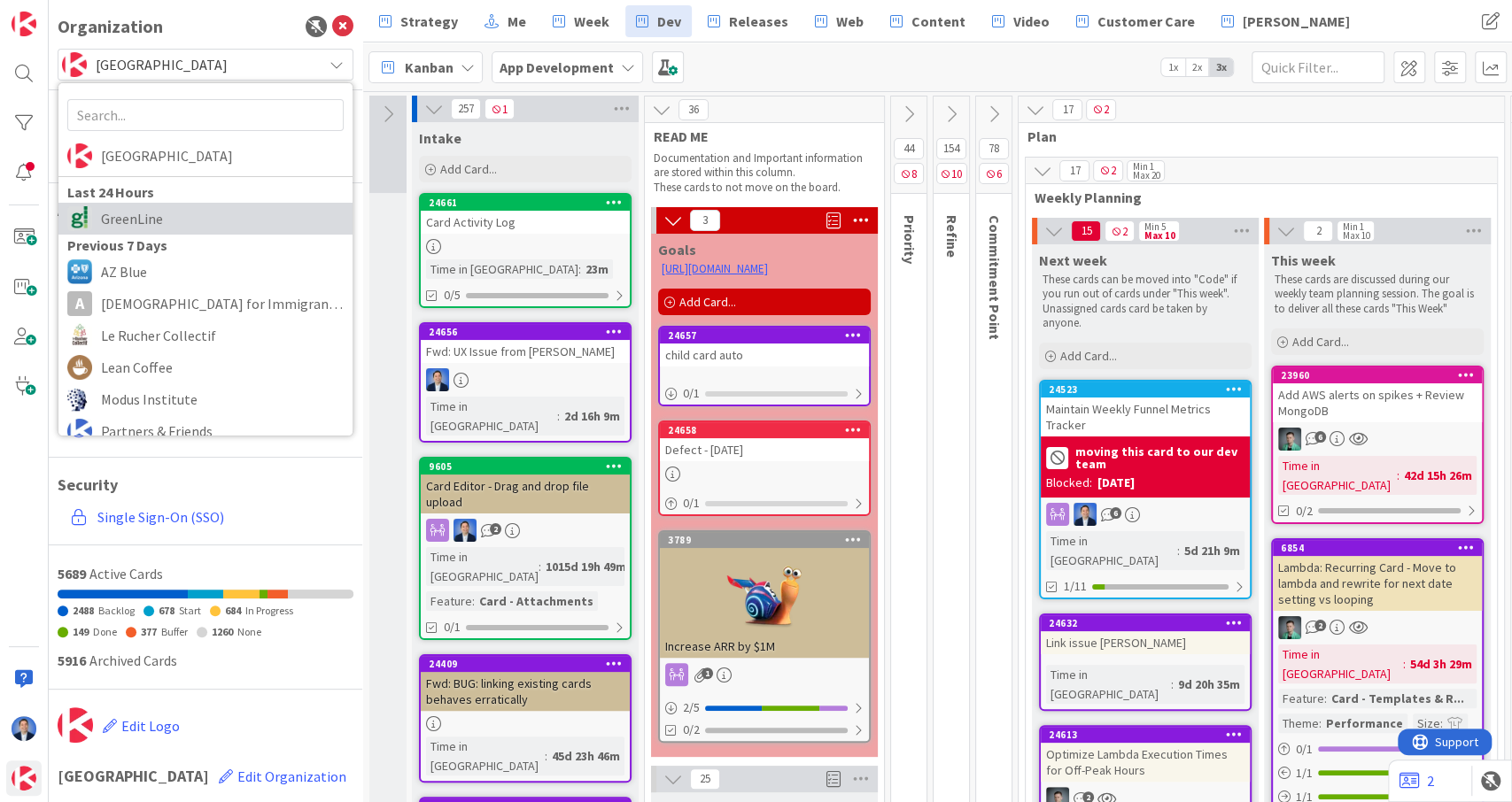
click at [193, 215] on span "GreenLine" at bounding box center [223, 219] width 243 height 26
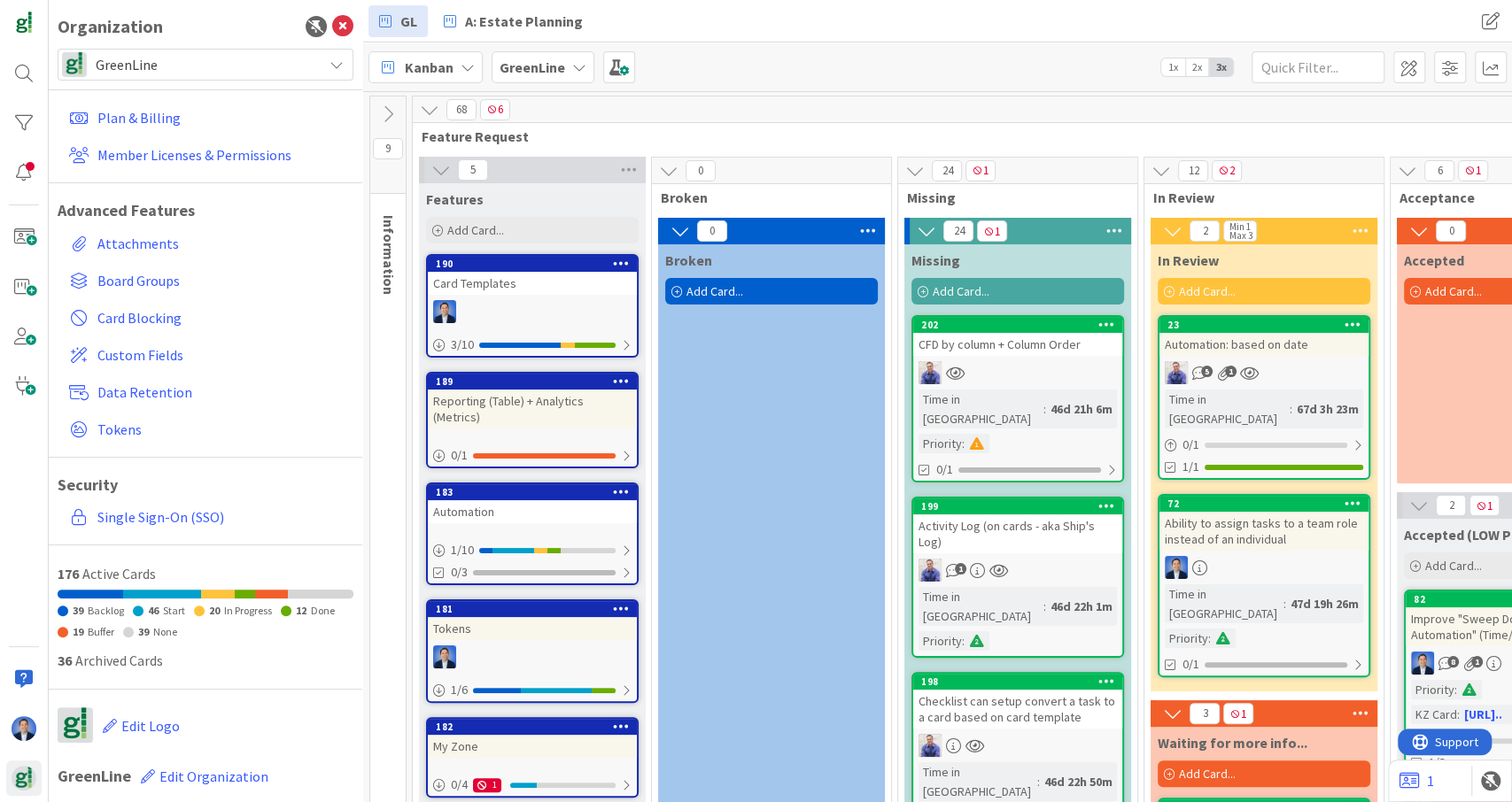
click at [1051, 514] on div "Activity Log (on cards - aka Ship's Log)" at bounding box center [1018, 534] width 209 height 39
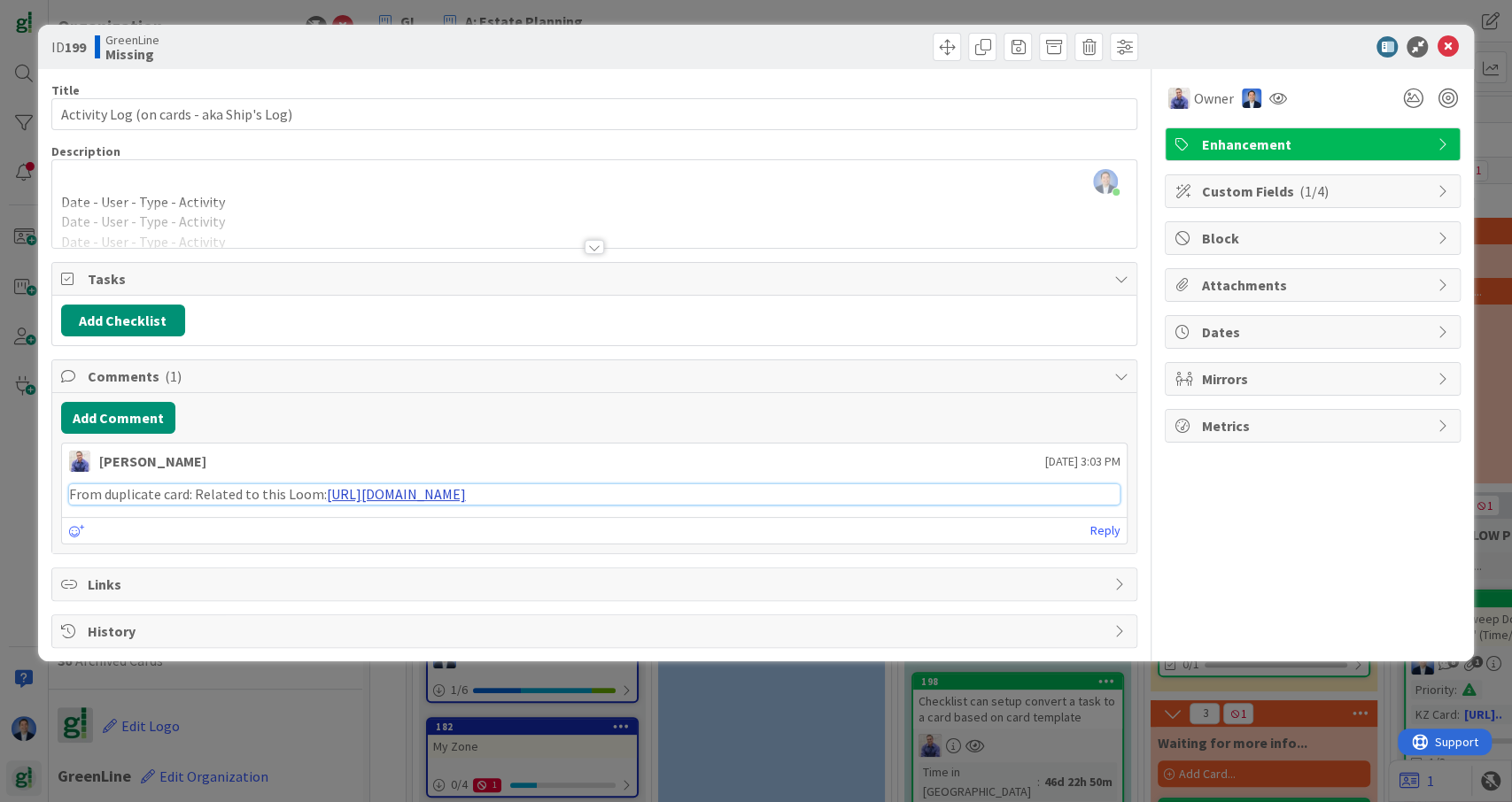
click at [466, 486] on link "[URL][DOMAIN_NAME]" at bounding box center [396, 494] width 139 height 18
click at [1107, 528] on link "Reply" at bounding box center [1104, 531] width 30 height 22
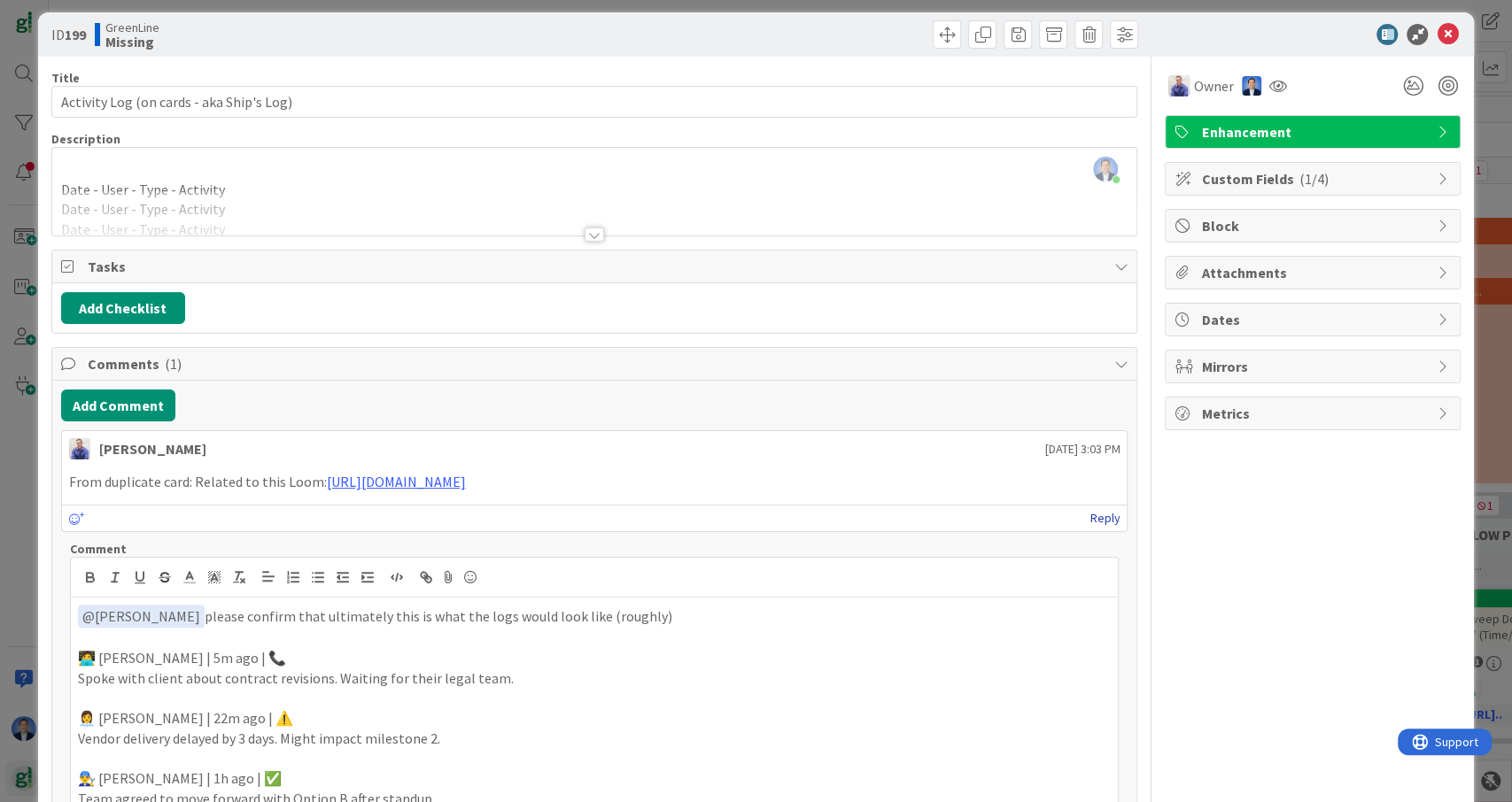
scroll to position [200, 0]
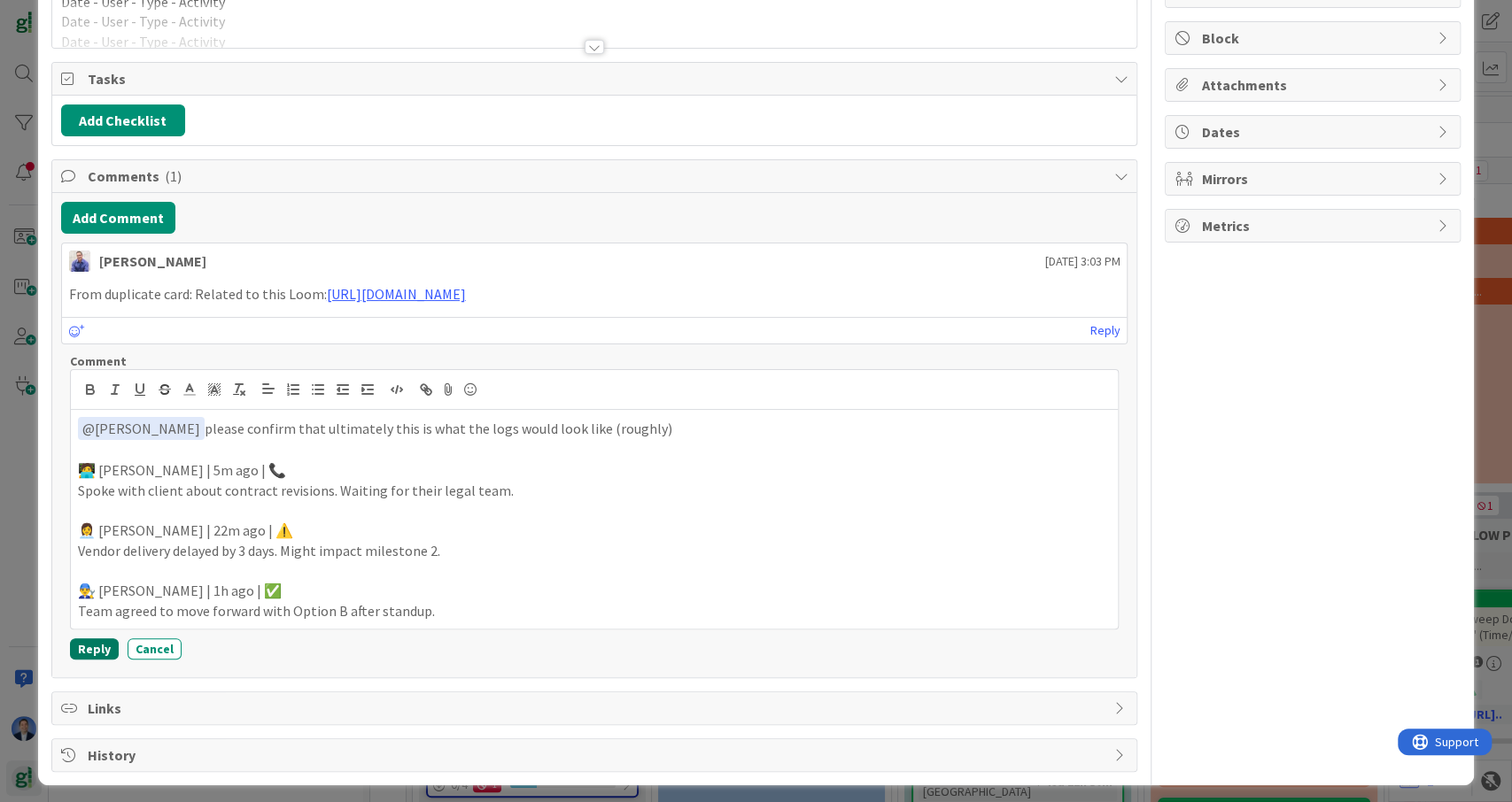
click at [114, 642] on button "Reply" at bounding box center [94, 649] width 49 height 21
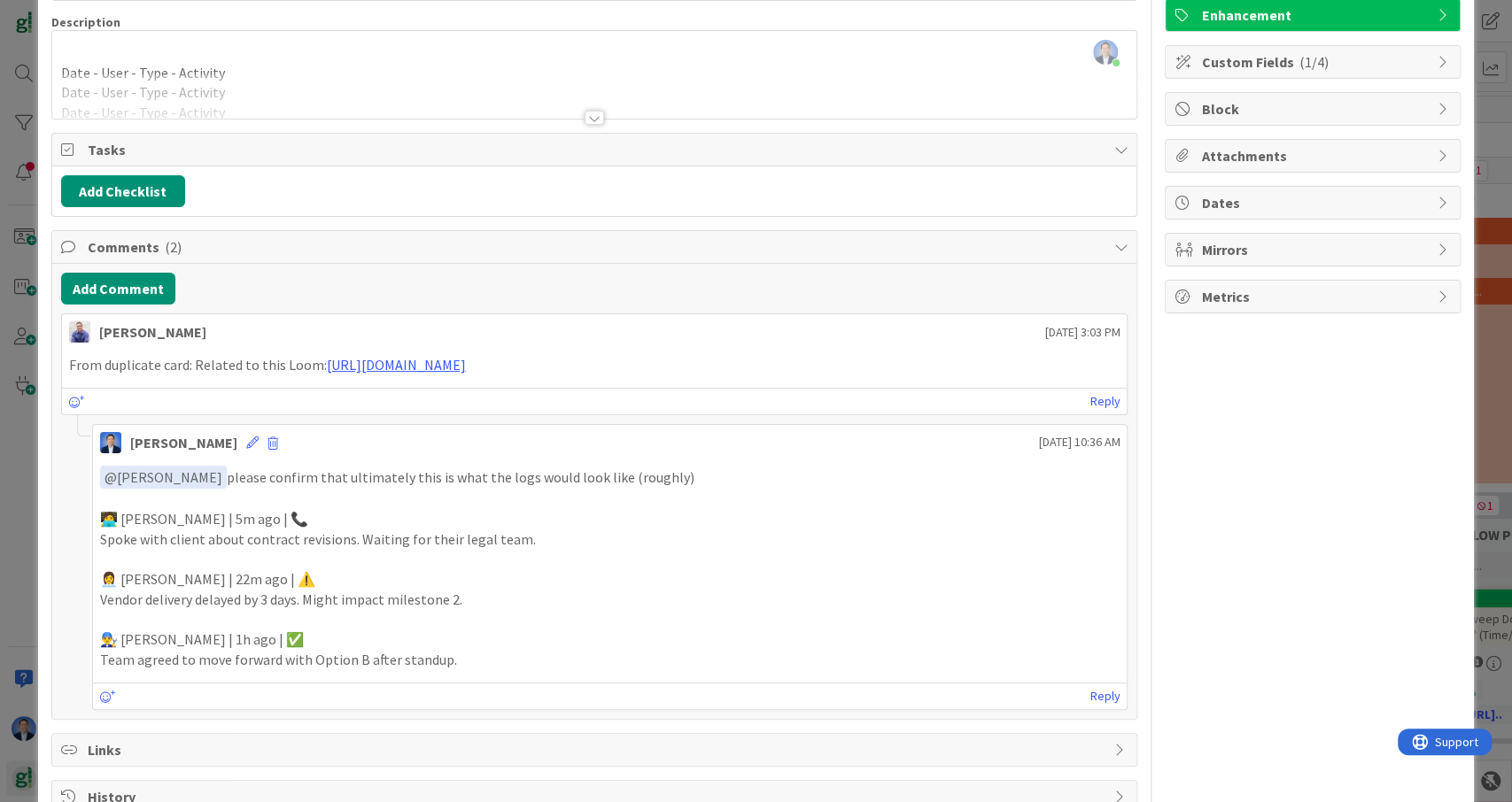
scroll to position [171, 0]
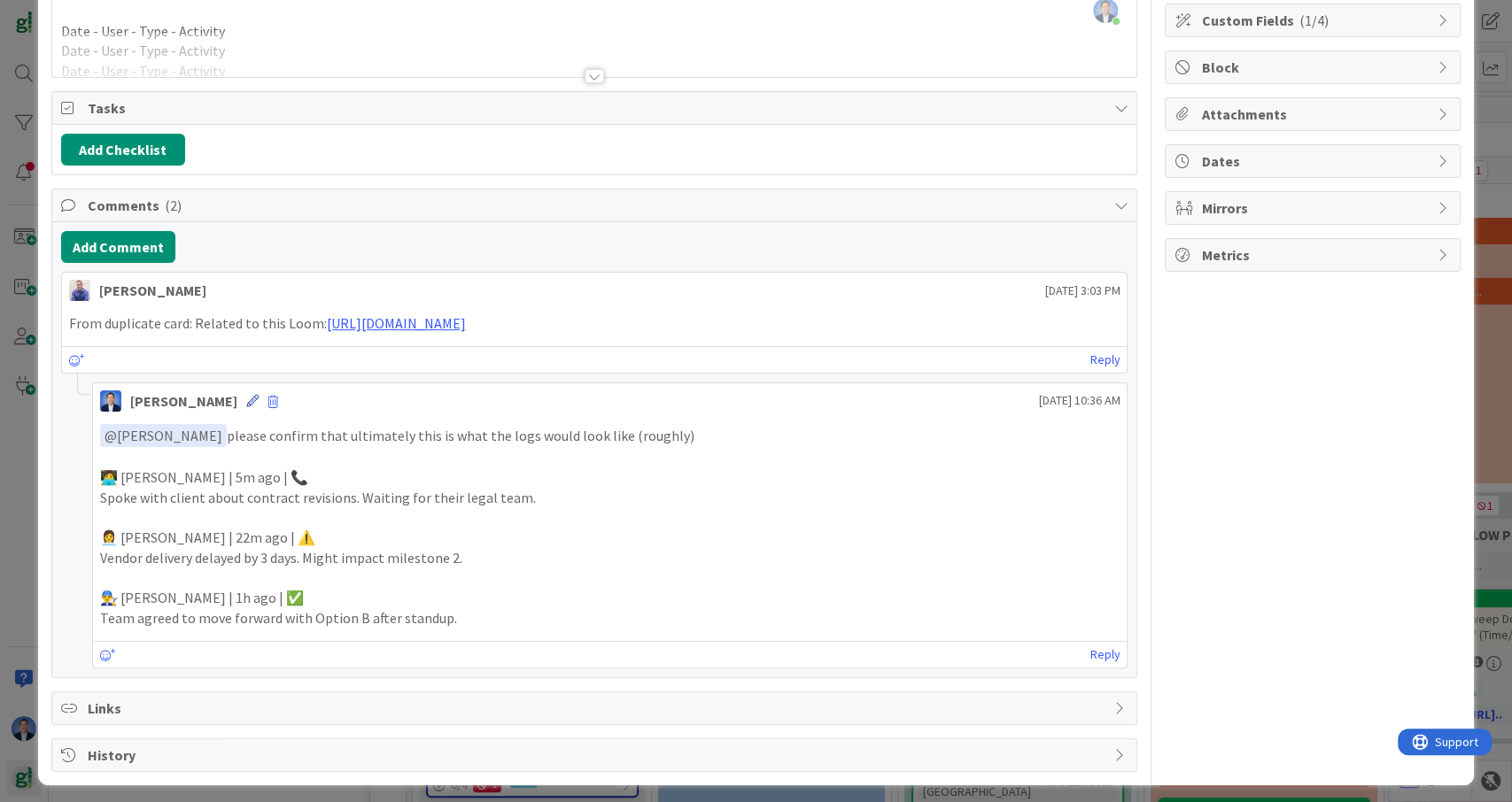
click at [259, 394] on icon at bounding box center [252, 400] width 12 height 12
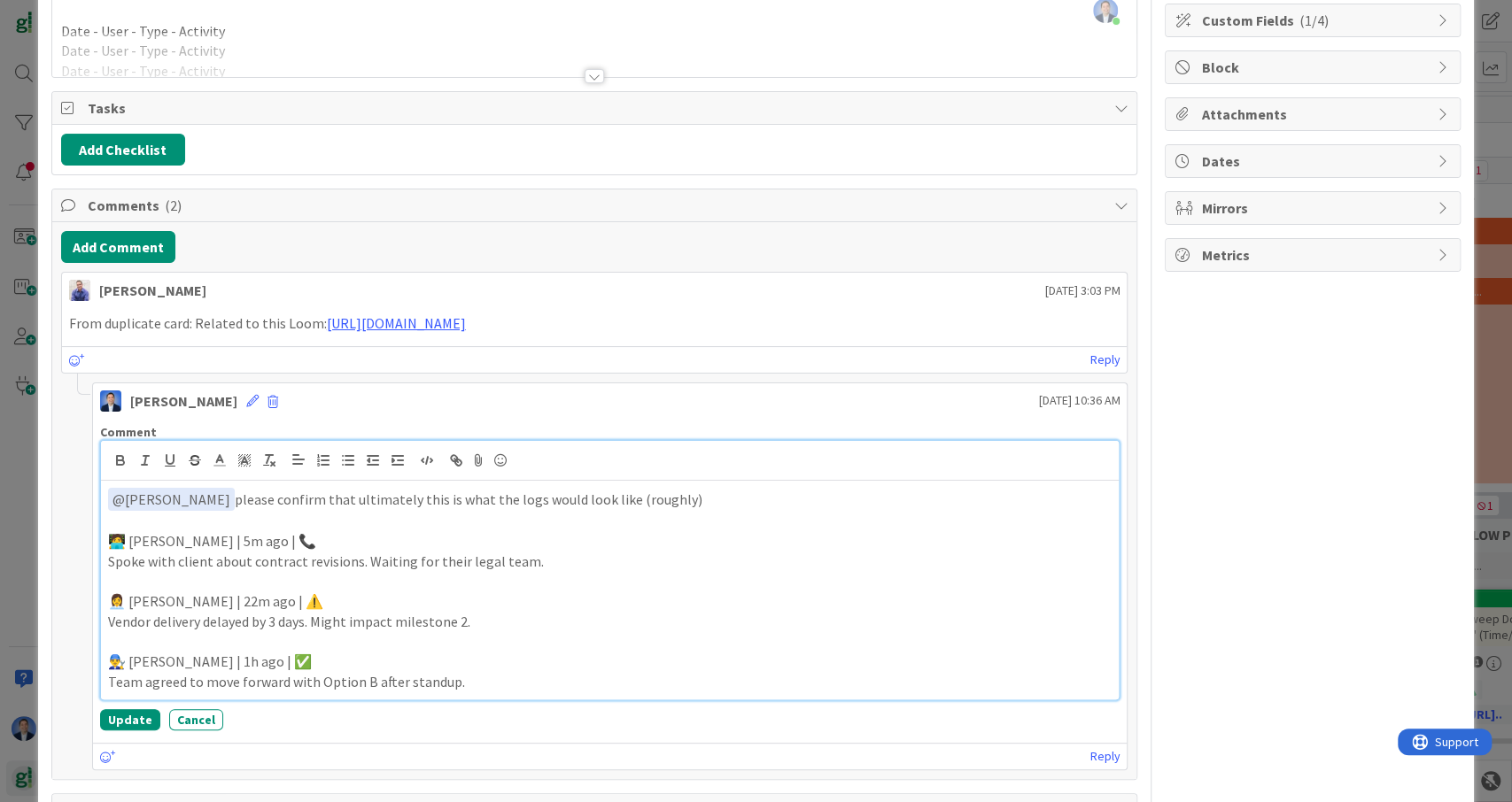
click at [144, 540] on p "🧑‍💻 [PERSON_NAME] | 5m ago | 📞" at bounding box center [611, 541] width 1004 height 21
click at [343, 538] on p "🧑‍💻 [PERSON_NAME] | 5m ago | 📞" at bounding box center [611, 541] width 1004 height 21
click at [128, 714] on button "Update" at bounding box center [130, 720] width 60 height 21
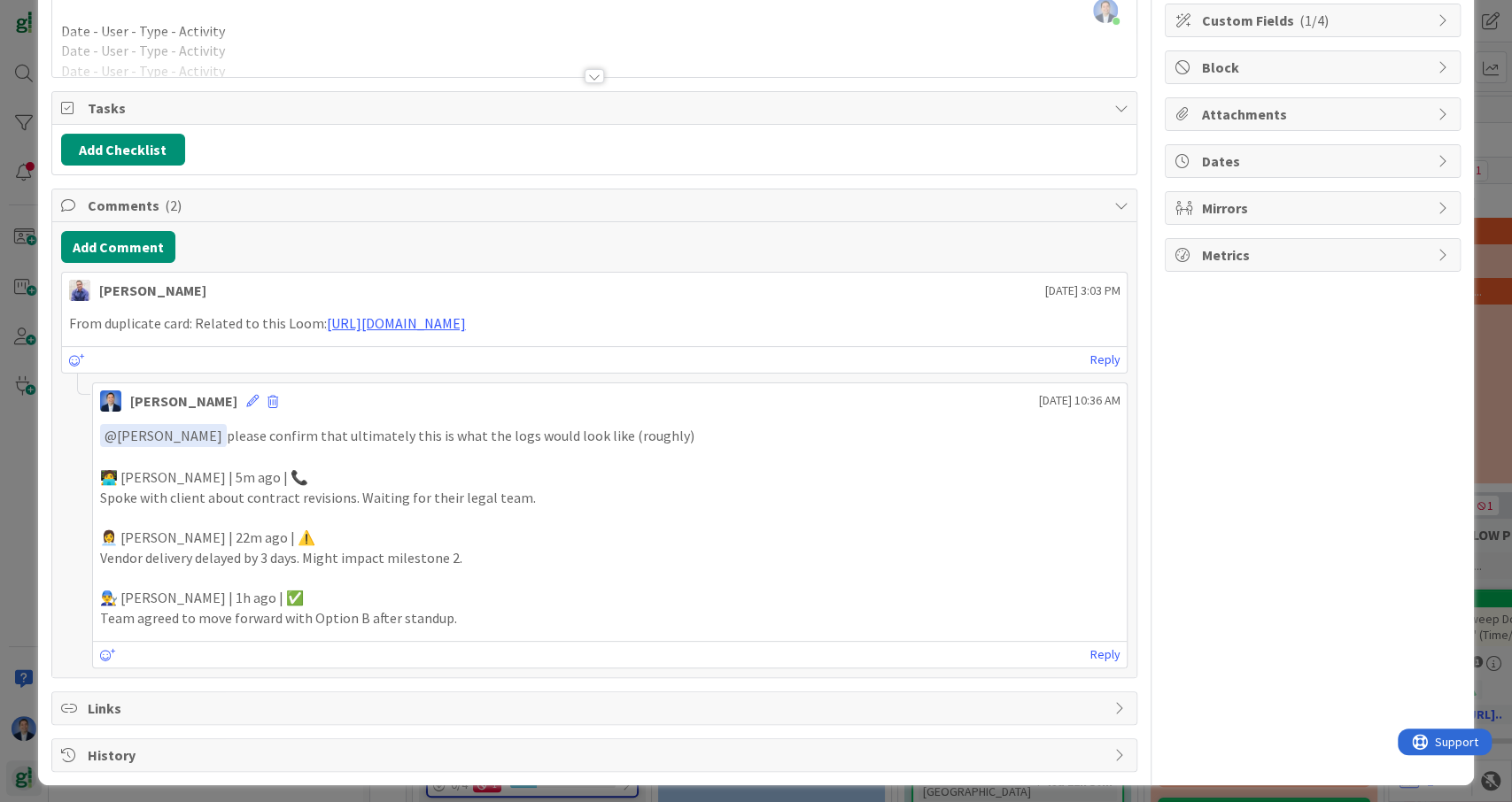
click at [1199, 417] on div "Owner Enhancement Custom Fields ( 1/4 ) Block Attachments Dates Mirrors Metrics" at bounding box center [1313, 335] width 295 height 874
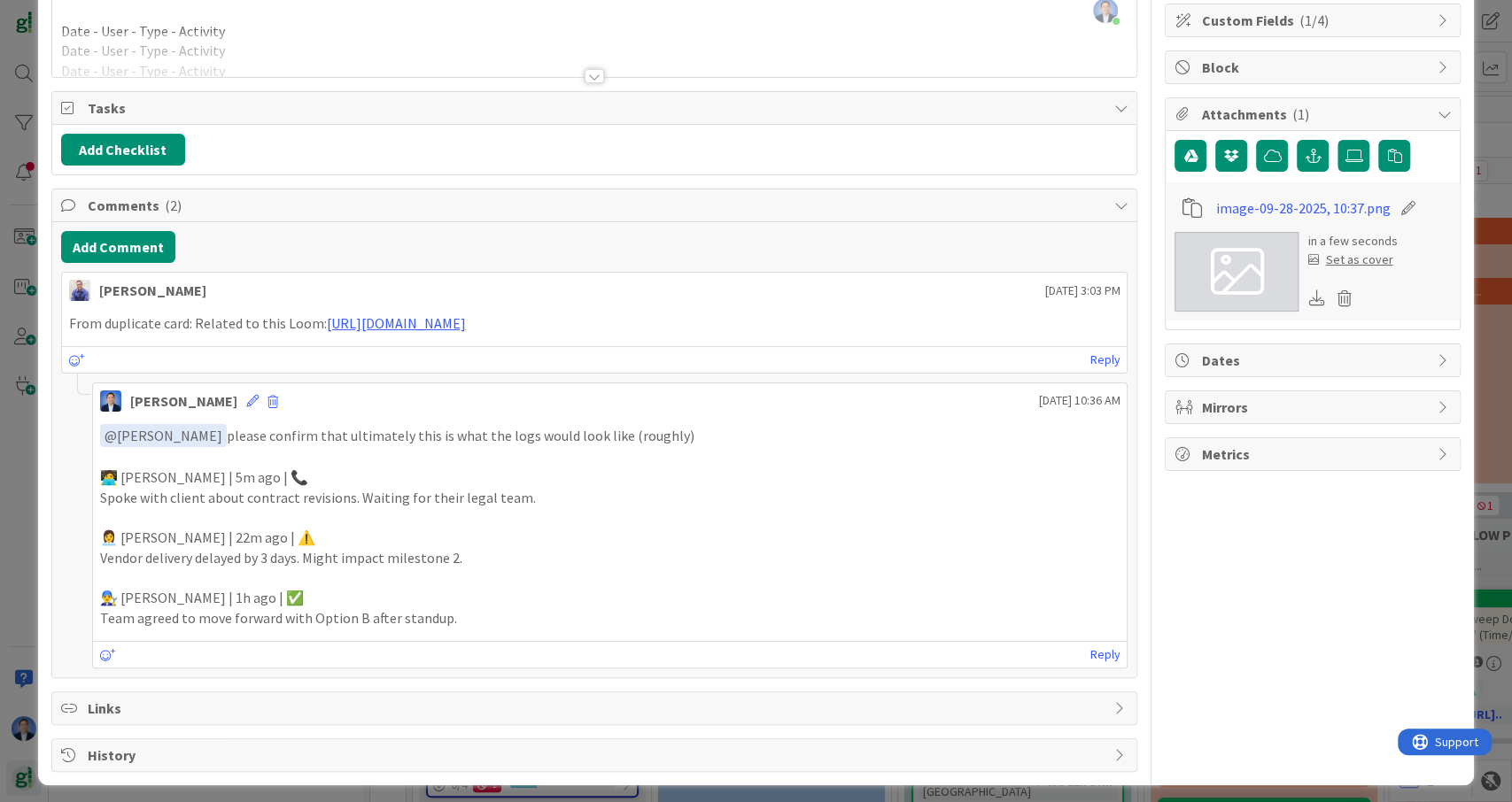
click at [1400, 203] on icon at bounding box center [1408, 208] width 25 height 18
click at [1289, 208] on input "image-09-28-2025, 10:37" at bounding box center [1314, 208] width 197 height 32
type input "ai ux"
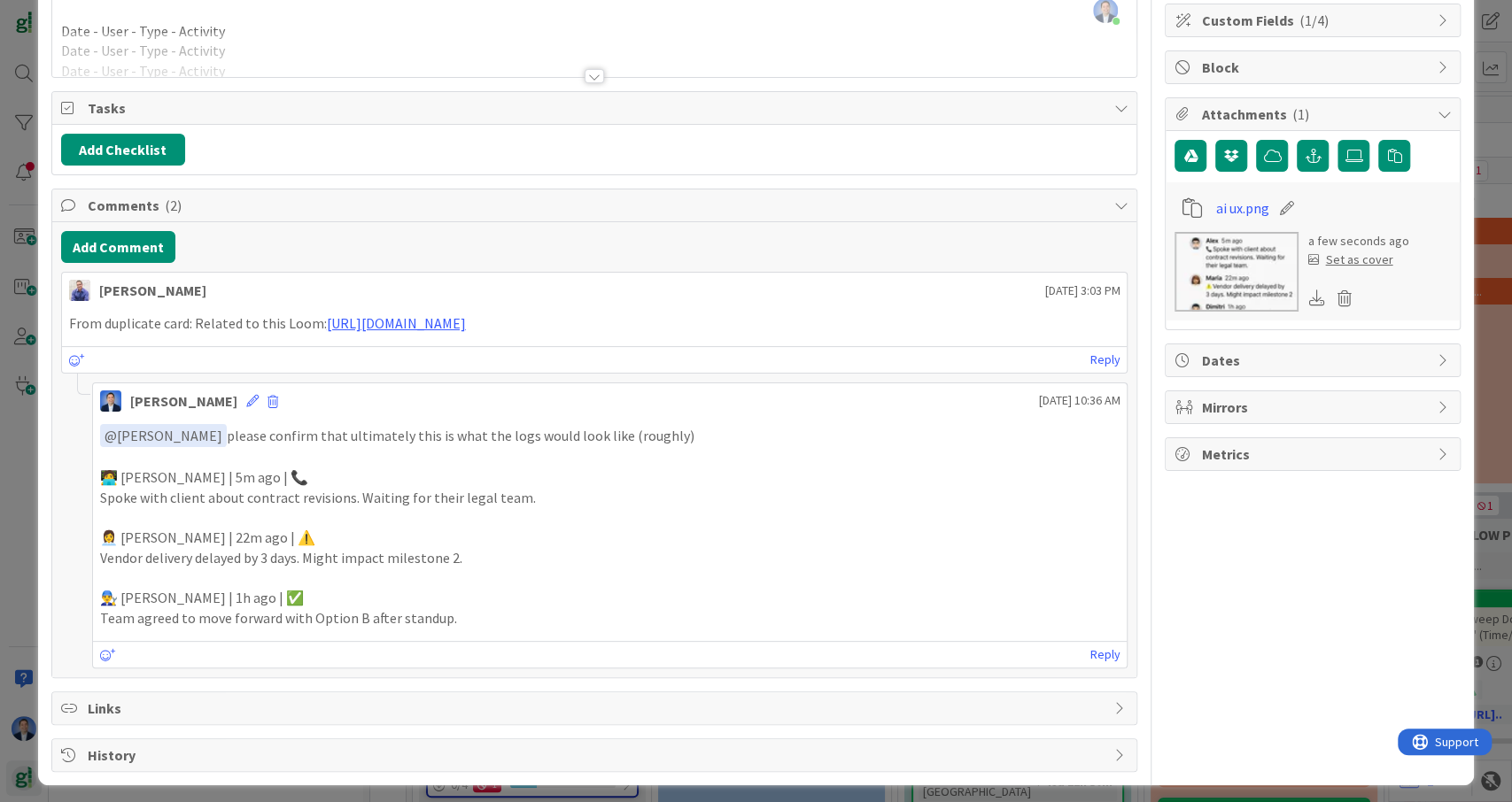
click at [1224, 276] on img at bounding box center [1236, 271] width 124 height 79
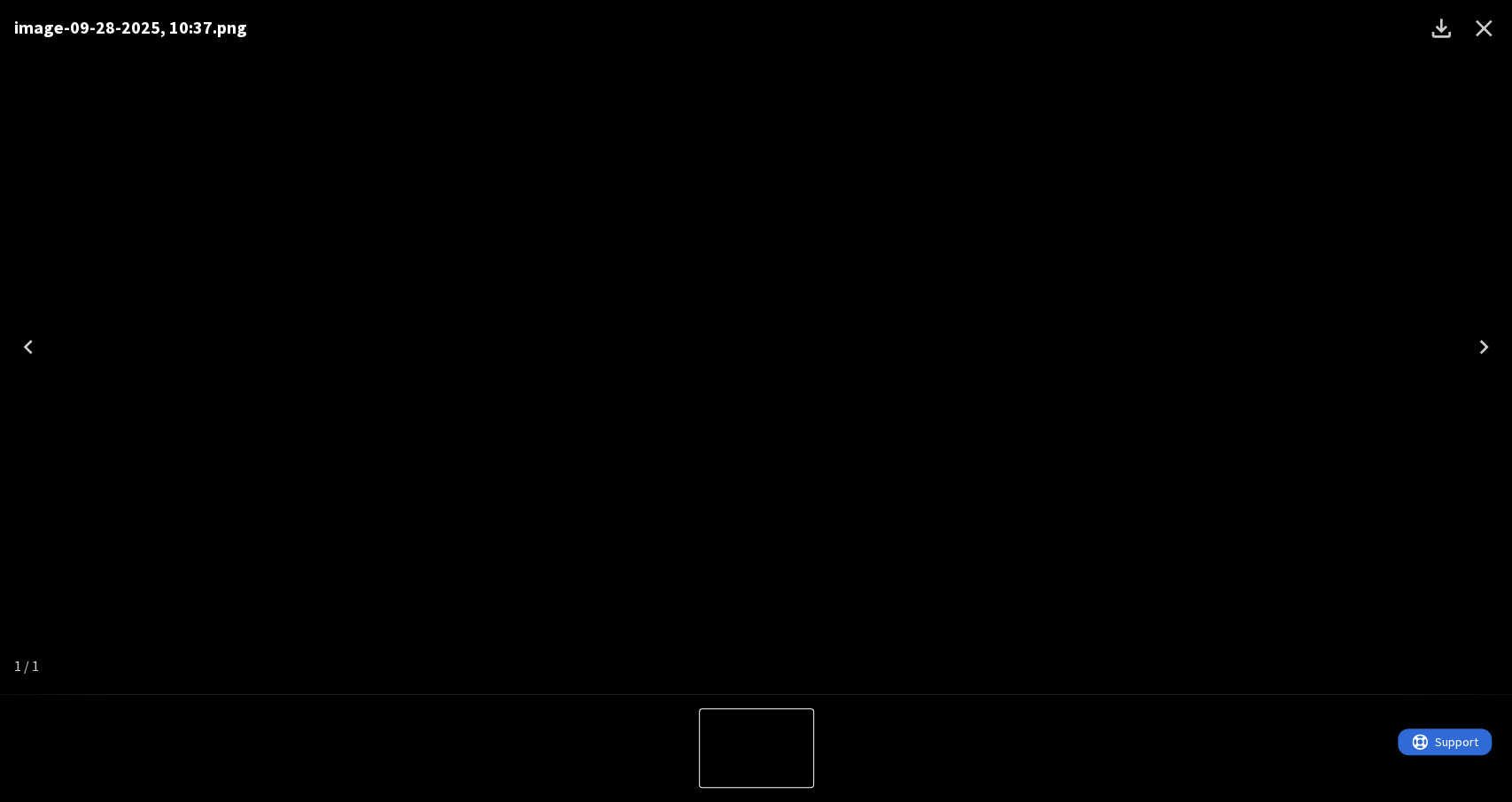
click at [1484, 27] on icon "Close" at bounding box center [1484, 29] width 17 height 17
